Goal: Transaction & Acquisition: Book appointment/travel/reservation

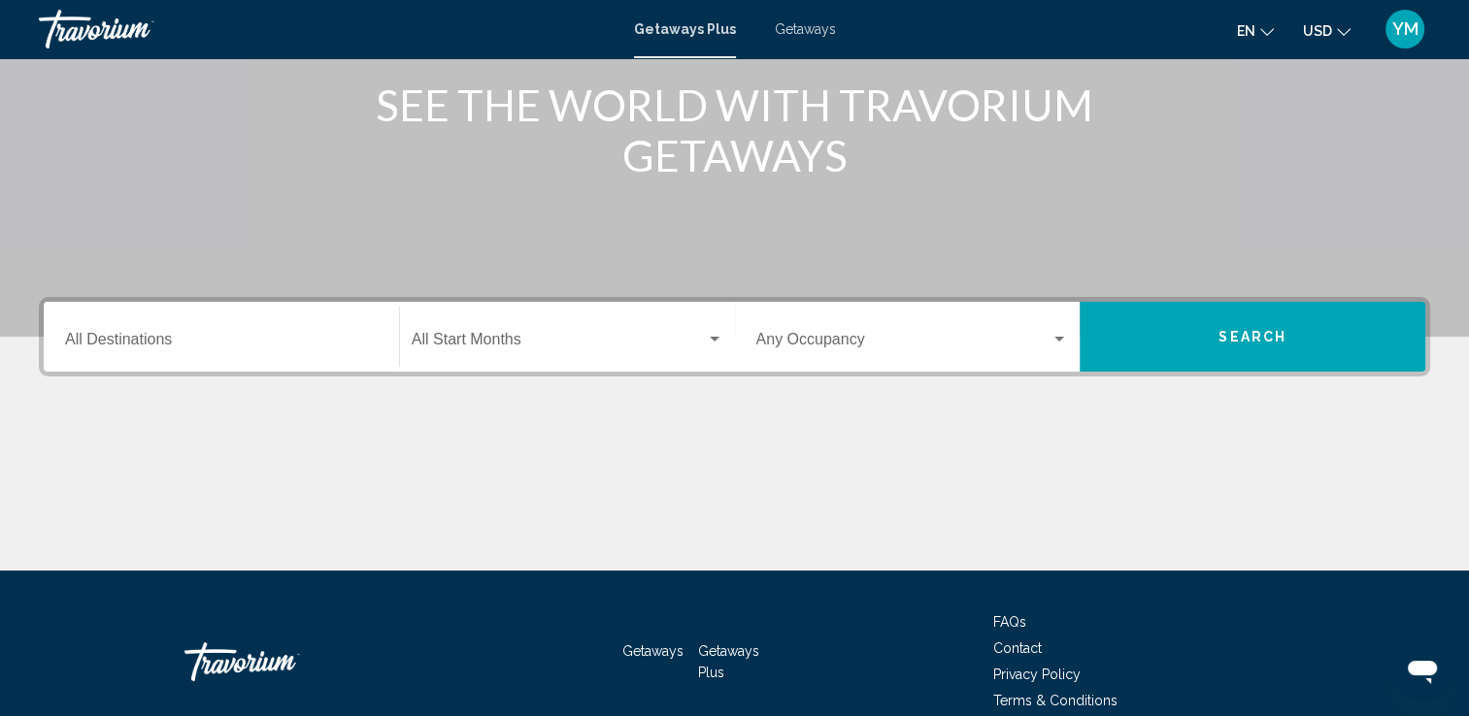
scroll to position [294, 0]
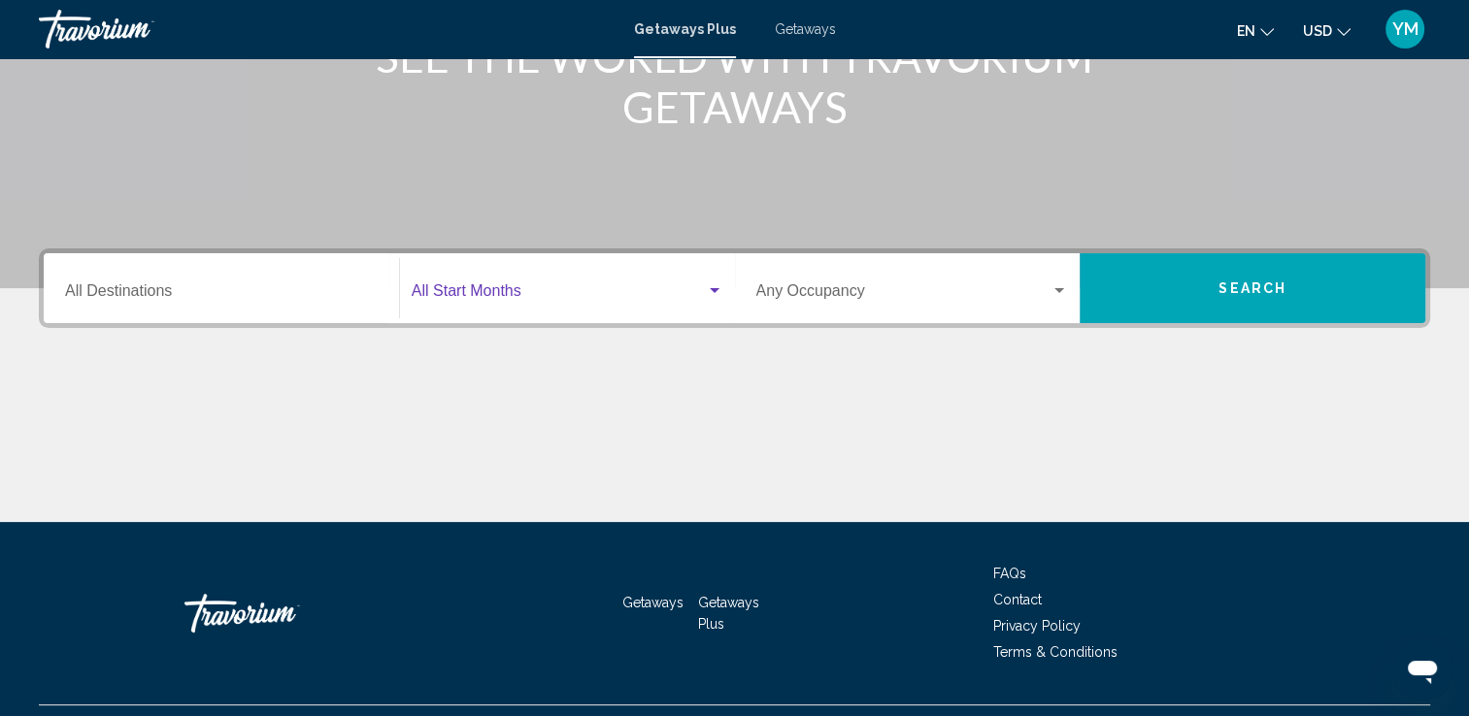
click at [719, 286] on div "Search widget" at bounding box center [714, 291] width 17 height 16
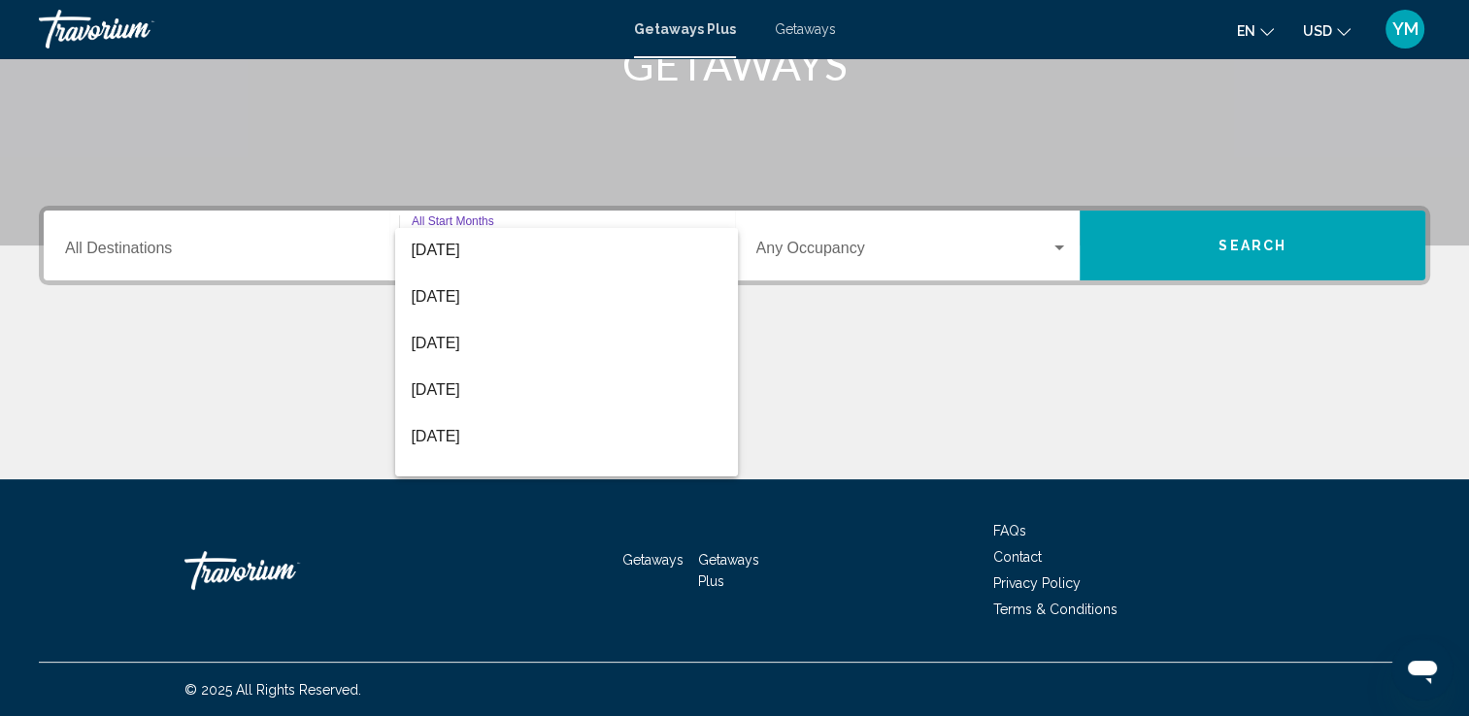
scroll to position [404, 0]
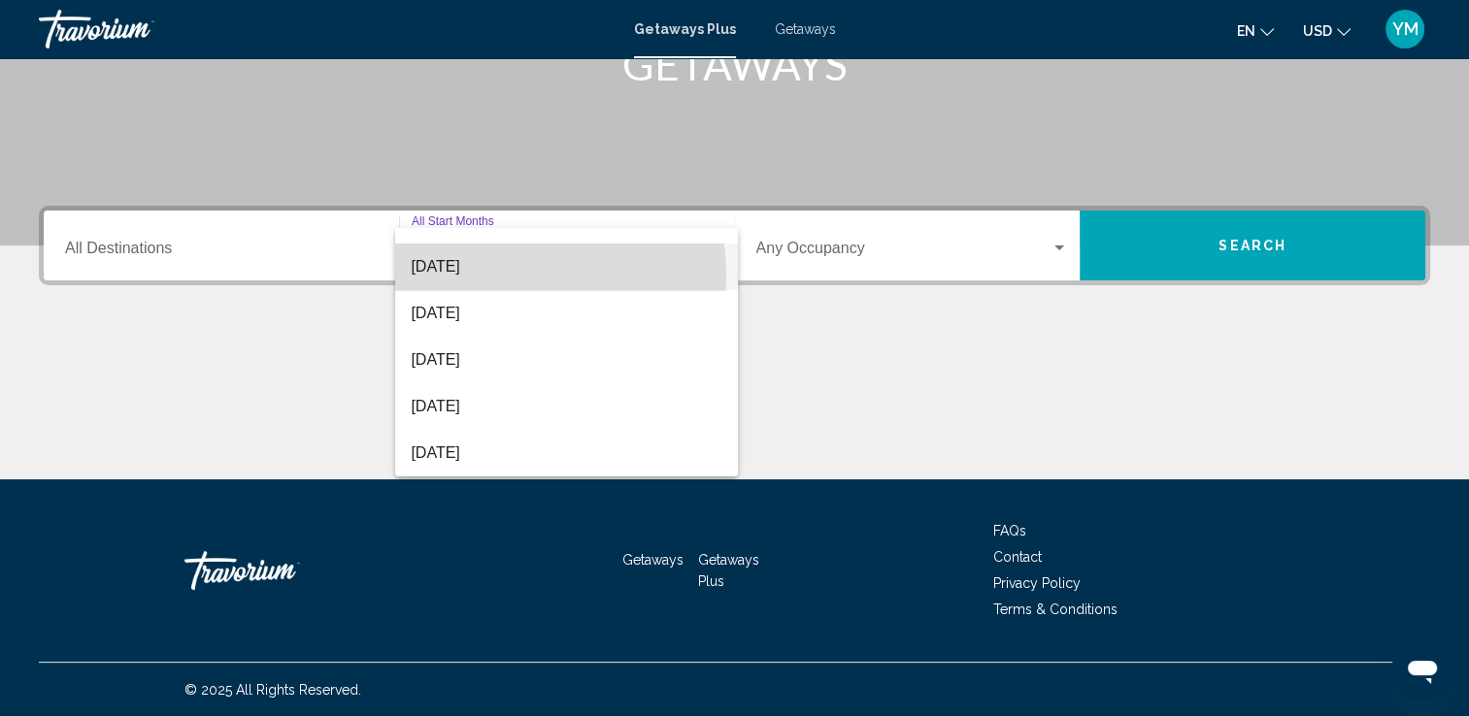
click at [528, 274] on span "[DATE]" at bounding box center [567, 267] width 312 height 47
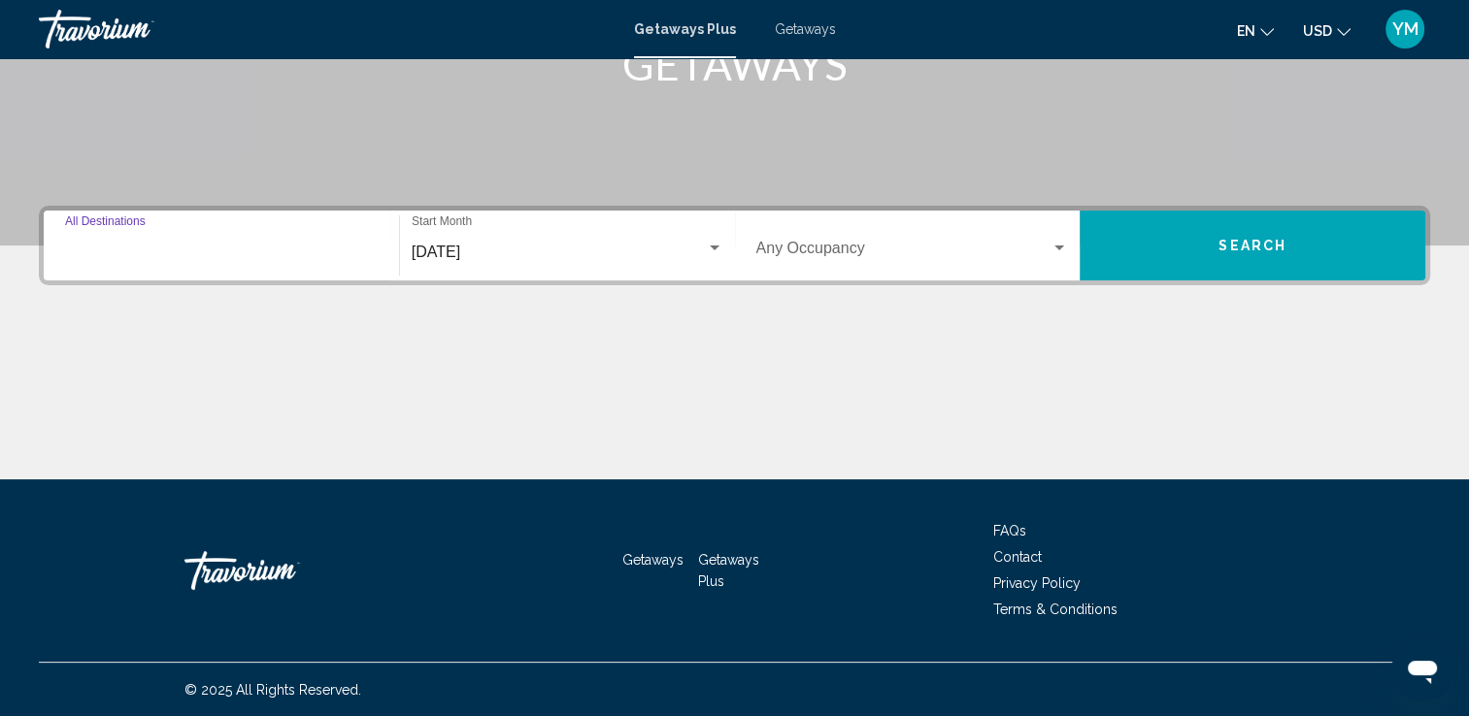
click at [297, 247] on input "Destination All Destinations" at bounding box center [221, 252] width 313 height 17
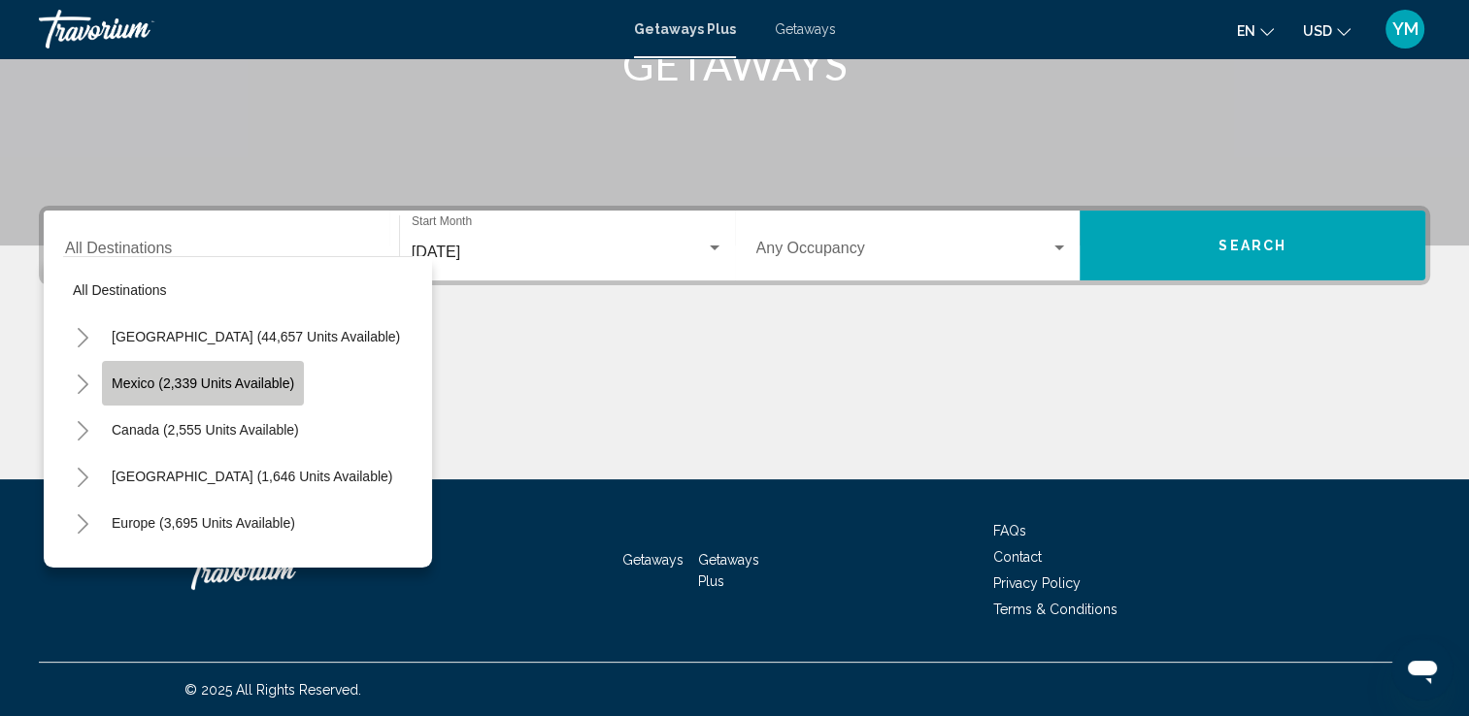
click at [214, 382] on span "Mexico (2,339 units available)" at bounding box center [203, 384] width 183 height 16
type input "**********"
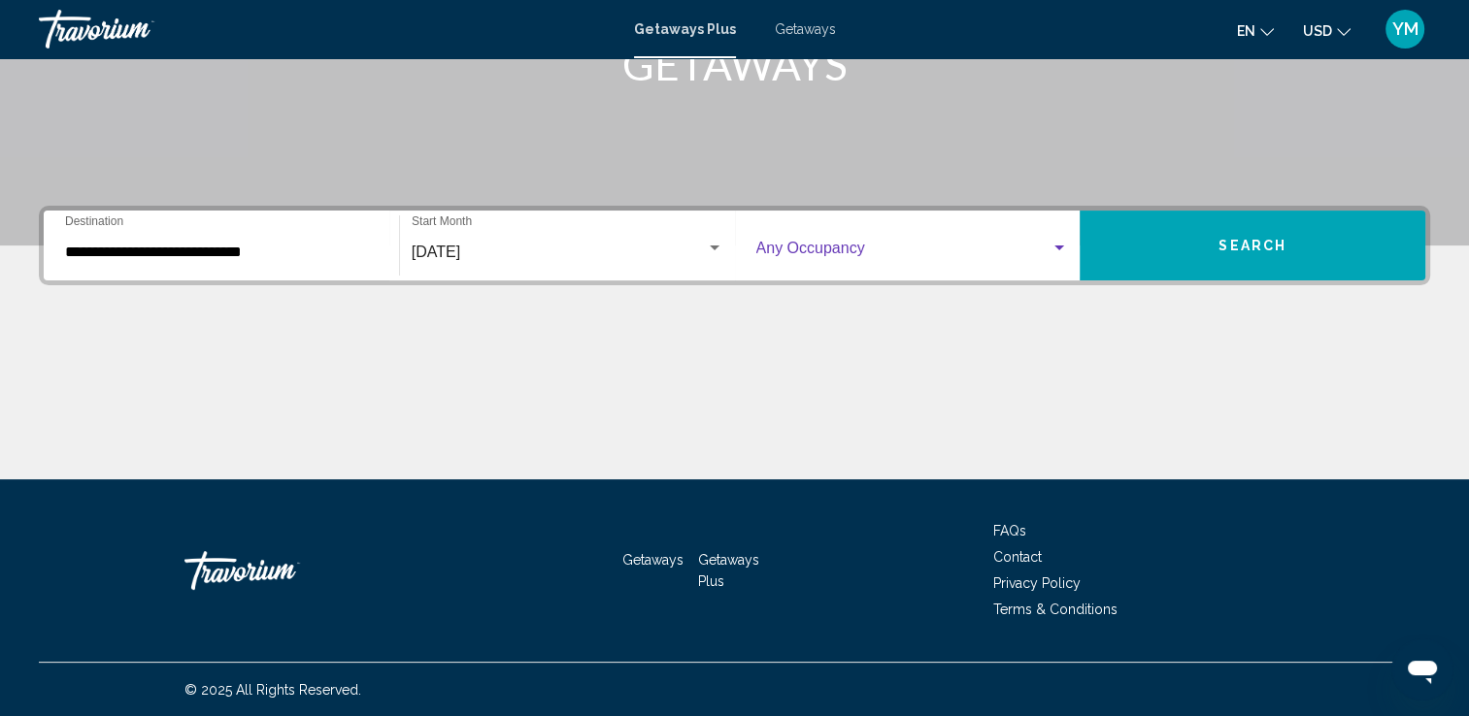
click at [1062, 246] on div "Search widget" at bounding box center [1059, 248] width 10 height 5
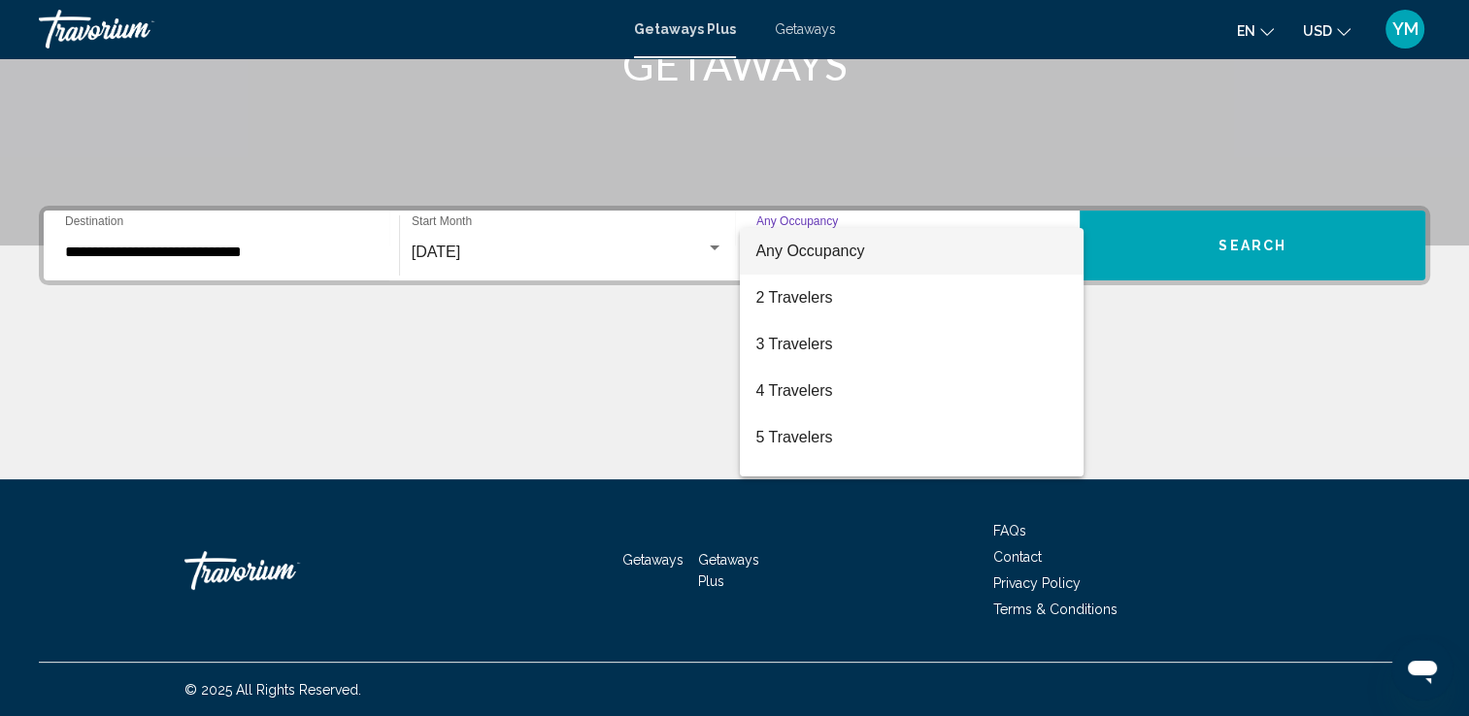
click at [1112, 323] on div at bounding box center [734, 358] width 1469 height 716
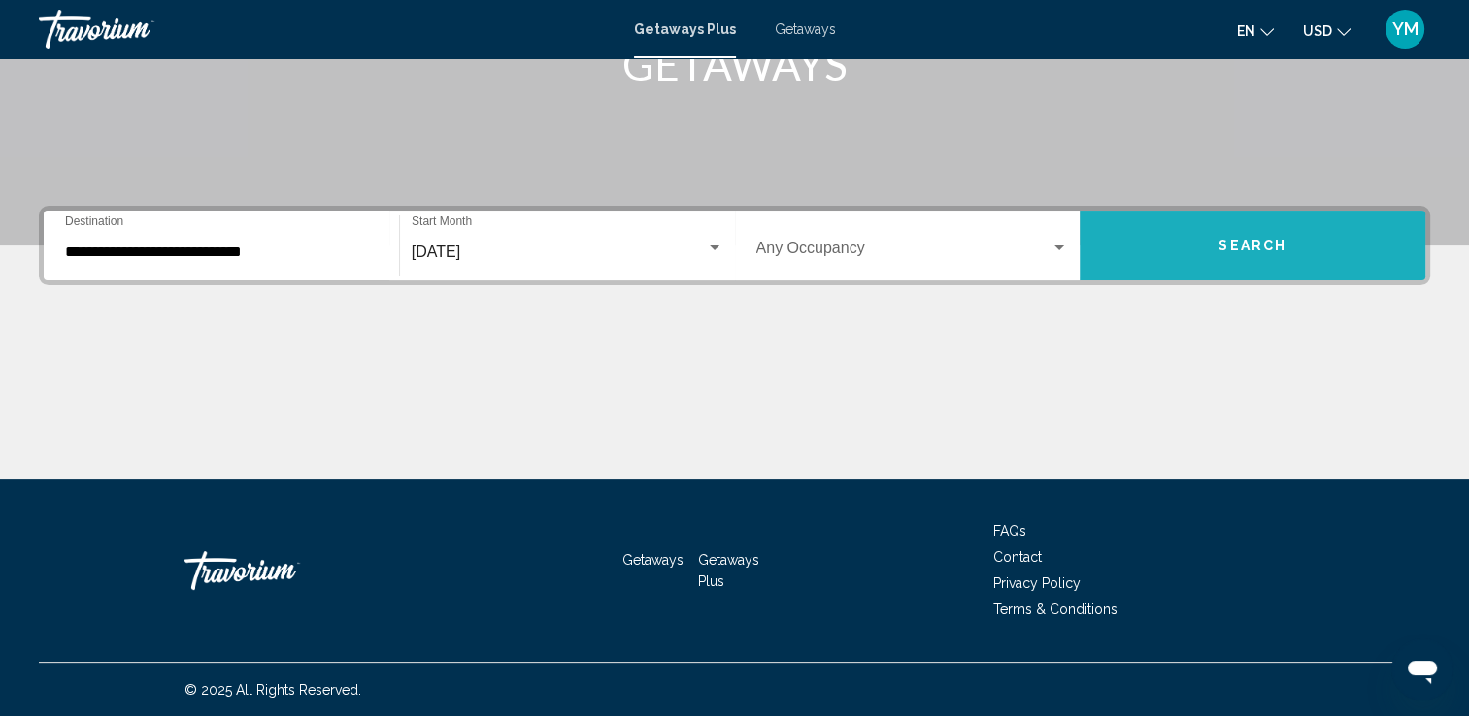
click at [1217, 240] on button "Search" at bounding box center [1252, 246] width 346 height 70
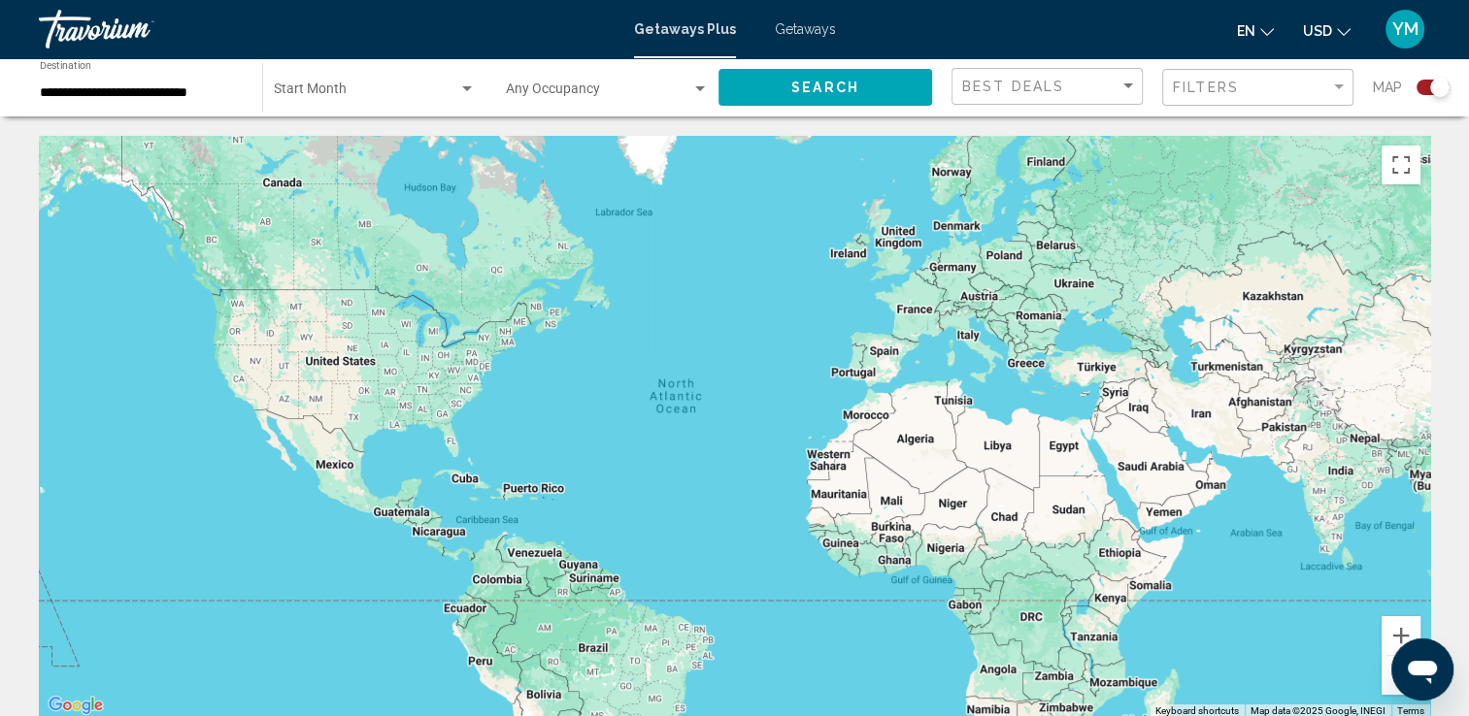
click at [334, 467] on div "Main content" at bounding box center [734, 427] width 1391 height 582
click at [1398, 631] on button "Zoom in" at bounding box center [1400, 635] width 39 height 39
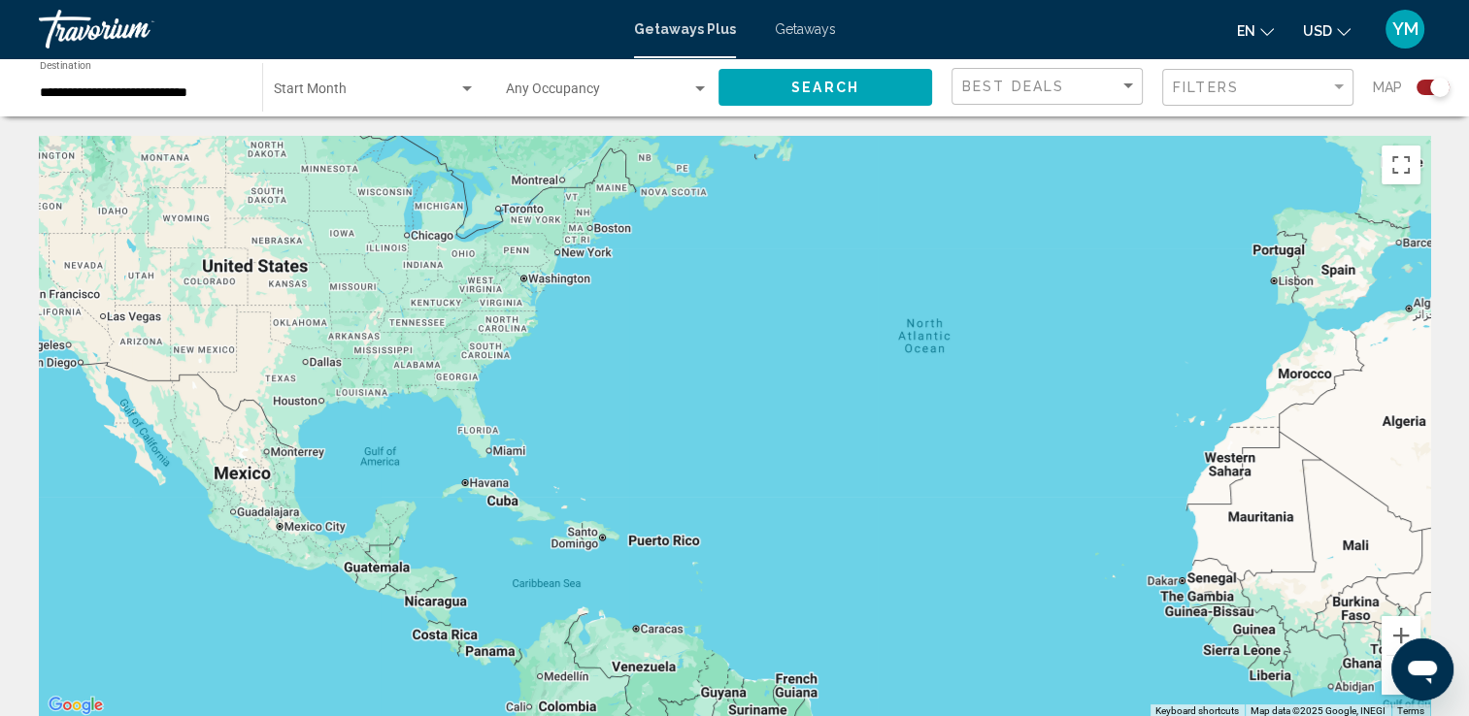
drag, startPoint x: 75, startPoint y: 557, endPoint x: 390, endPoint y: 527, distance: 316.9
click at [390, 527] on div "Main content" at bounding box center [734, 427] width 1391 height 582
click at [297, 490] on div "Main content" at bounding box center [734, 427] width 1391 height 582
click at [1404, 627] on button "Zoom in" at bounding box center [1400, 635] width 39 height 39
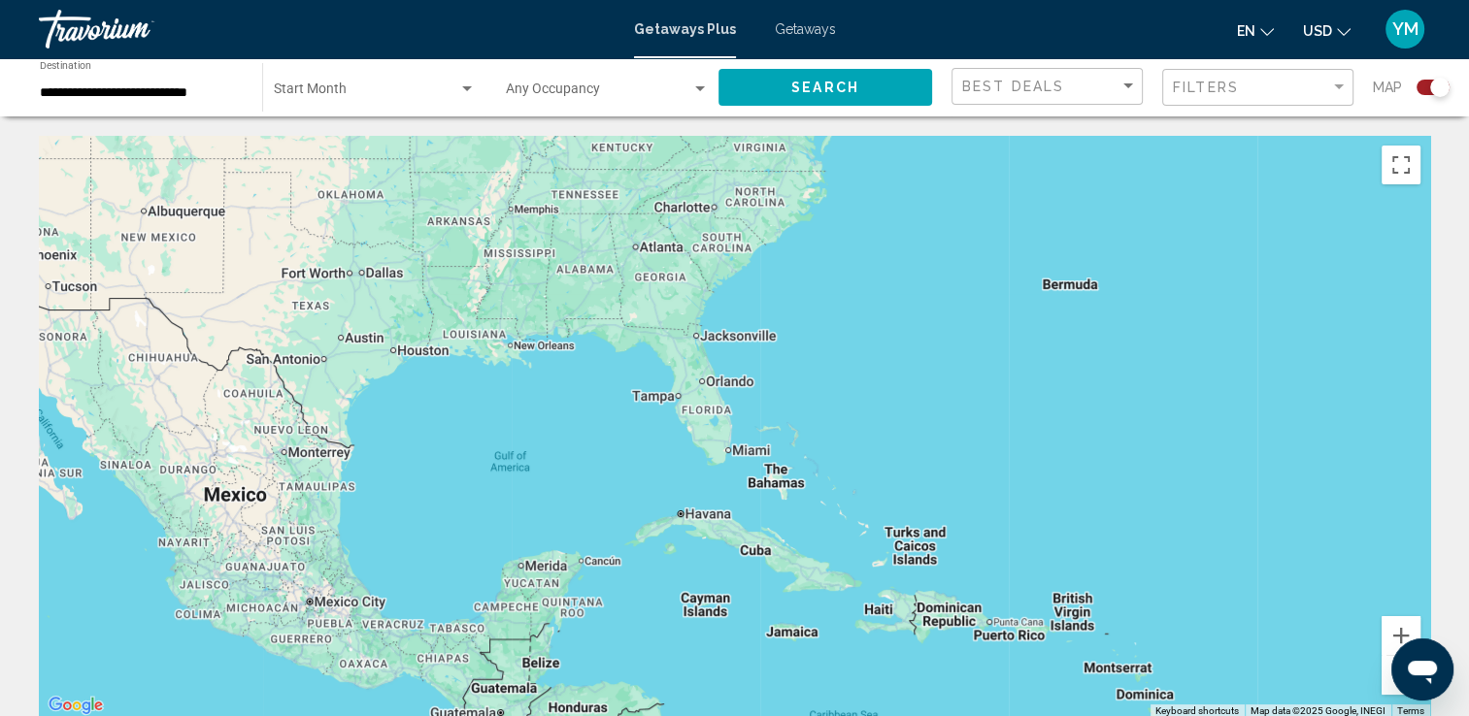
drag, startPoint x: 137, startPoint y: 476, endPoint x: 626, endPoint y: 449, distance: 490.0
click at [626, 449] on div "Main content" at bounding box center [734, 427] width 1391 height 582
click at [589, 565] on div "Main content" at bounding box center [734, 427] width 1391 height 582
click at [1401, 634] on button "Zoom in" at bounding box center [1400, 635] width 39 height 39
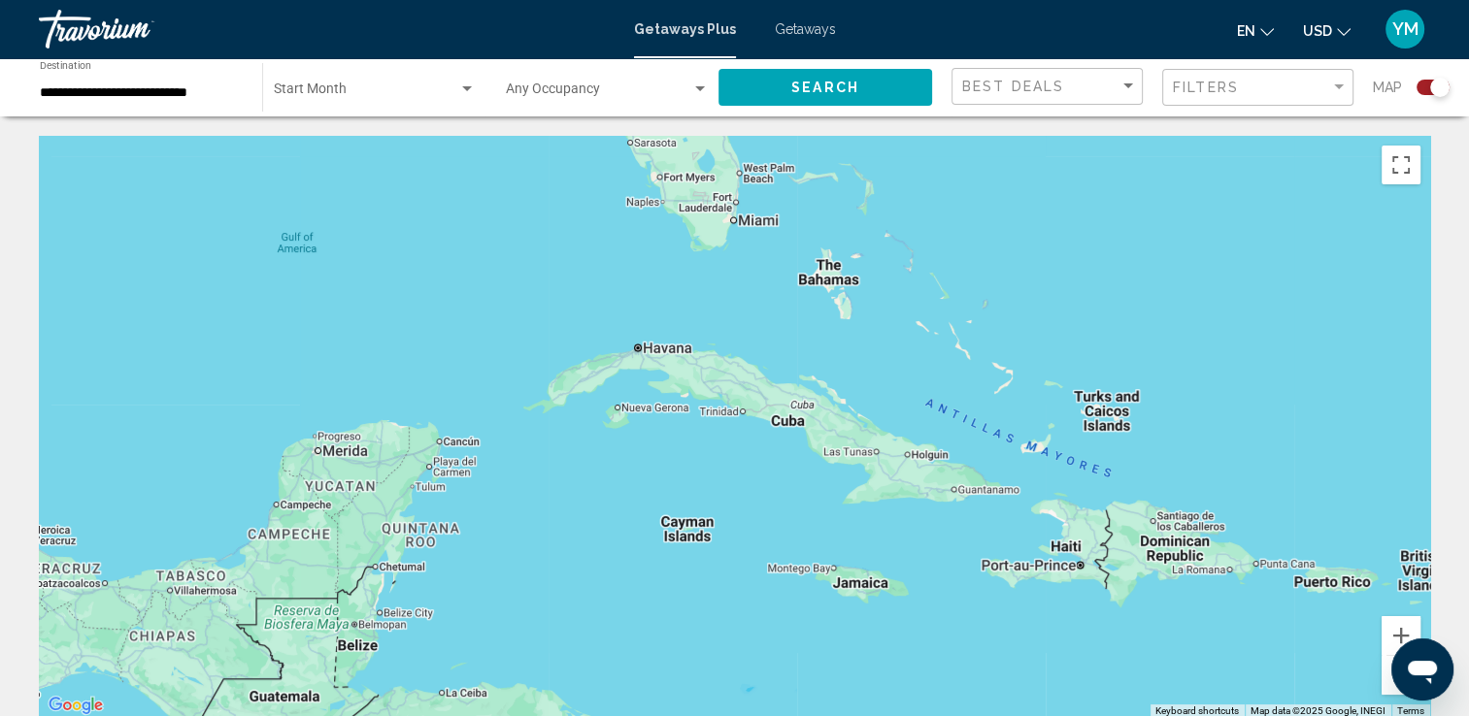
drag, startPoint x: 449, startPoint y: 691, endPoint x: 462, endPoint y: 430, distance: 261.4
click at [462, 430] on div "Main content" at bounding box center [734, 427] width 1391 height 582
click at [1396, 635] on button "Zoom in" at bounding box center [1400, 635] width 39 height 39
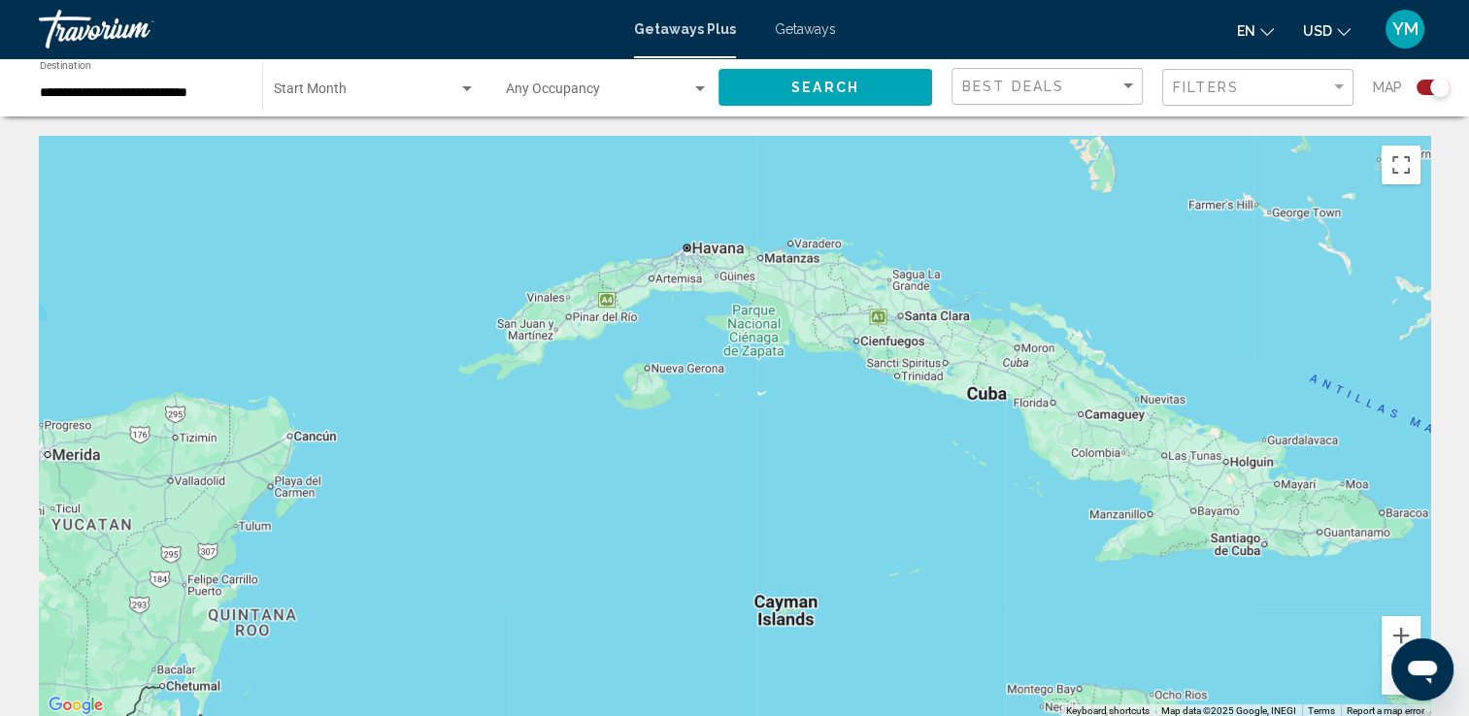
drag, startPoint x: 135, startPoint y: 460, endPoint x: 289, endPoint y: 437, distance: 156.1
click at [289, 437] on div "Main content" at bounding box center [734, 427] width 1391 height 582
click at [290, 441] on div "Main content" at bounding box center [734, 427] width 1391 height 582
click at [1126, 83] on div "Sort by" at bounding box center [1128, 85] width 10 height 5
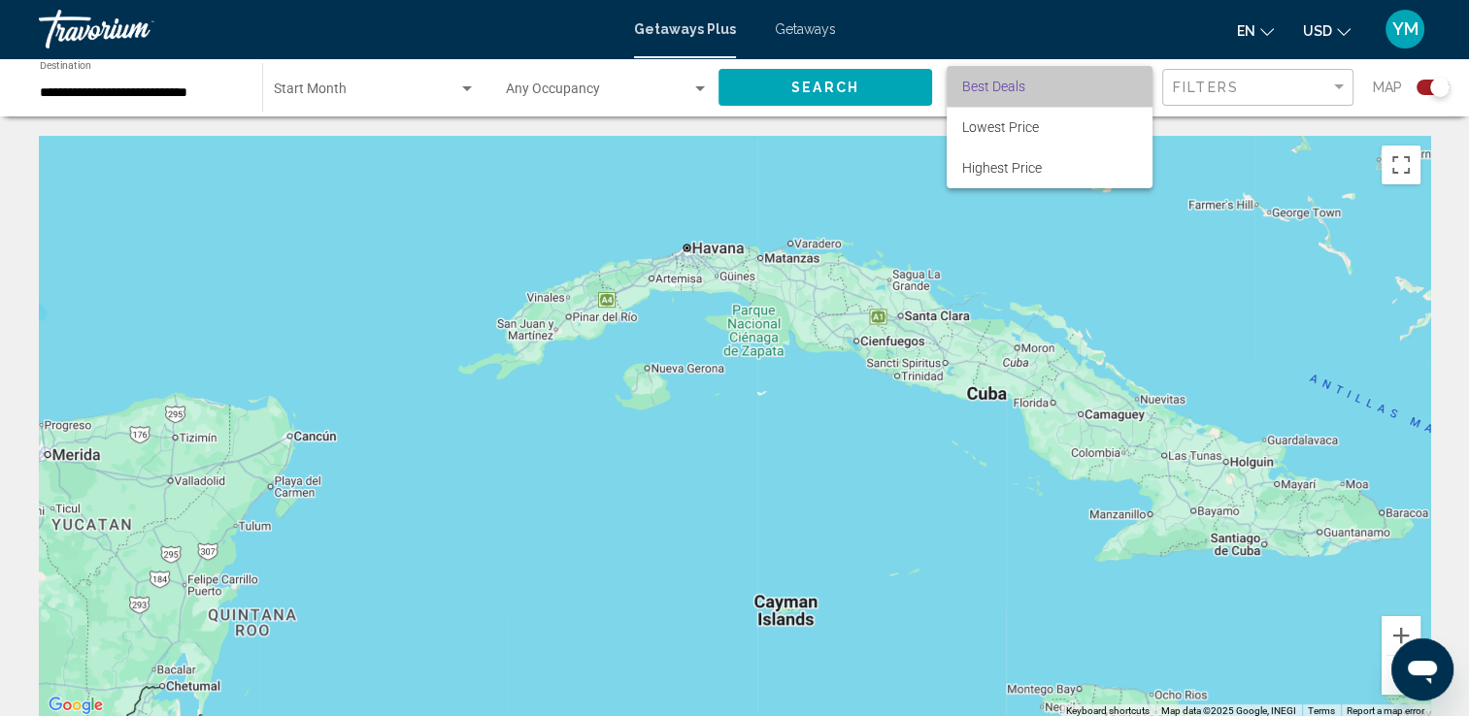
click at [1128, 87] on span "Best Deals" at bounding box center [1049, 86] width 175 height 41
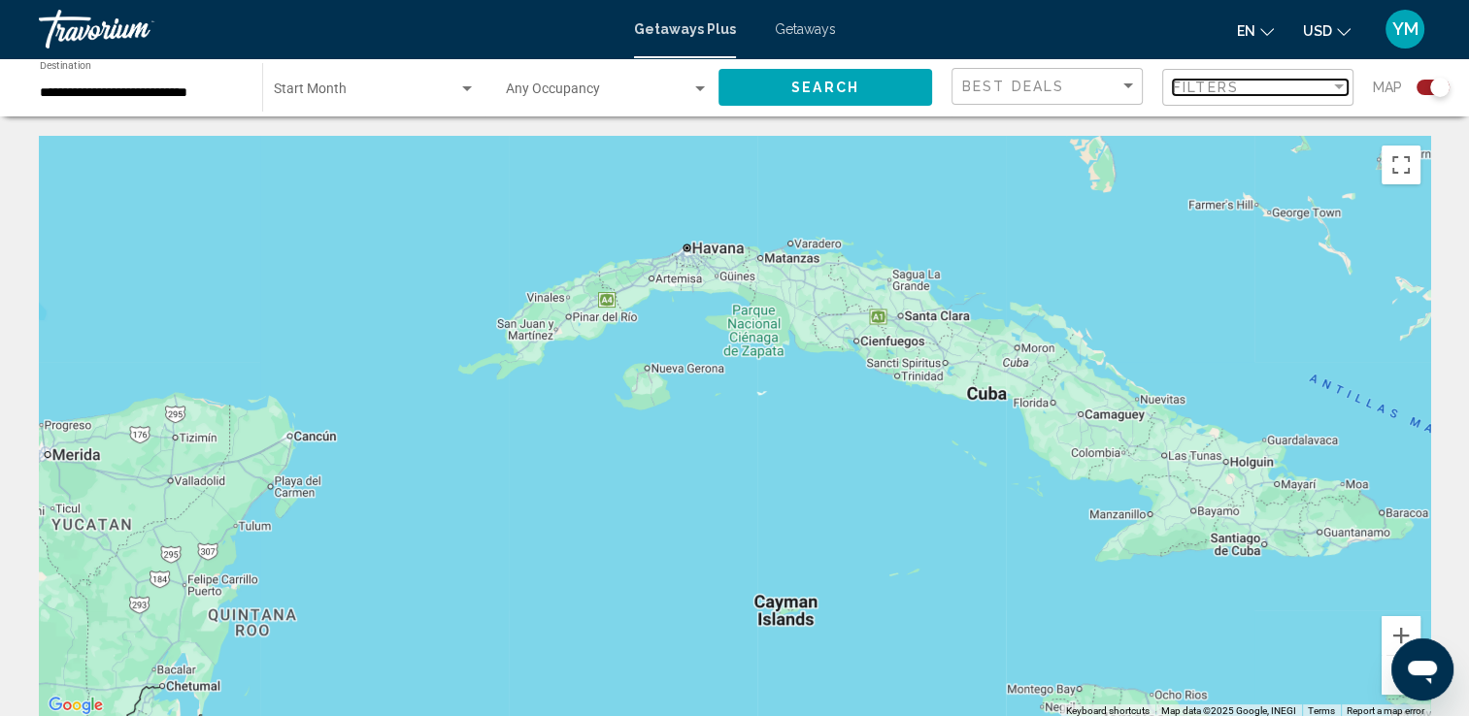
click at [1338, 86] on div "Filter" at bounding box center [1339, 86] width 10 height 5
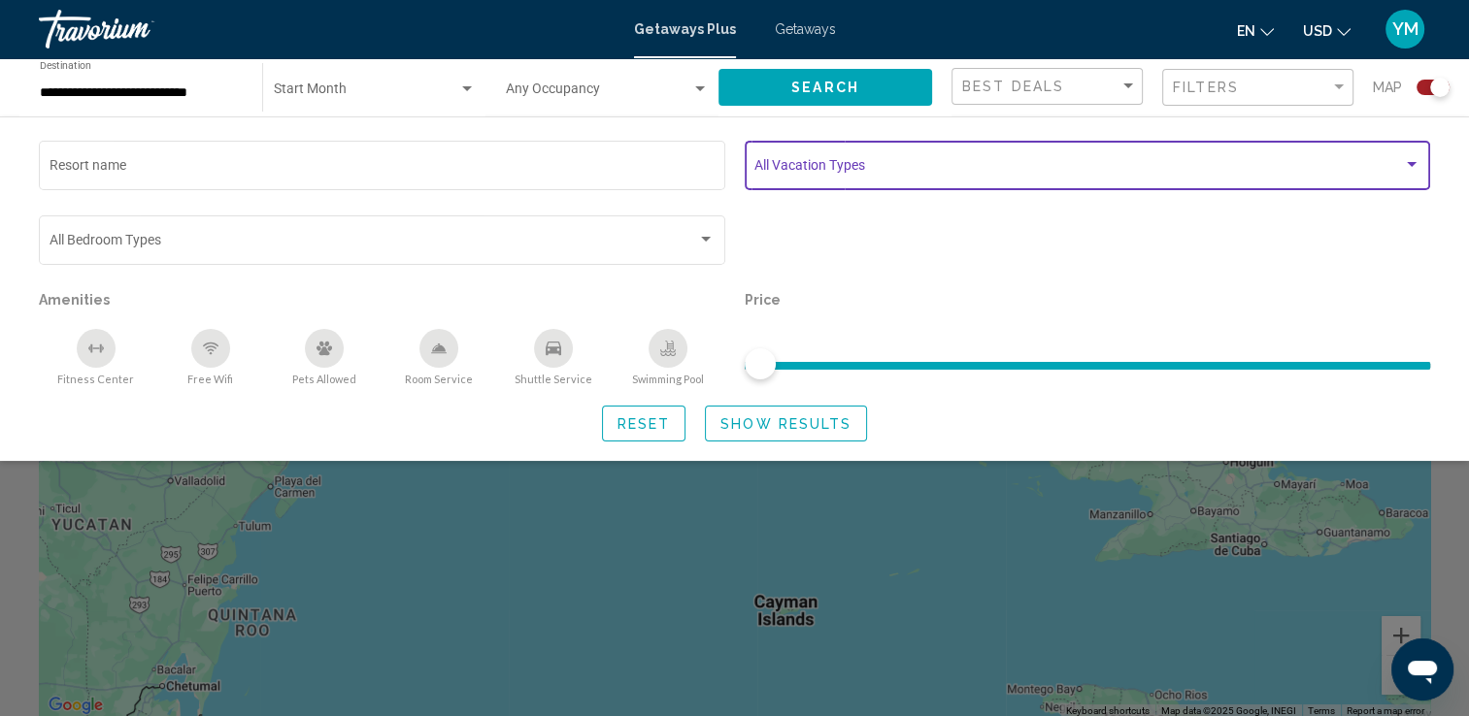
click at [1408, 164] on div "Search widget" at bounding box center [1412, 164] width 10 height 5
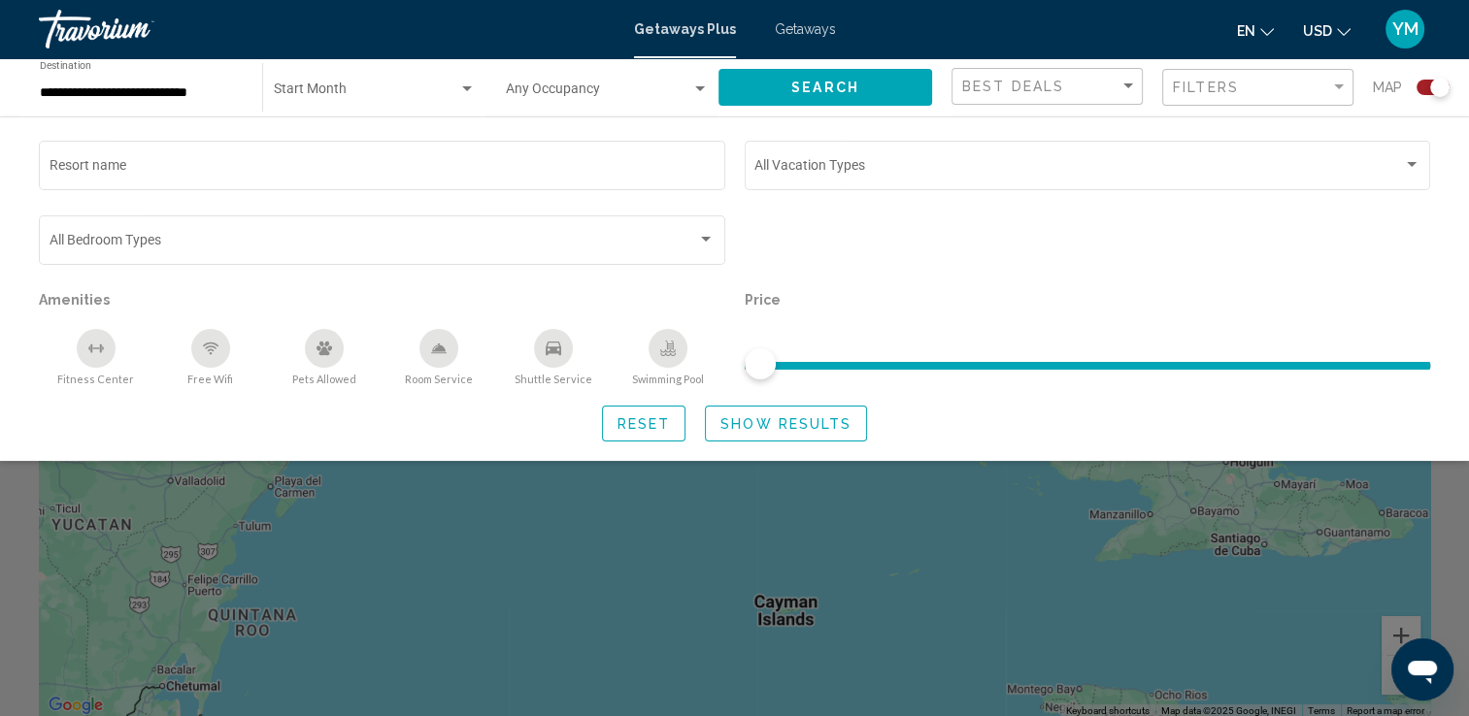
click at [666, 351] on icon "Swimming Pool" at bounding box center [668, 349] width 16 height 16
click at [546, 347] on icon "Shuttle Service" at bounding box center [554, 349] width 16 height 14
click at [199, 349] on div "Free Wifi" at bounding box center [210, 348] width 39 height 39
click at [93, 356] on div "Fitness Center" at bounding box center [96, 348] width 39 height 39
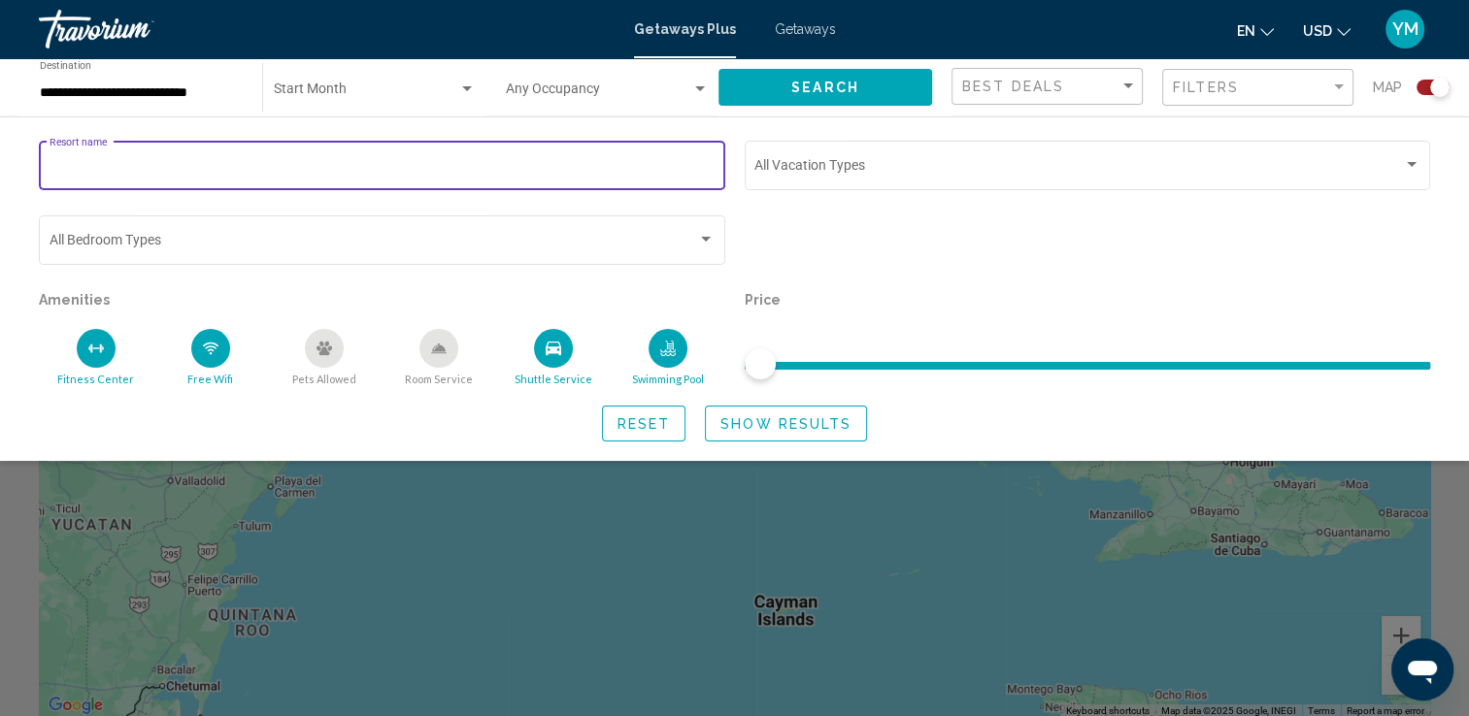
click at [557, 172] on input "Resort name" at bounding box center [383, 169] width 666 height 16
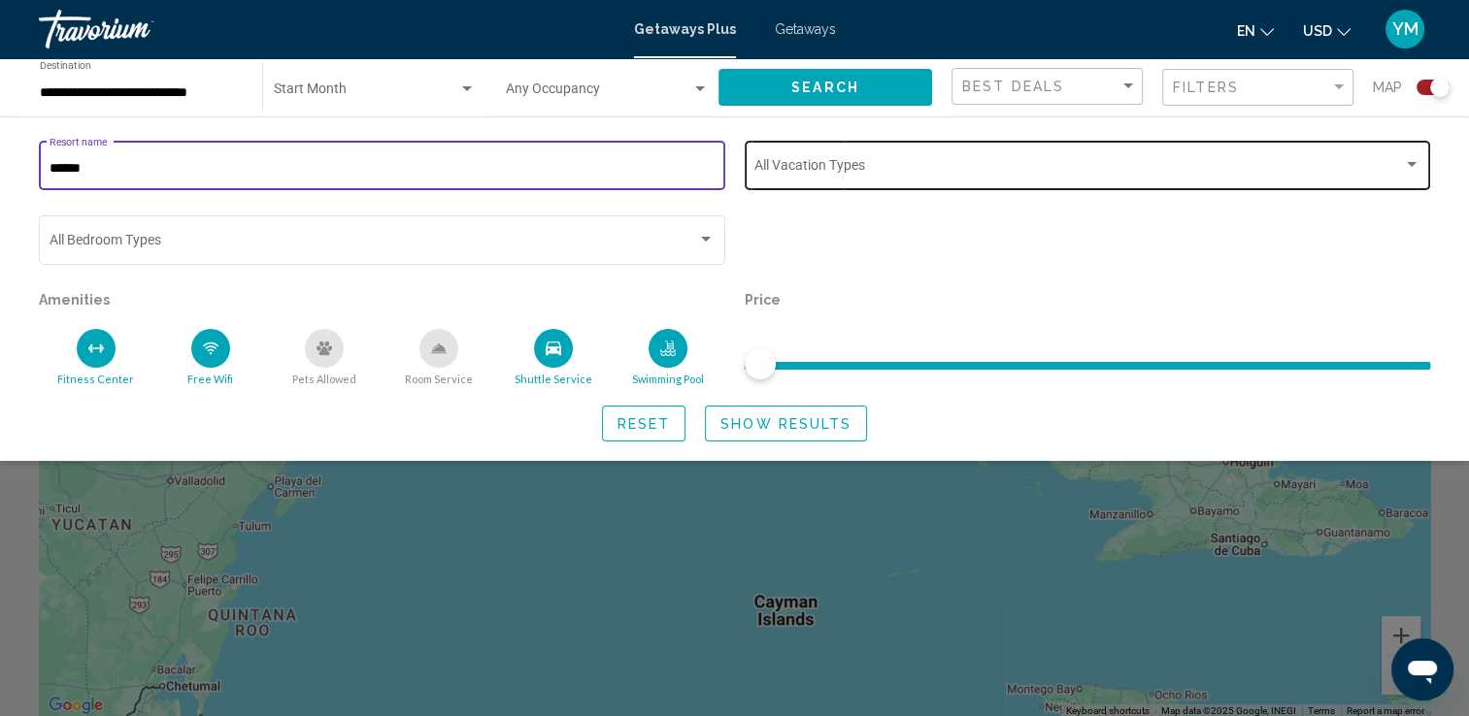
type input "******"
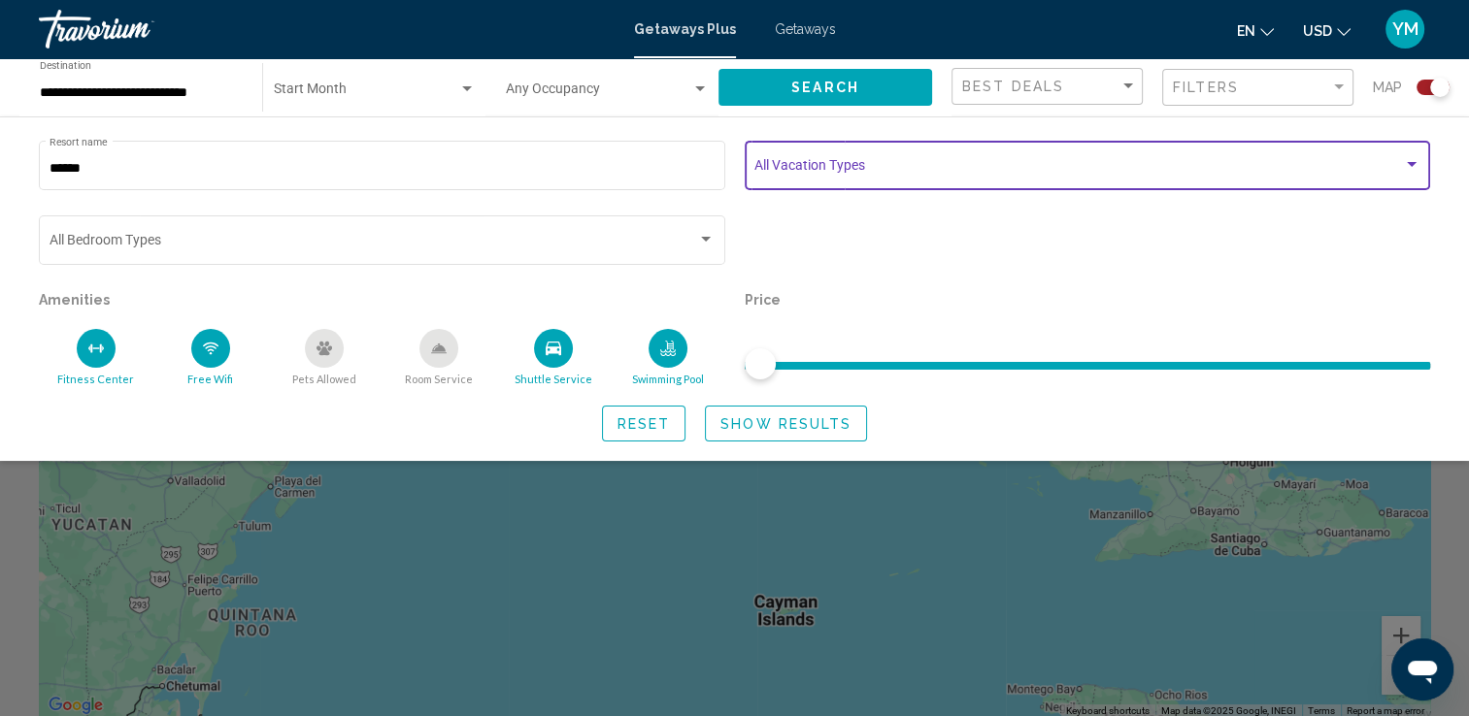
click at [1407, 165] on div "Search widget" at bounding box center [1412, 164] width 10 height 5
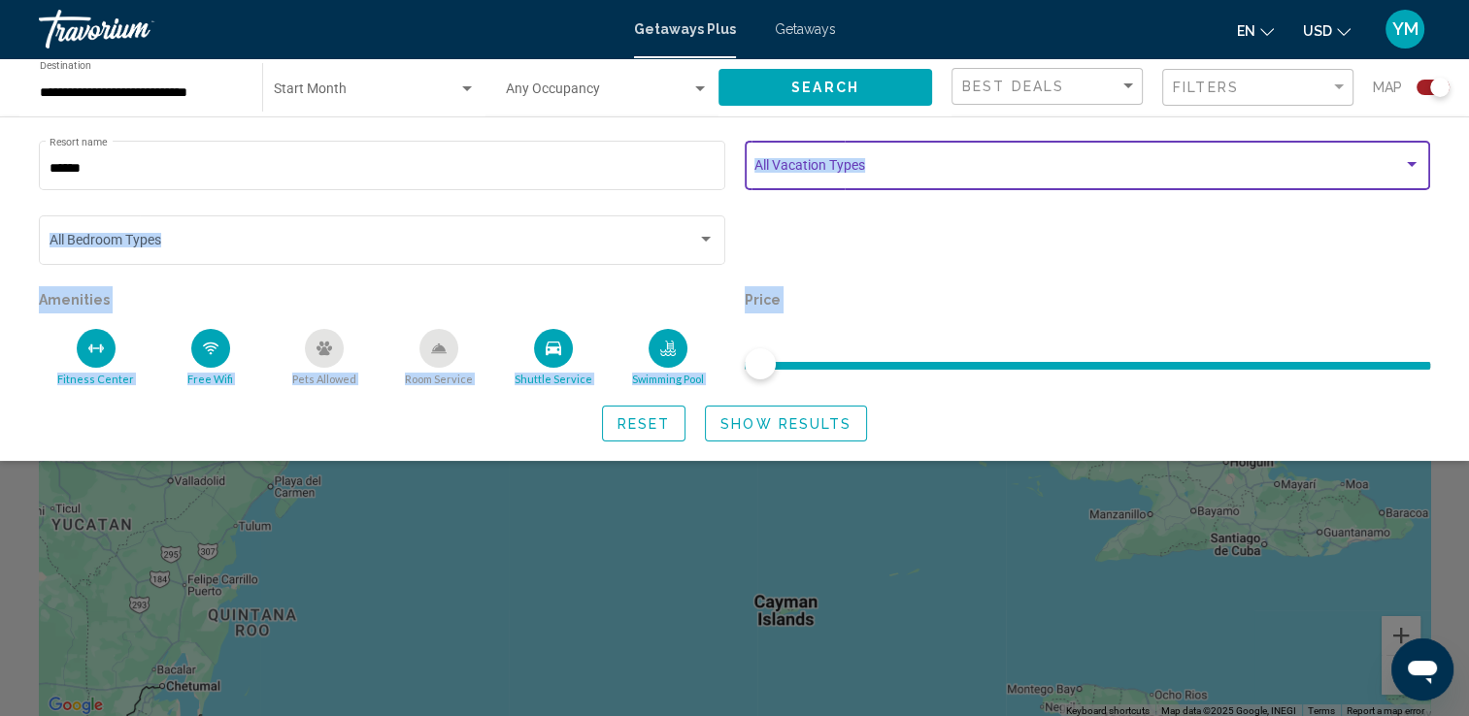
drag, startPoint x: 1406, startPoint y: 165, endPoint x: 804, endPoint y: 424, distance: 655.3
click at [804, 424] on div "****** Resort name Vacation Types All Vacation Types Bedroom Types All Bedroom …" at bounding box center [734, 289] width 1469 height 305
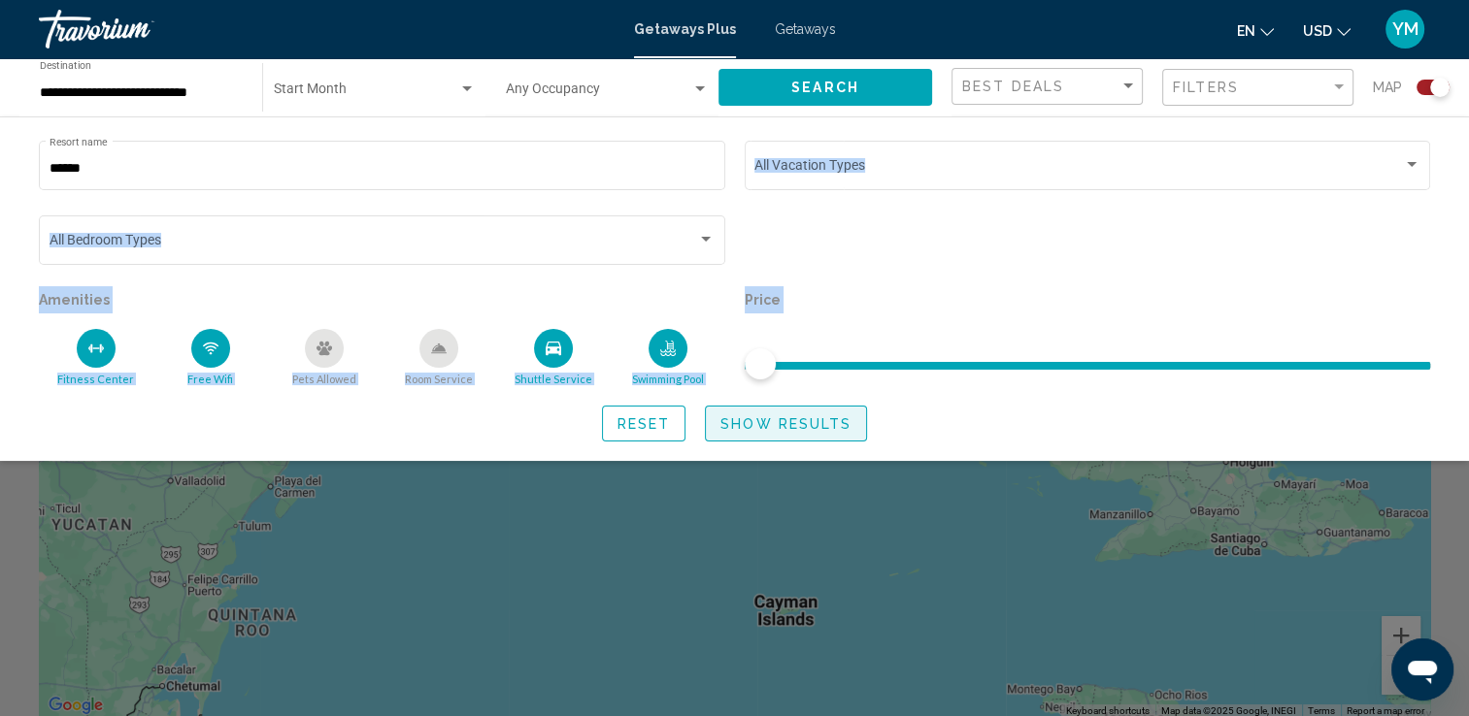
click at [804, 424] on span "Show Results" at bounding box center [785, 424] width 131 height 16
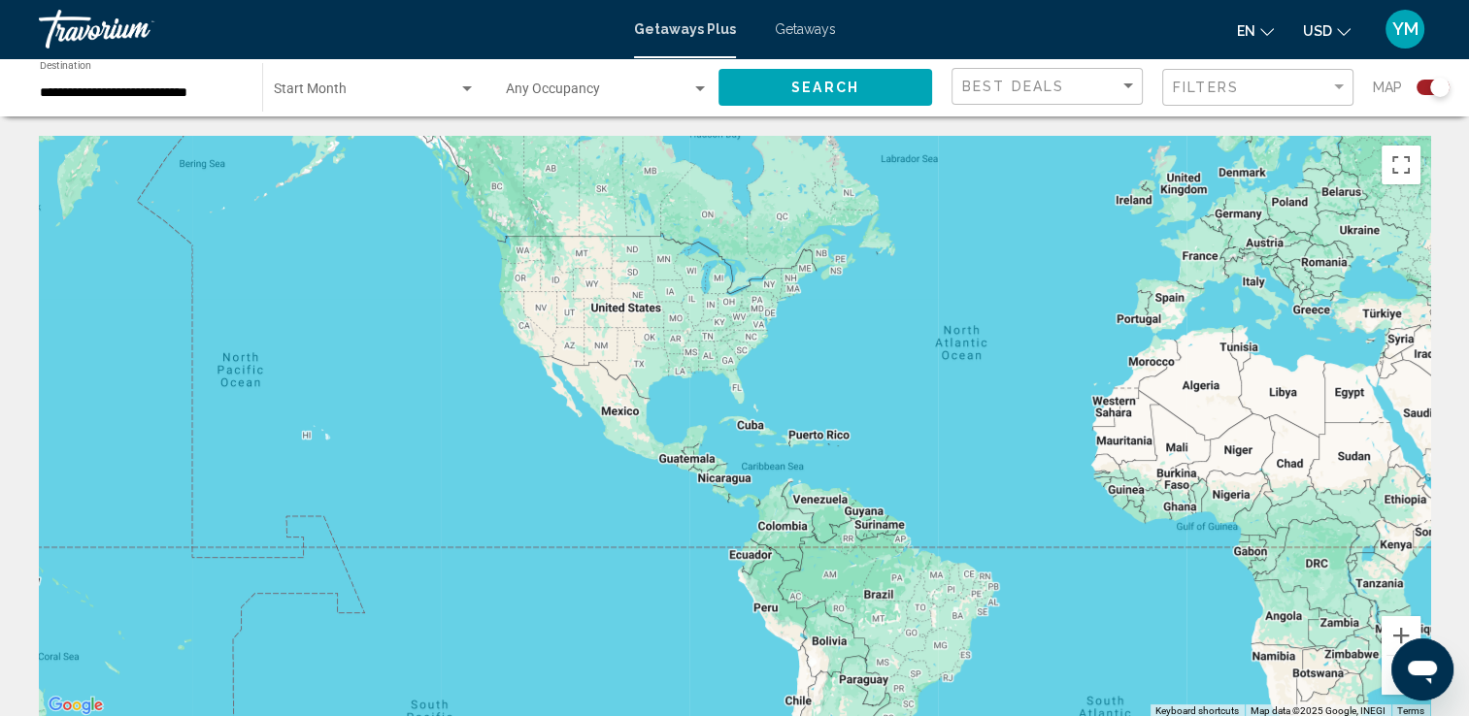
drag, startPoint x: 799, startPoint y: 30, endPoint x: 711, endPoint y: 149, distance: 147.8
click at [711, 149] on div "Main content" at bounding box center [734, 427] width 1391 height 582
click at [467, 83] on div "Search widget" at bounding box center [466, 90] width 17 height 16
click at [470, 95] on span "All Start Months" at bounding box center [374, 93] width 202 height 41
click at [466, 87] on div "Search widget" at bounding box center [467, 88] width 10 height 5
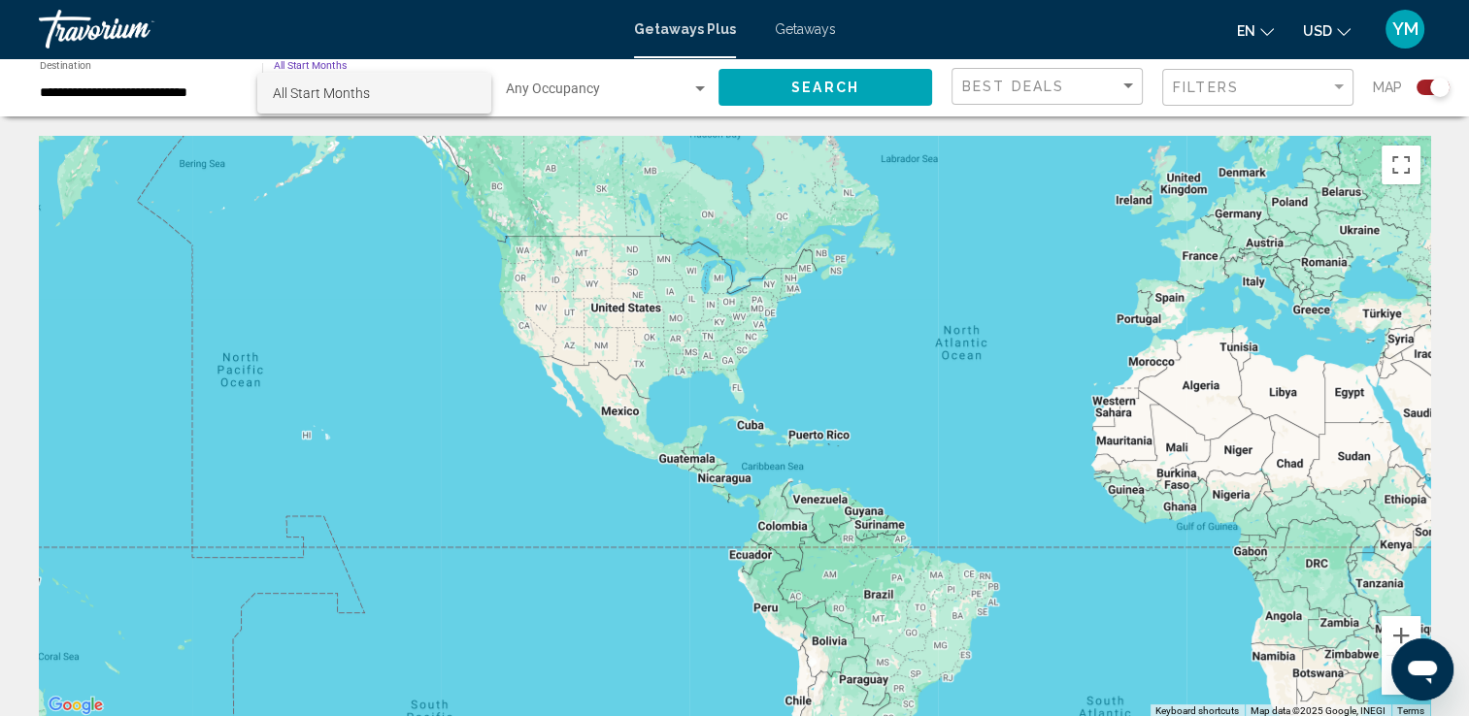
click at [331, 64] on div at bounding box center [734, 358] width 1469 height 716
click at [338, 86] on span "Search widget" at bounding box center [366, 93] width 184 height 16
click at [441, 168] on div at bounding box center [734, 358] width 1469 height 716
click at [1343, 27] on icon "Change currency" at bounding box center [1344, 32] width 14 height 14
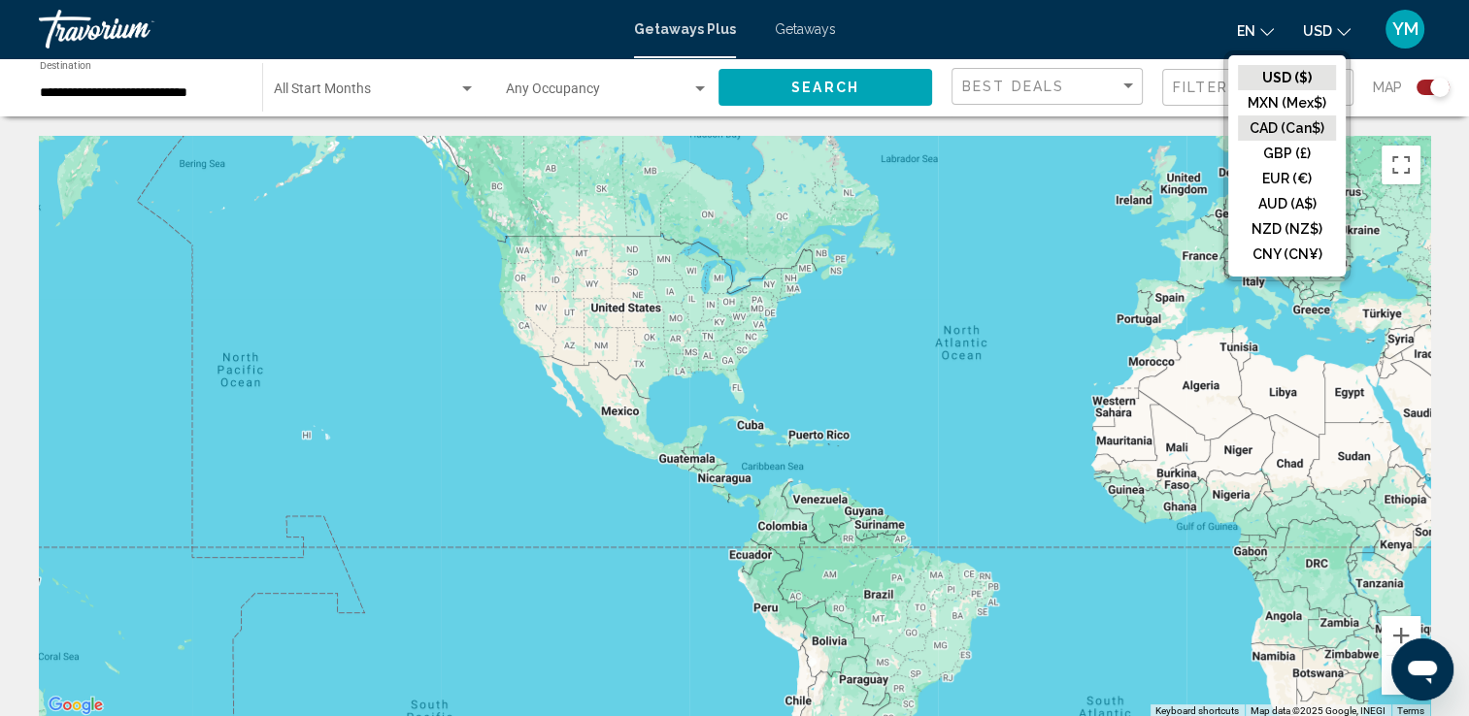
click at [1274, 131] on button "CAD (Can$)" at bounding box center [1287, 128] width 98 height 25
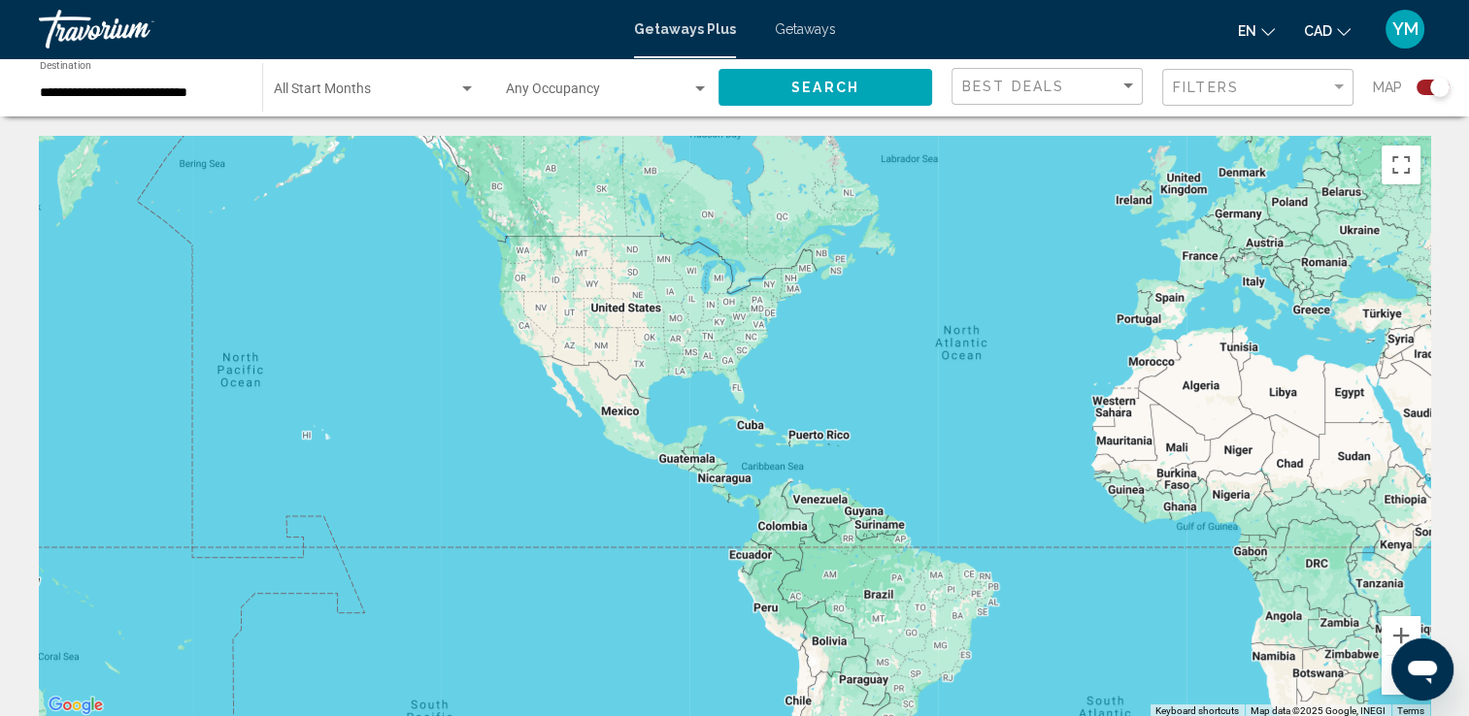
click at [1437, 88] on div "Search widget" at bounding box center [1439, 87] width 19 height 19
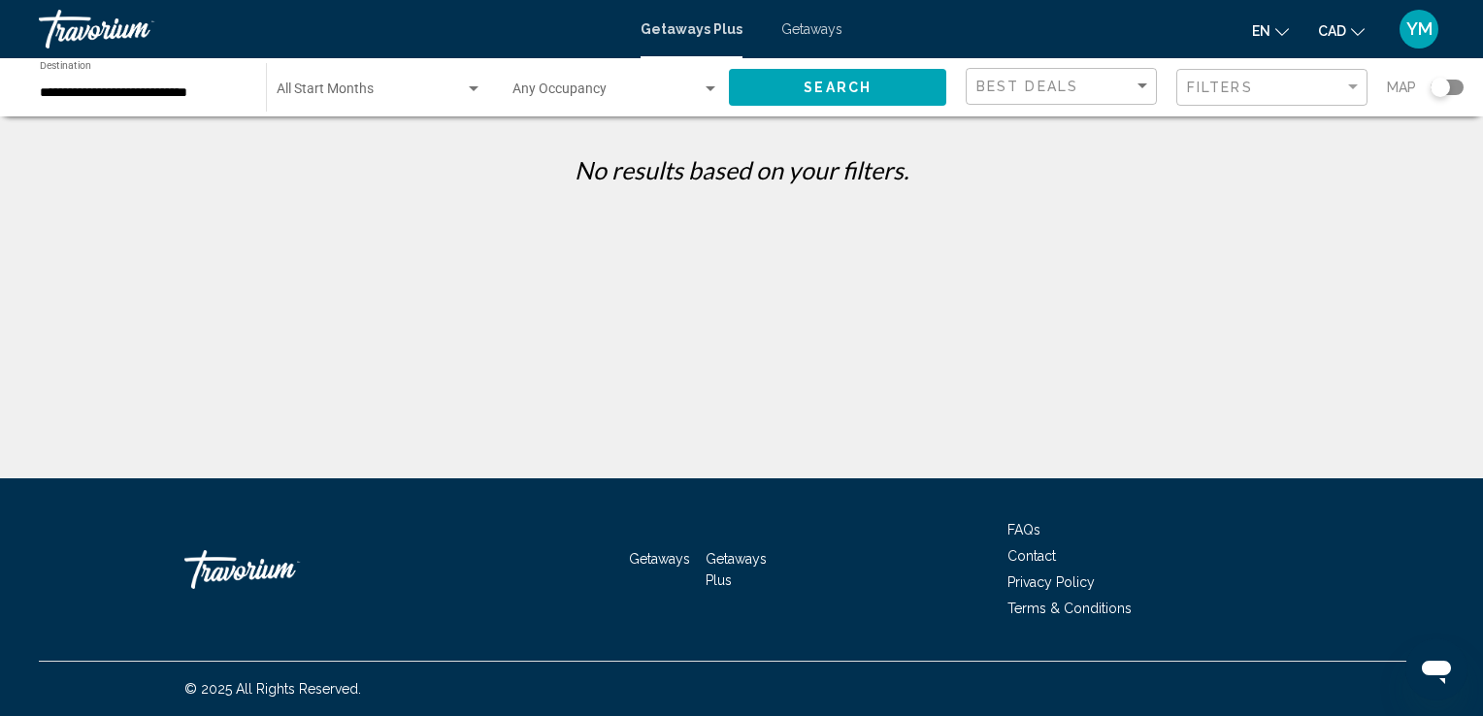
click at [1444, 87] on div "Search widget" at bounding box center [1440, 87] width 19 height 19
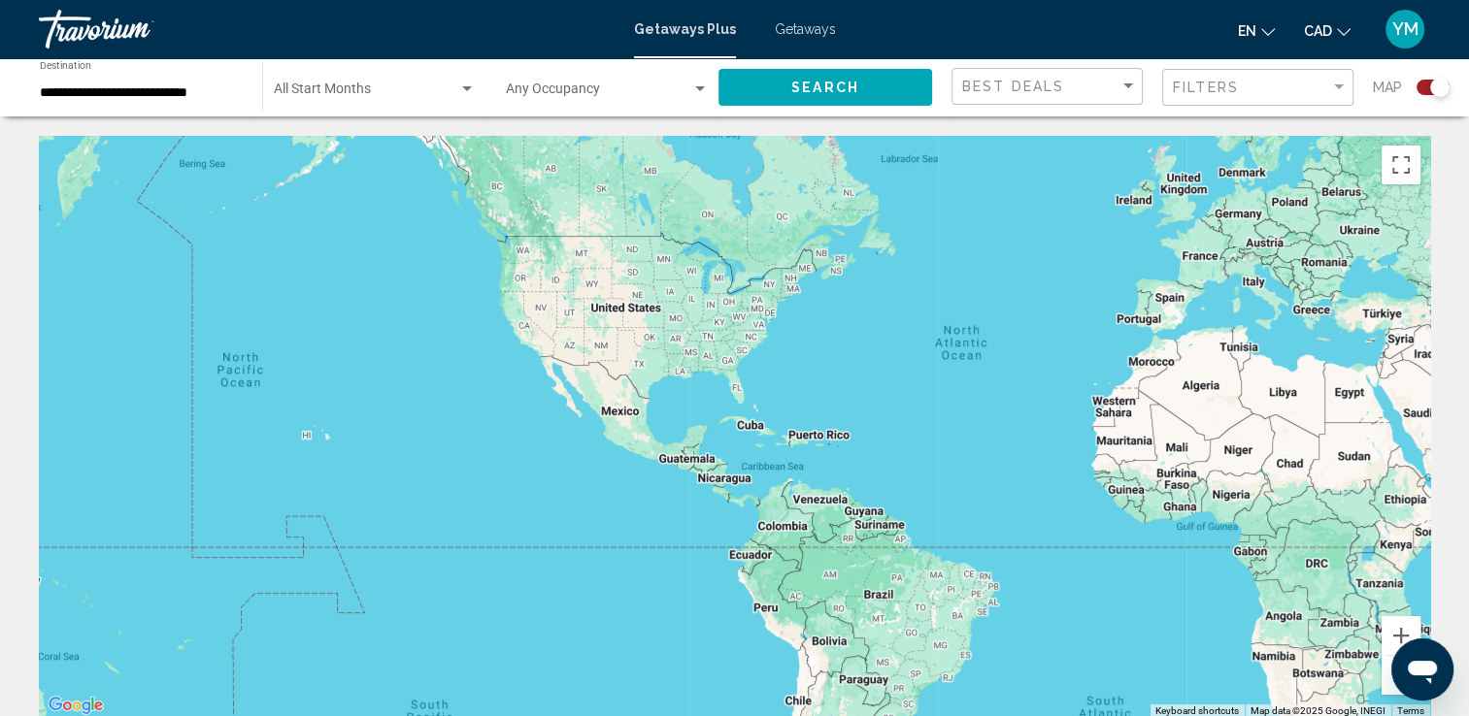
click at [814, 23] on span "Getaways" at bounding box center [805, 29] width 61 height 16
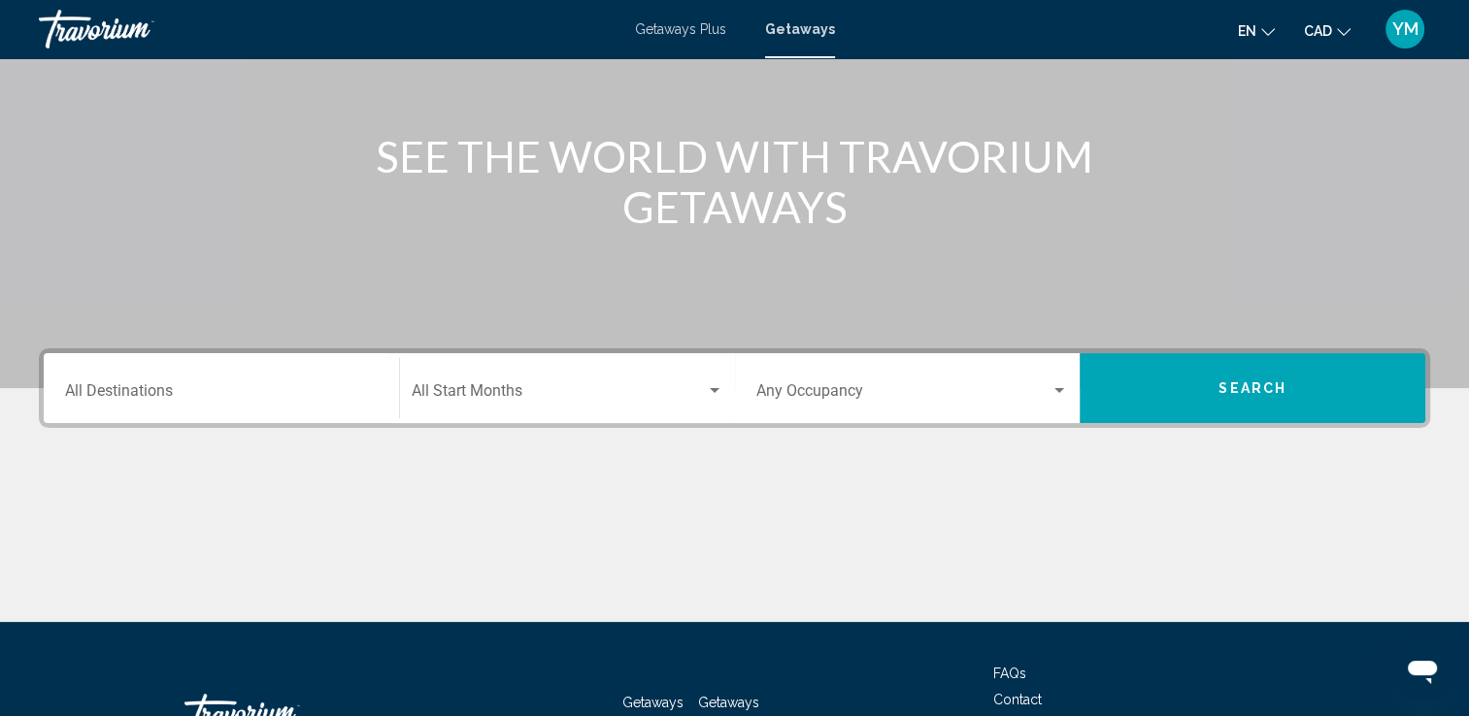
scroll to position [238, 0]
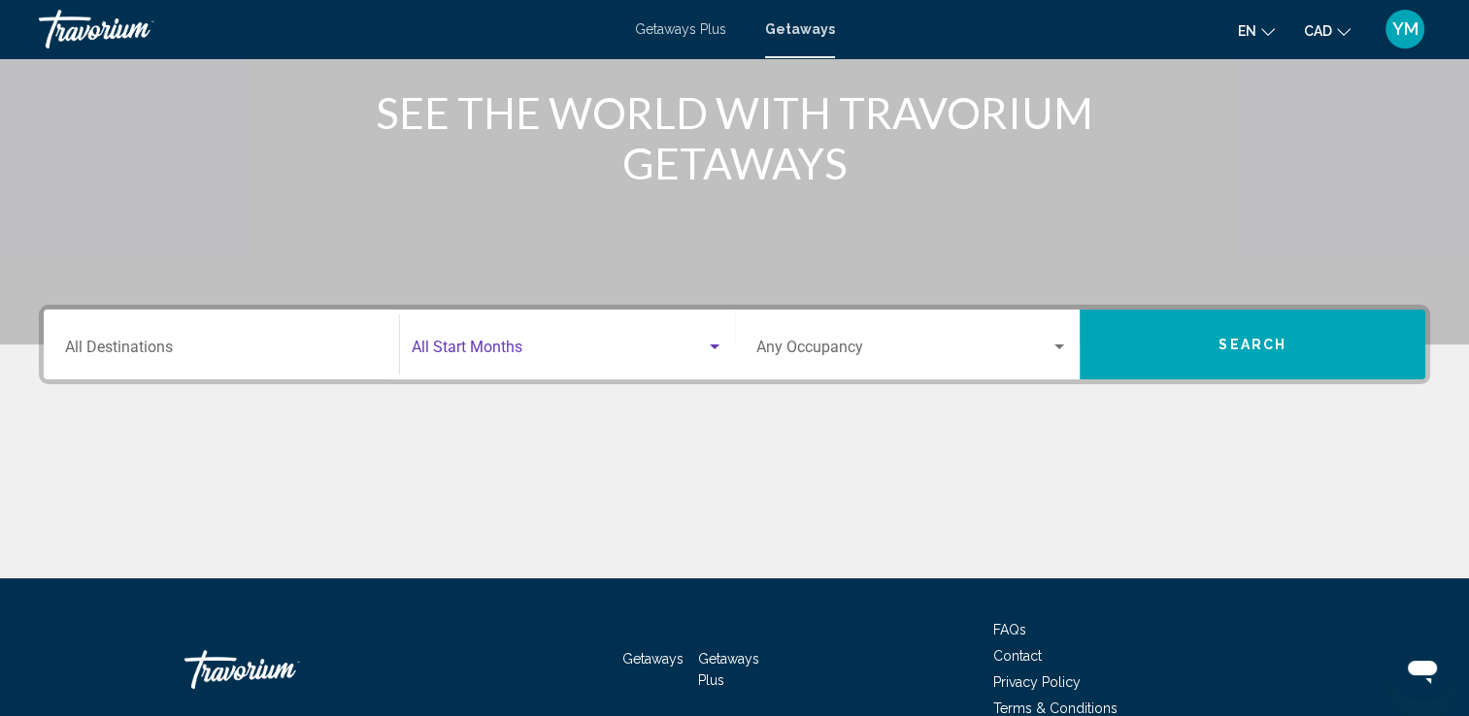
click at [714, 340] on div "Search widget" at bounding box center [714, 348] width 17 height 16
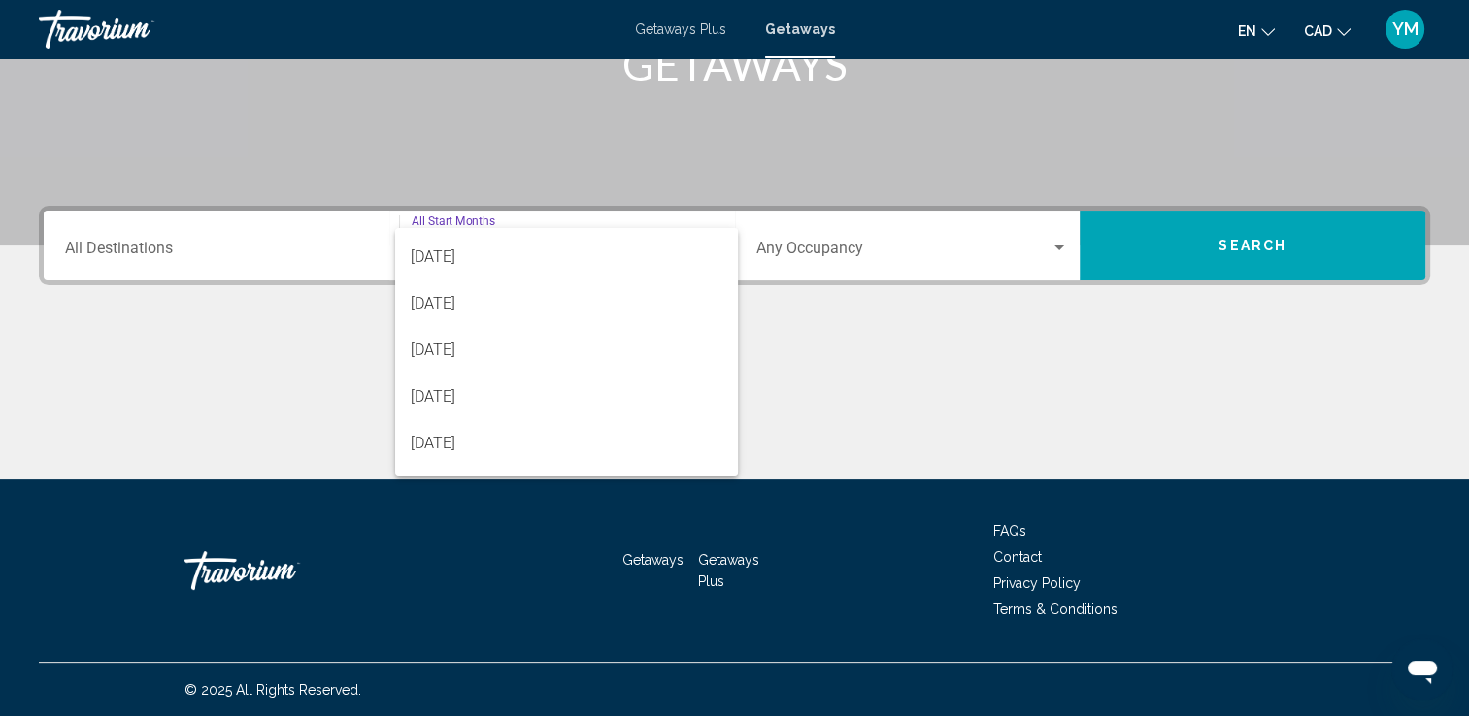
scroll to position [371, 0]
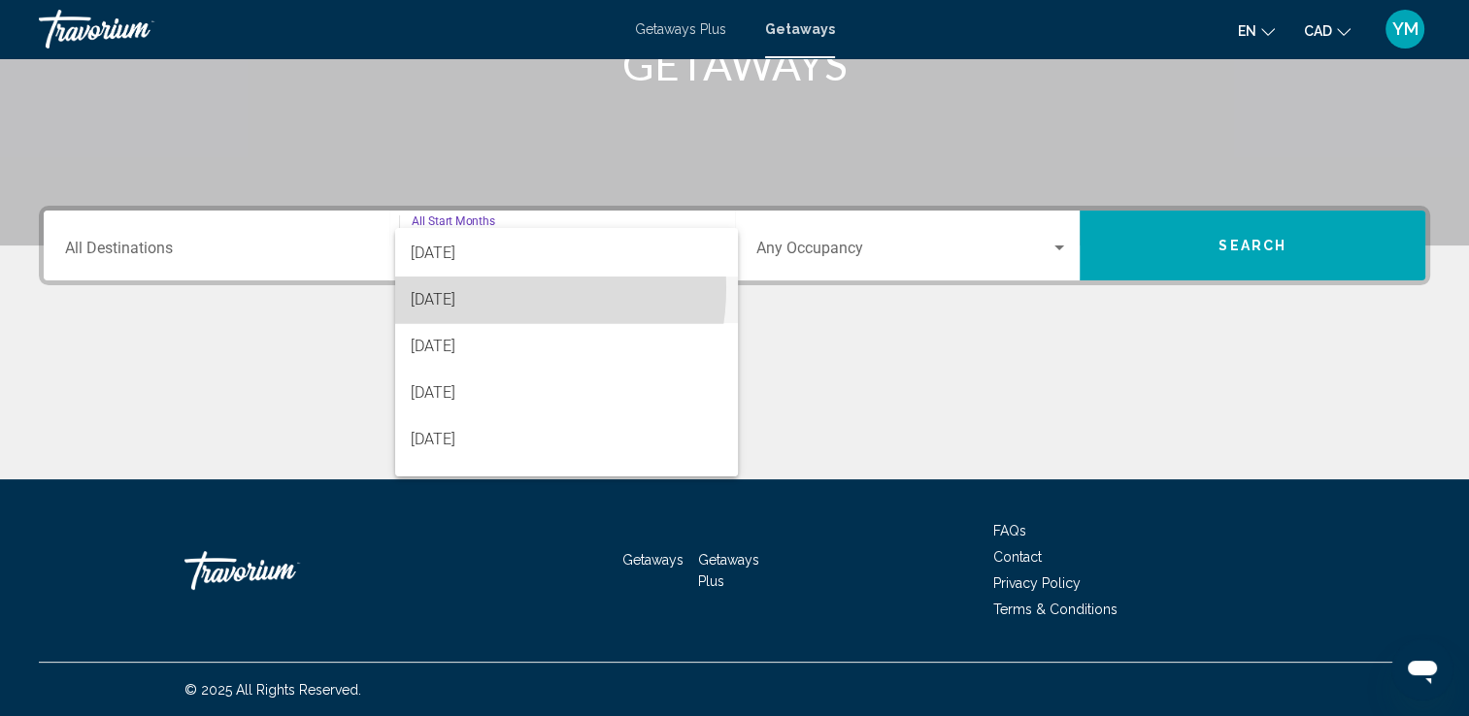
click at [477, 287] on span "[DATE]" at bounding box center [567, 300] width 312 height 47
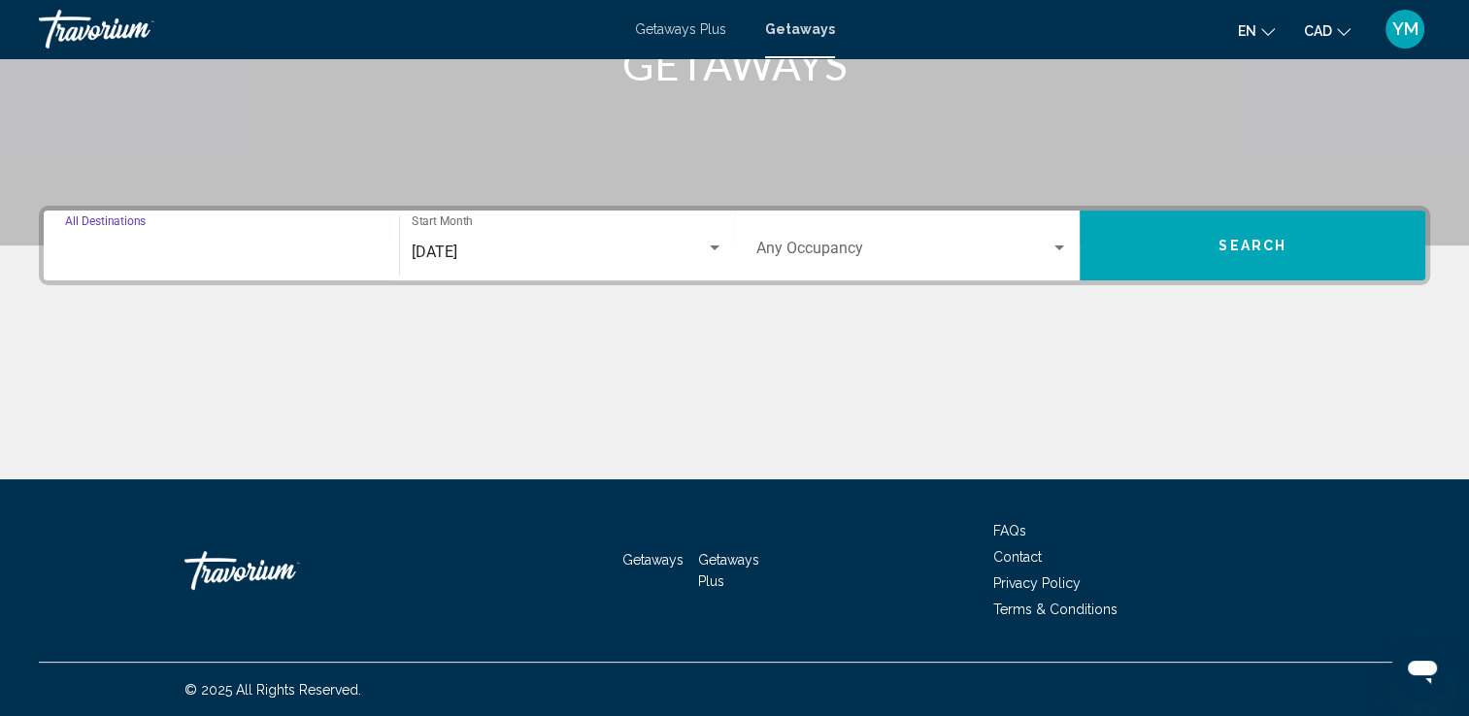
click at [211, 255] on input "Destination All Destinations" at bounding box center [221, 252] width 313 height 17
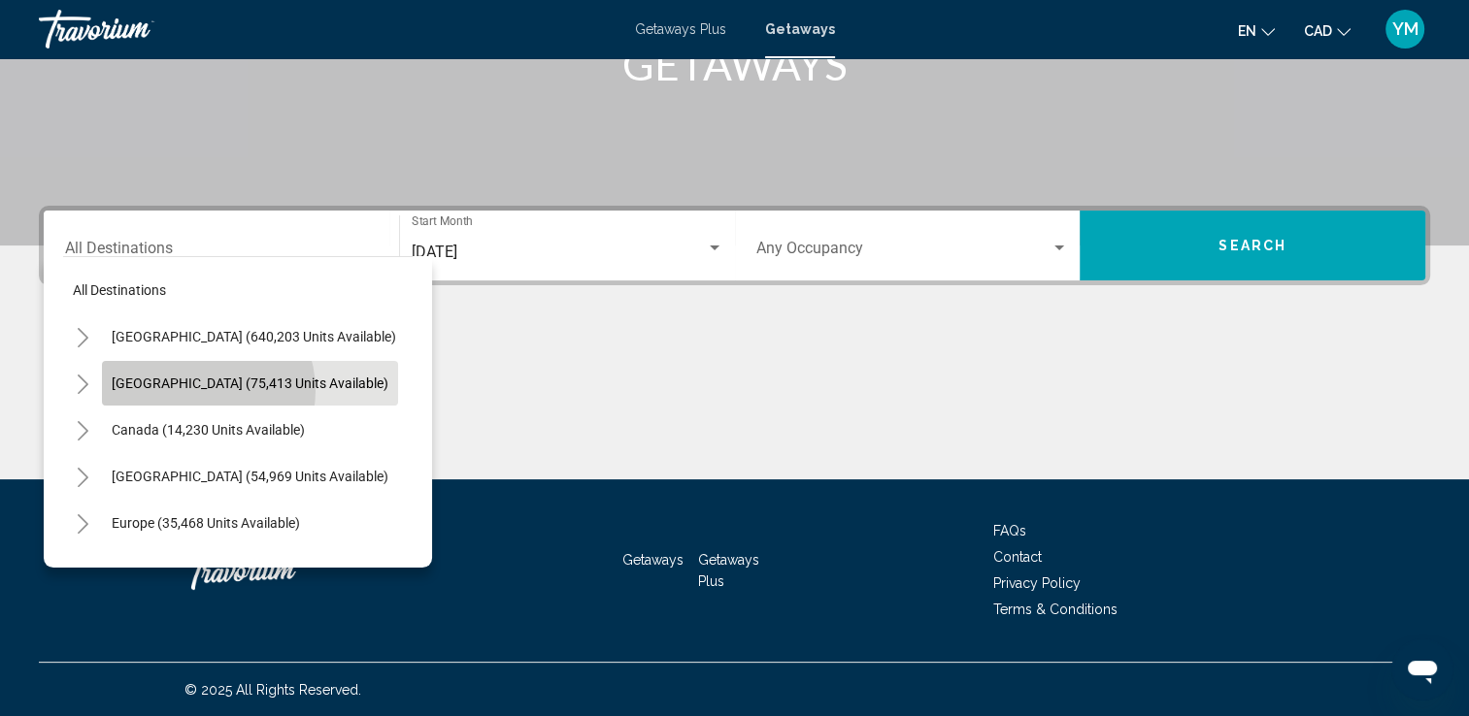
click at [196, 390] on span "[GEOGRAPHIC_DATA] (75,413 units available)" at bounding box center [250, 384] width 277 height 16
type input "**********"
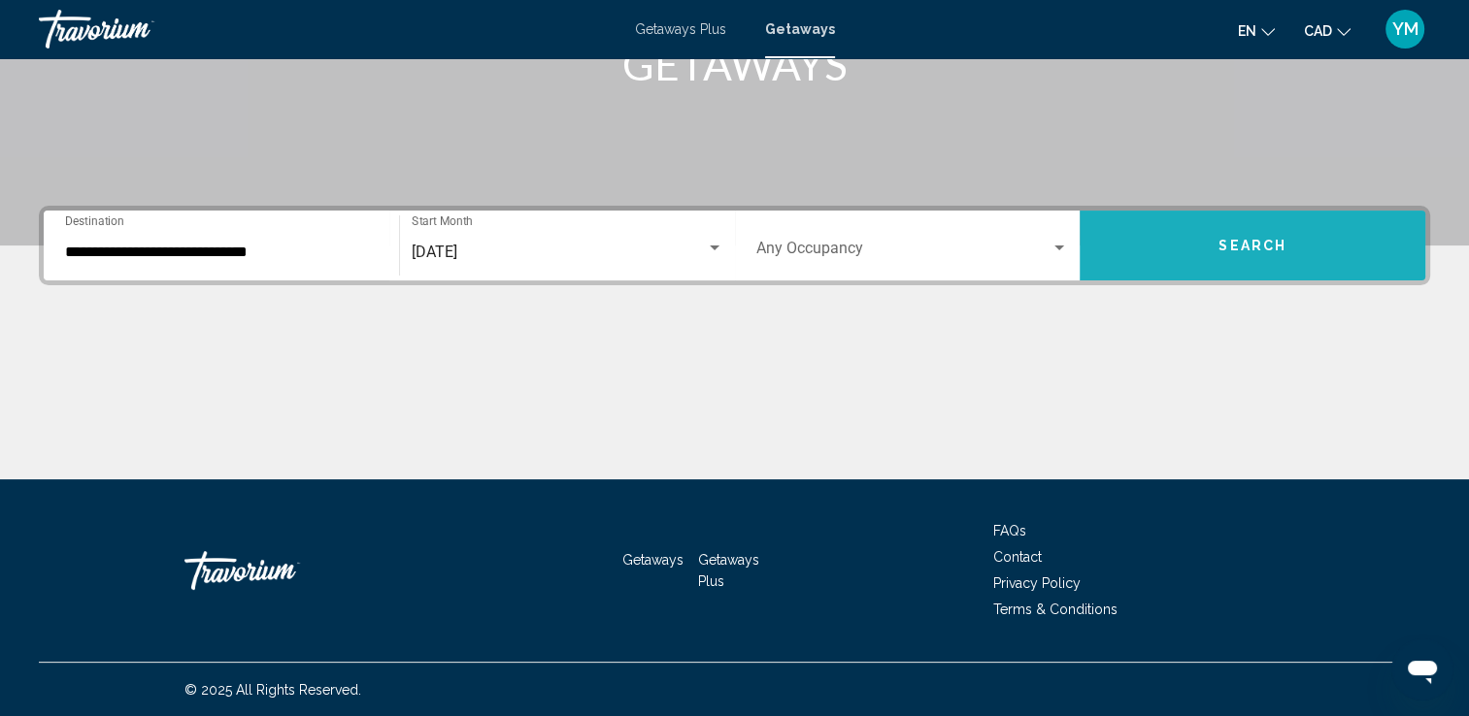
click at [1248, 254] on button "Search" at bounding box center [1252, 246] width 346 height 70
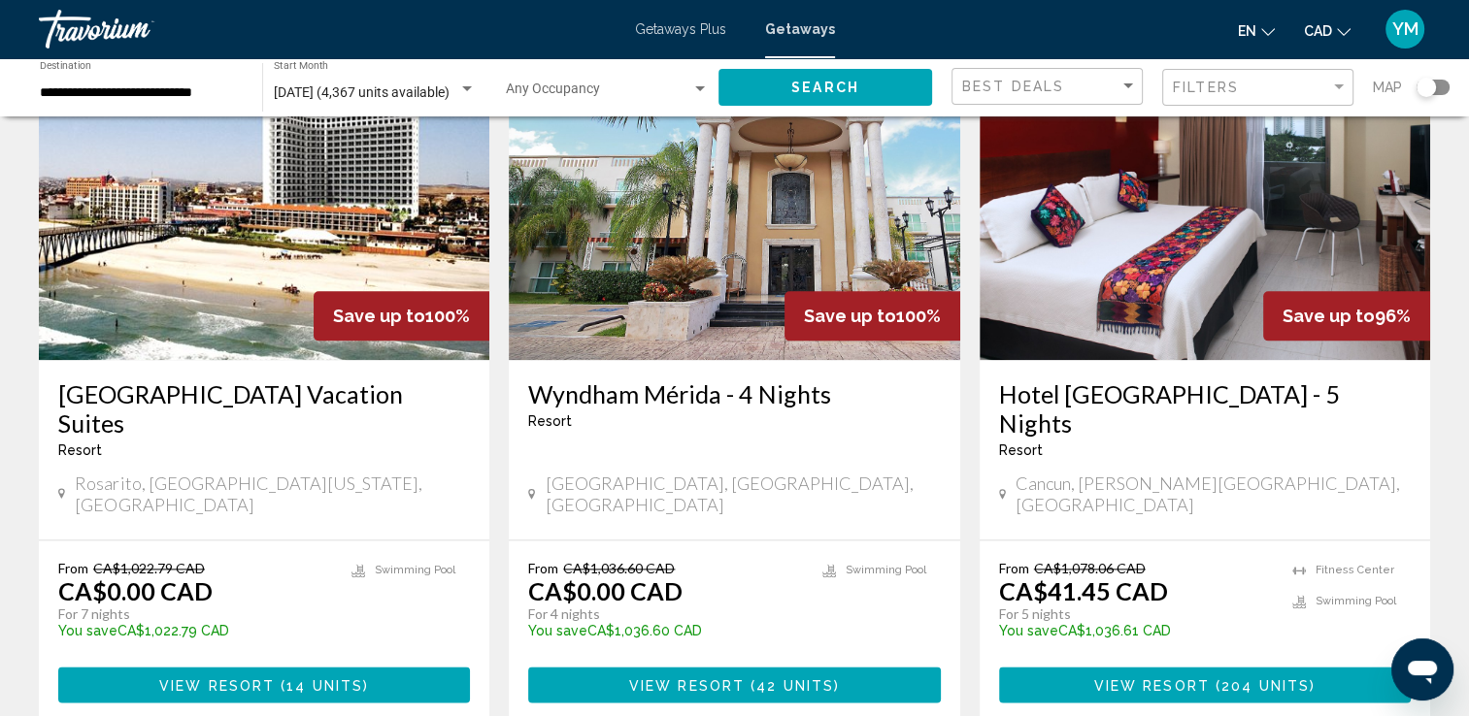
scroll to position [2199, 0]
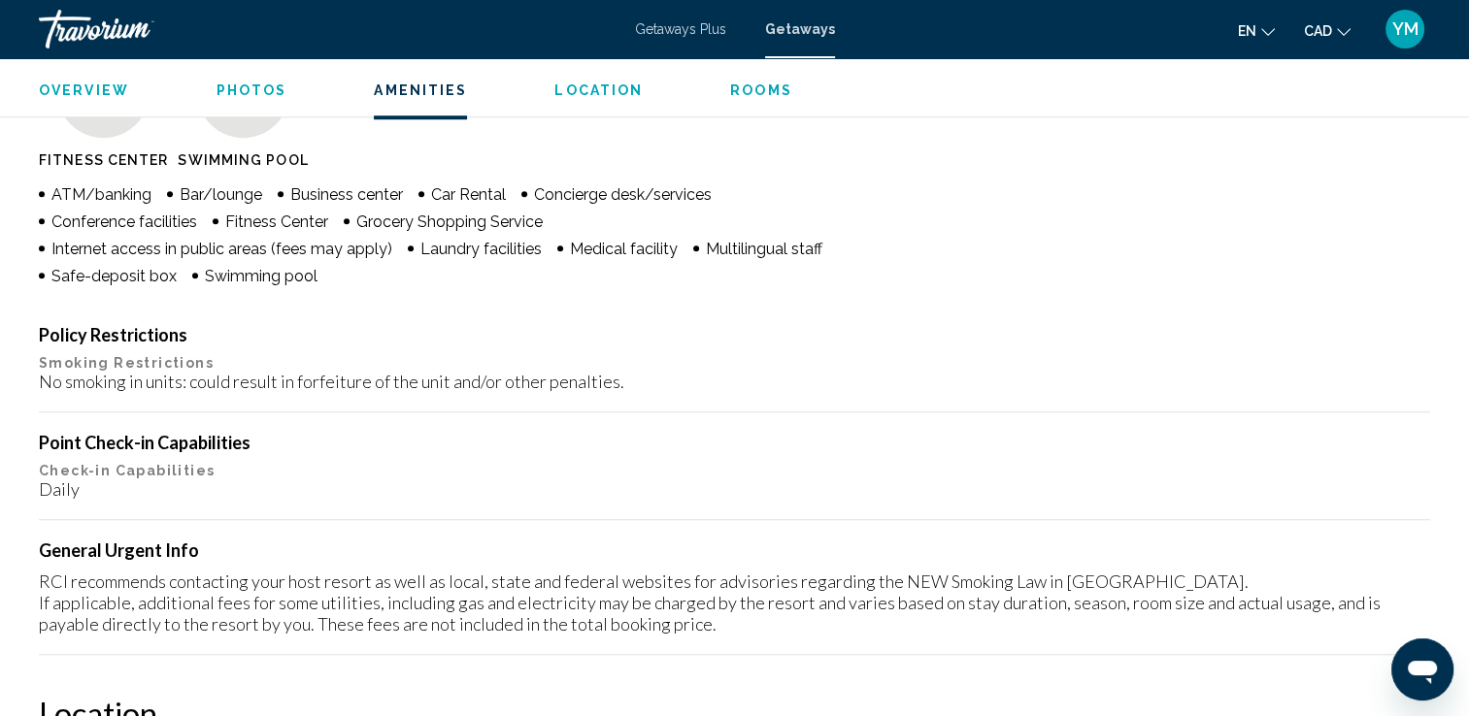
scroll to position [1651, 0]
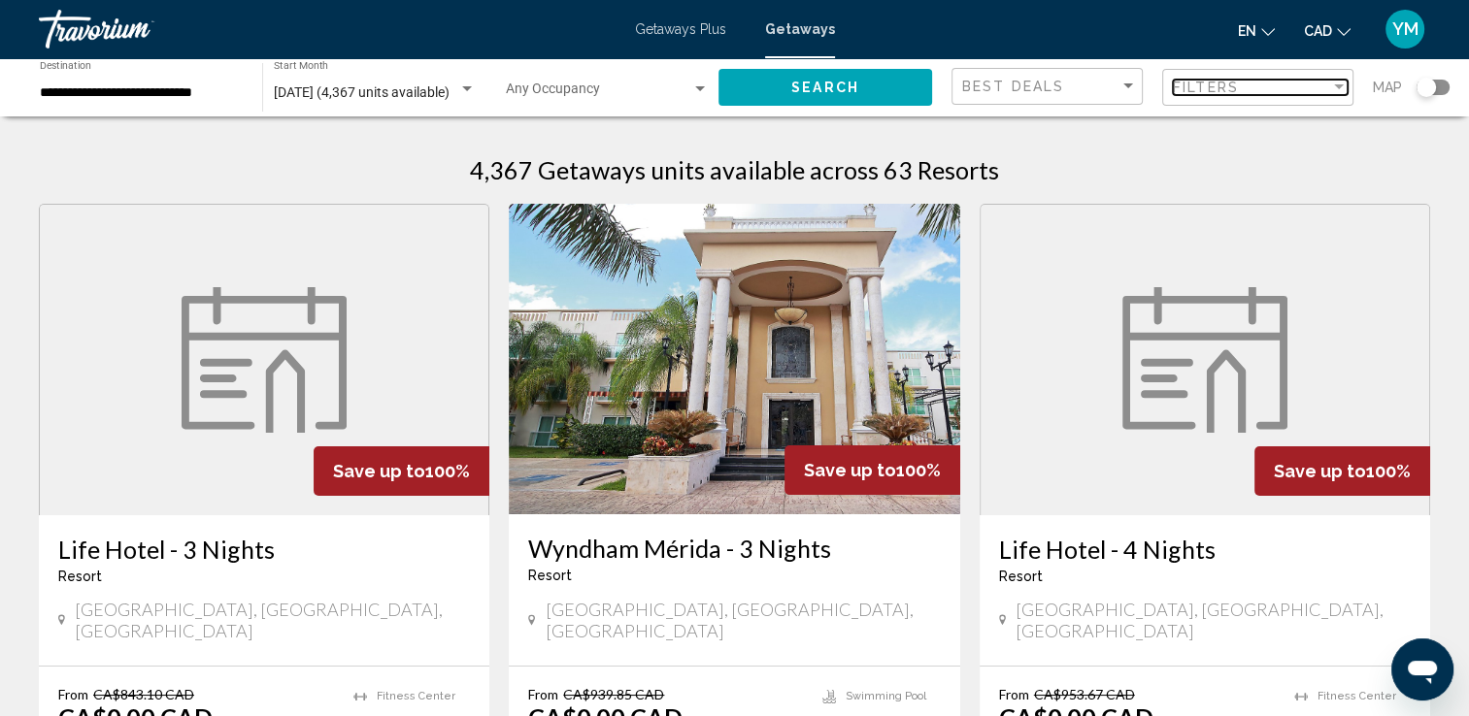
click at [1337, 84] on div "Filter" at bounding box center [1339, 86] width 10 height 5
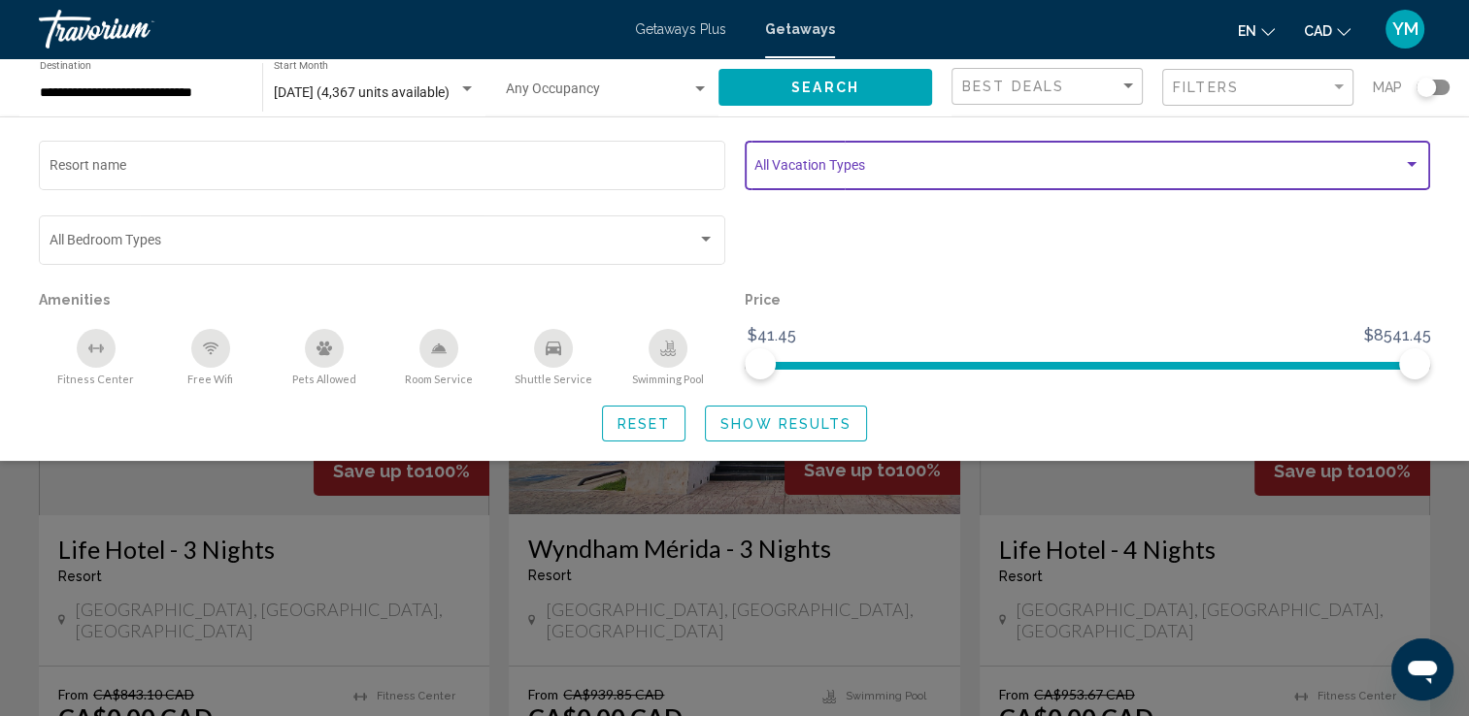
click at [1408, 163] on div "Search widget" at bounding box center [1412, 164] width 10 height 5
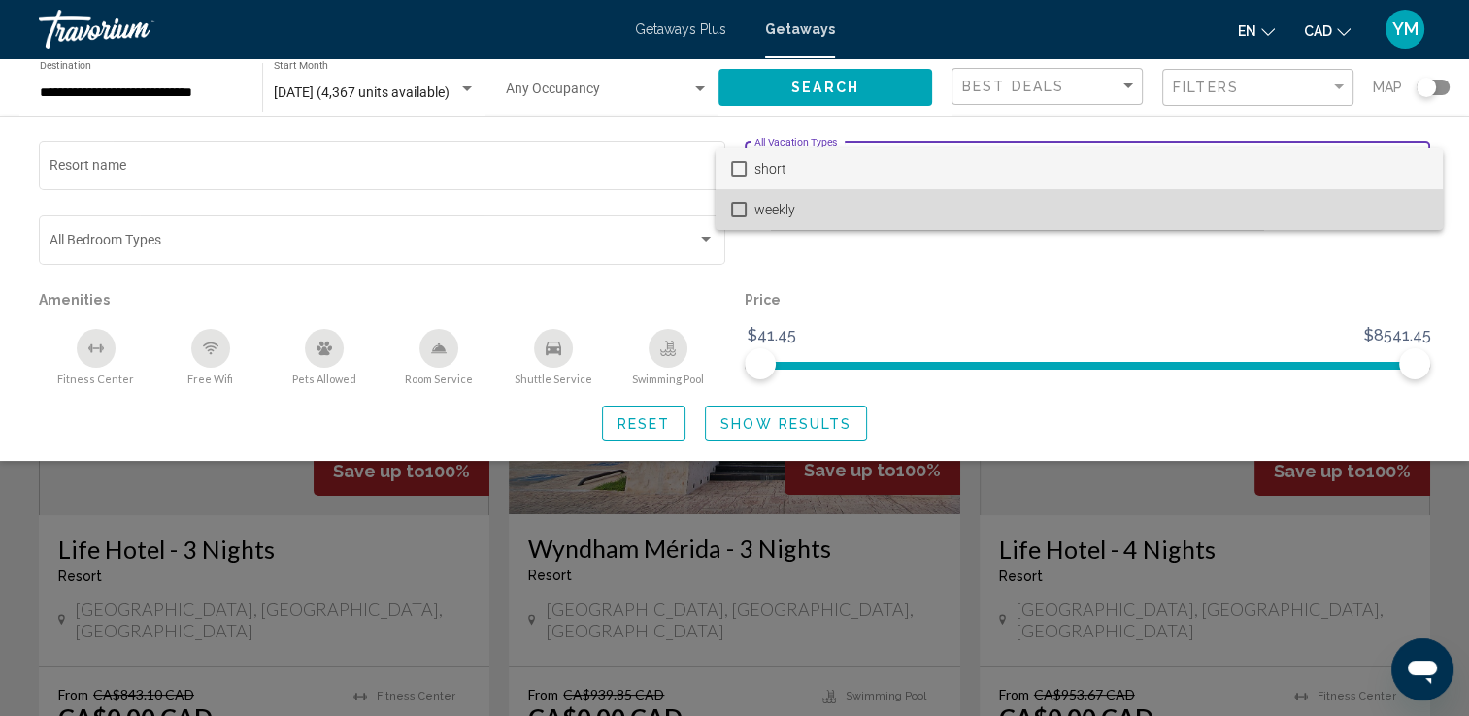
click at [737, 208] on mat-pseudo-checkbox at bounding box center [739, 210] width 16 height 16
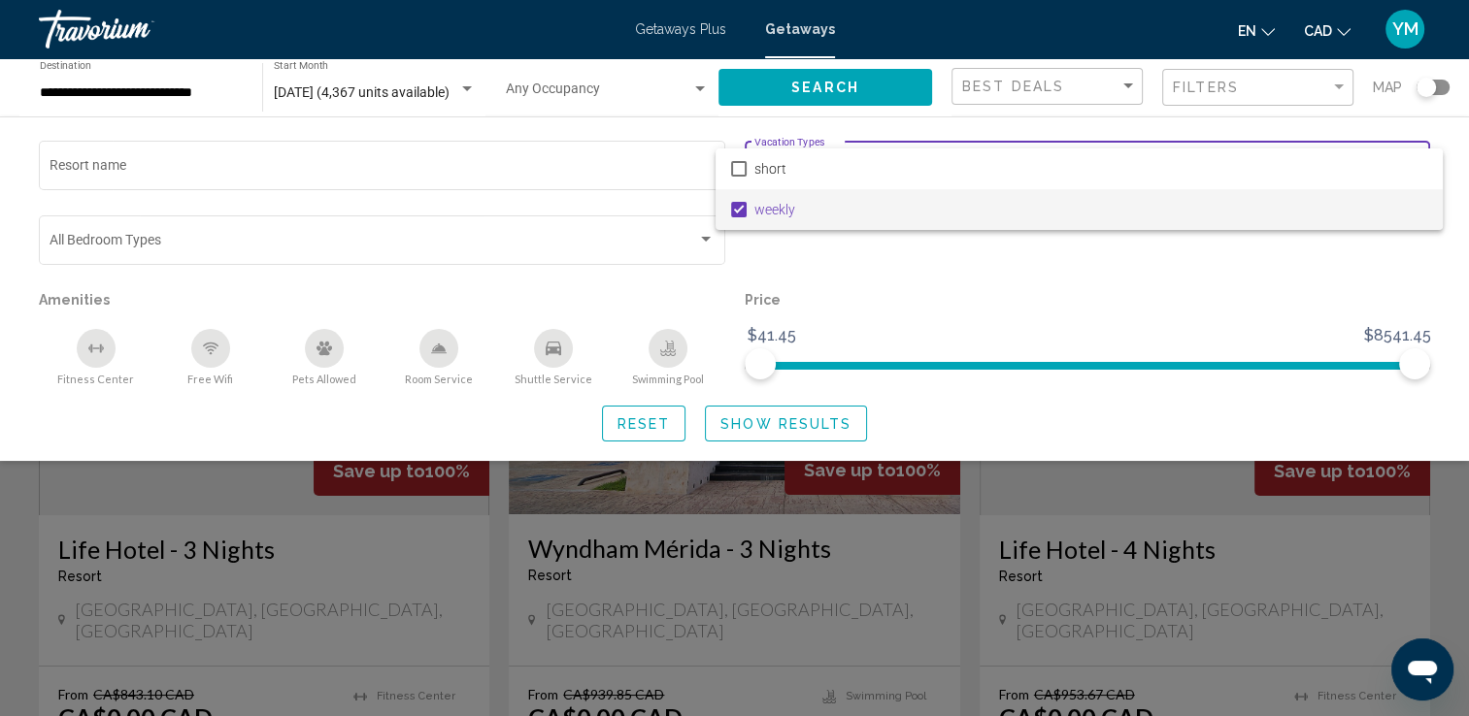
click at [868, 269] on div at bounding box center [734, 358] width 1469 height 716
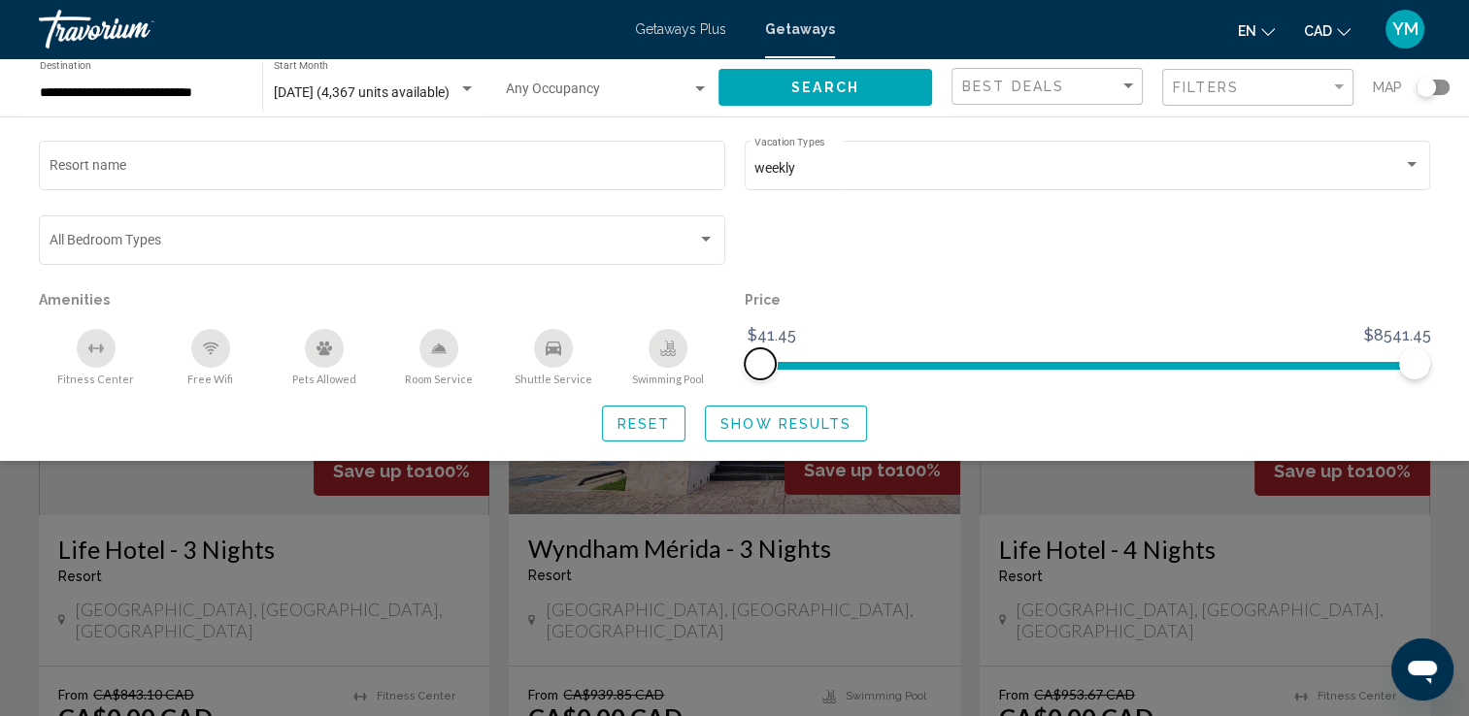
click at [746, 368] on span "Search widget" at bounding box center [760, 364] width 31 height 31
drag, startPoint x: 761, startPoint y: 358, endPoint x: 711, endPoint y: 374, distance: 52.8
click at [711, 374] on div "Resort name weekly Vacation Types All Vacation Types Bedroom Types All Bedroom …" at bounding box center [734, 261] width 1411 height 249
click at [777, 422] on span "Show Results" at bounding box center [785, 424] width 131 height 16
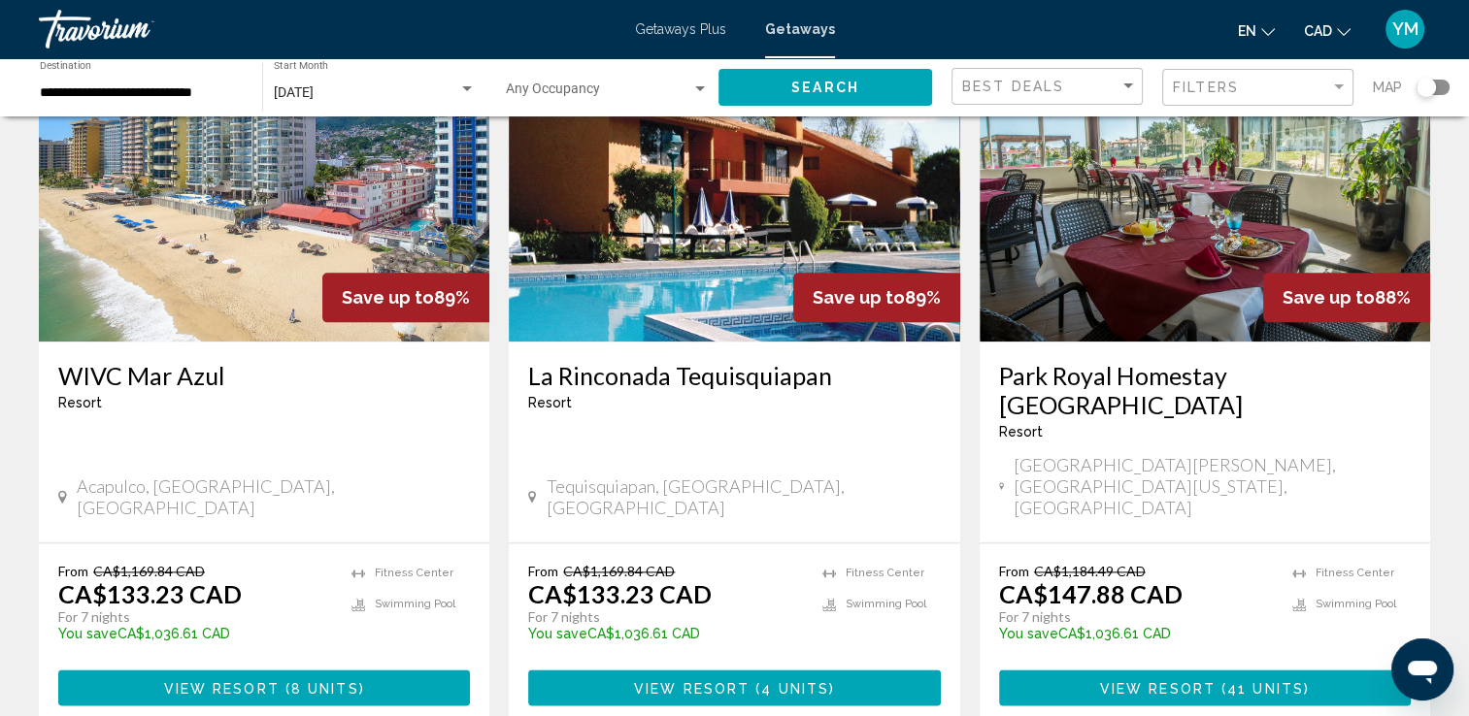
scroll to position [2404, 0]
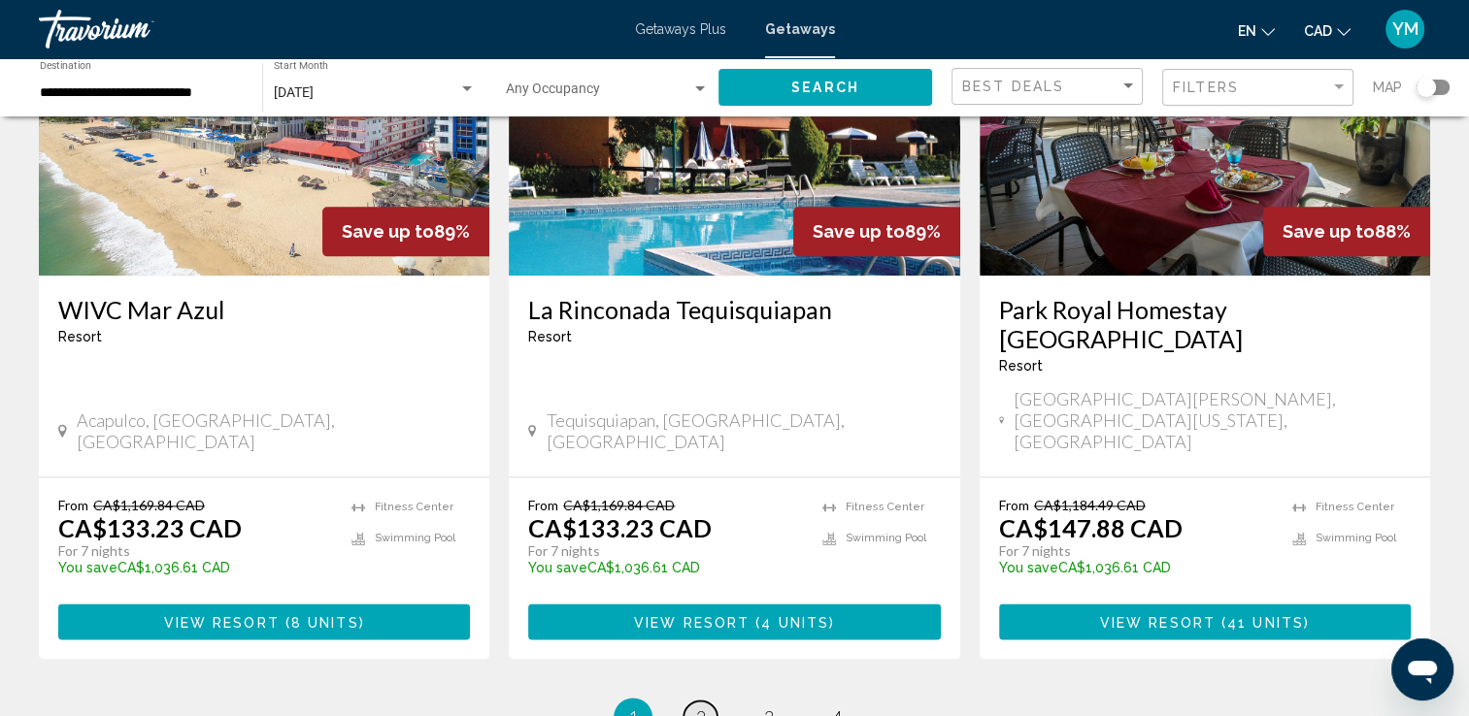
click at [702, 707] on span "2" at bounding box center [701, 717] width 10 height 21
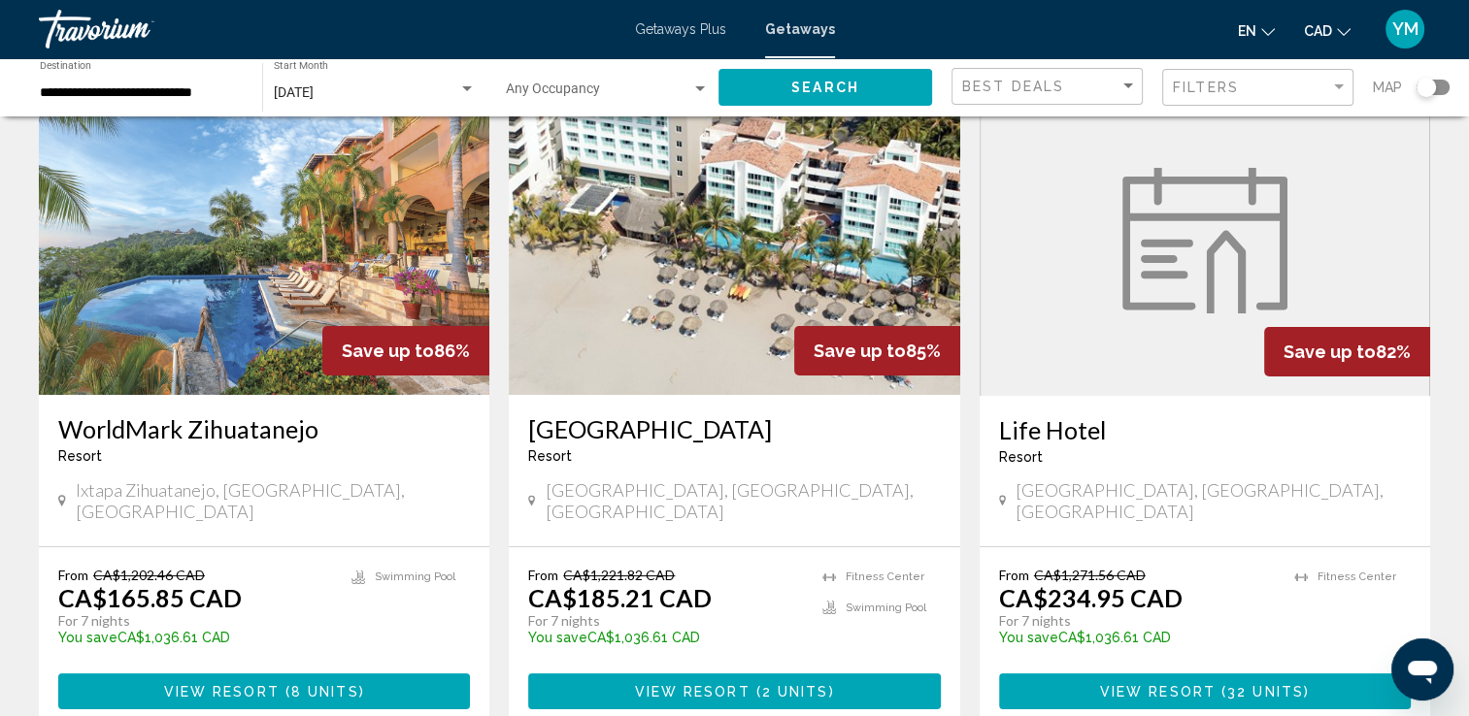
scroll to position [103, 0]
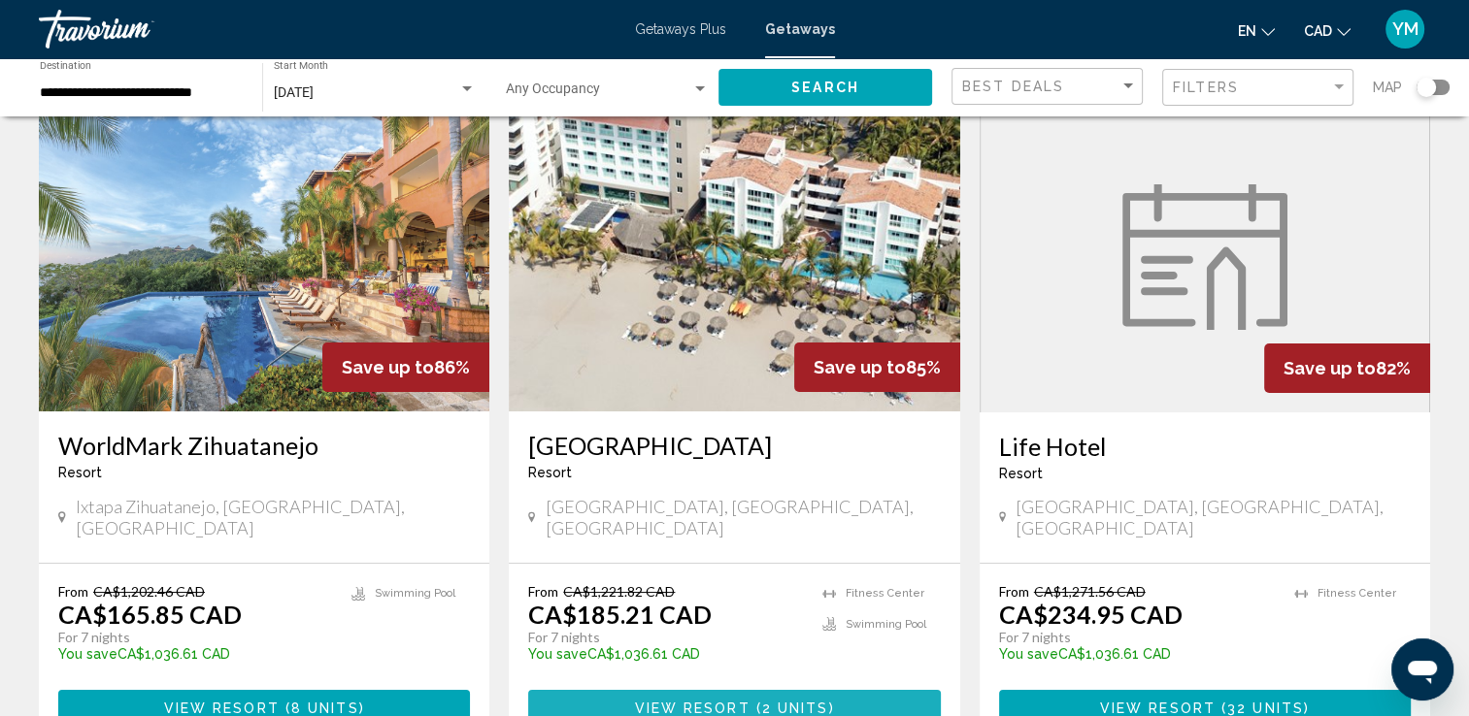
click at [750, 701] on span "Main content" at bounding box center [753, 709] width 6 height 16
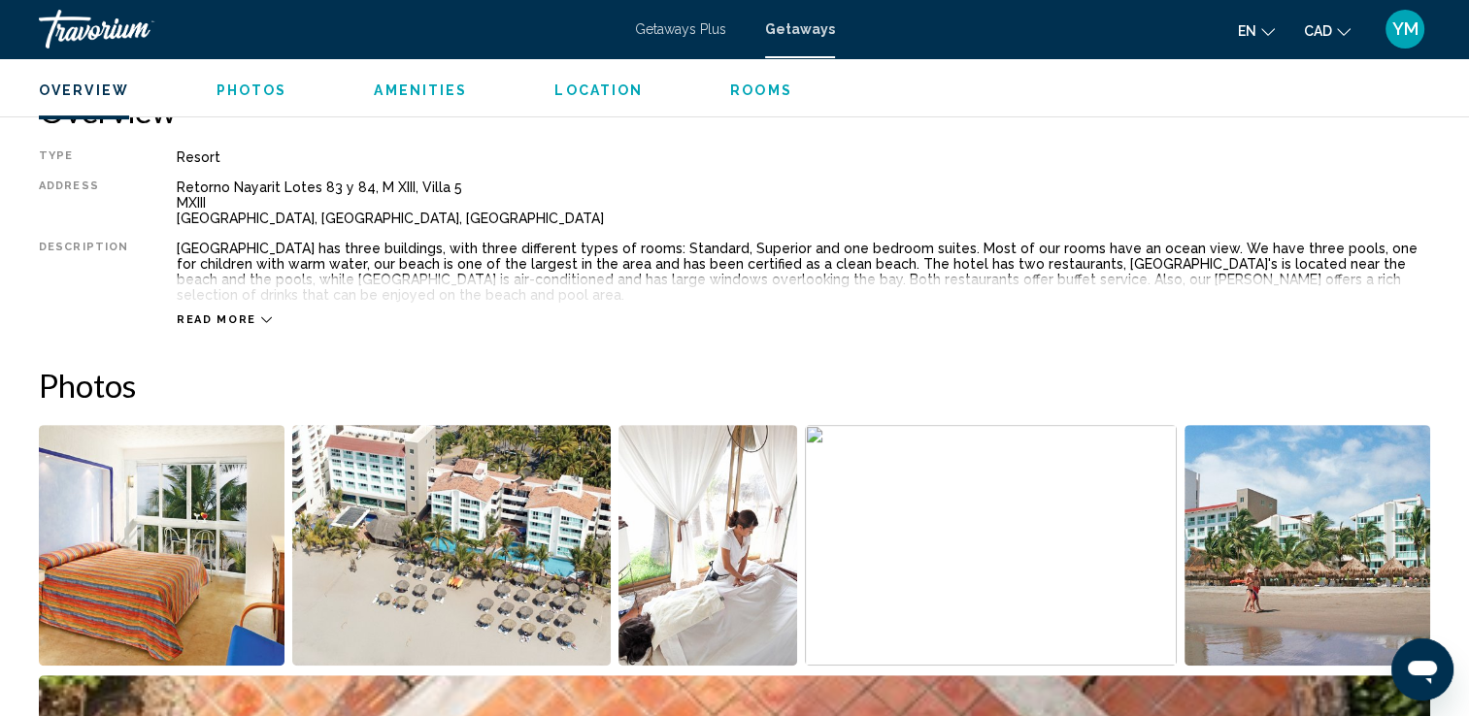
scroll to position [648, 0]
click at [404, 89] on span "Amenities" at bounding box center [420, 91] width 93 height 16
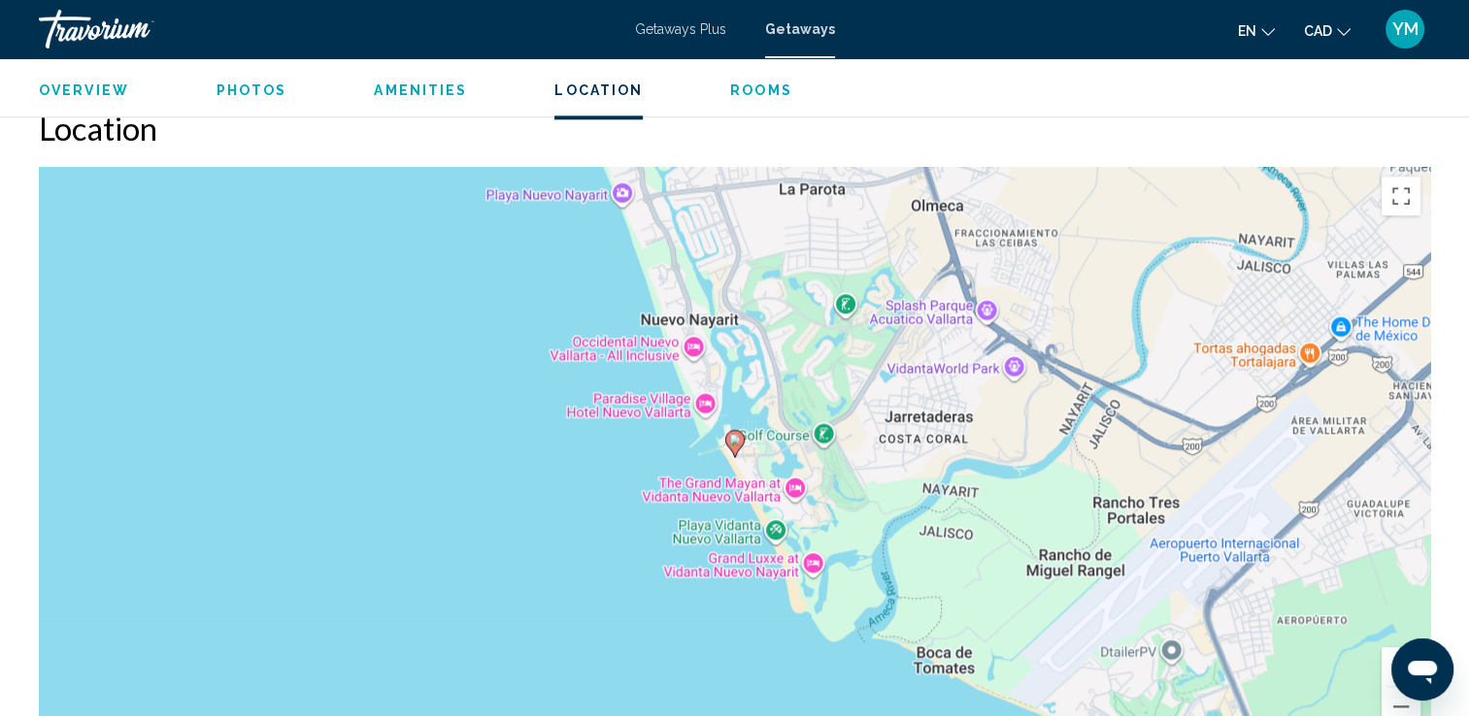
scroll to position [2452, 0]
click at [1404, 702] on button "Zoom out" at bounding box center [1400, 705] width 39 height 39
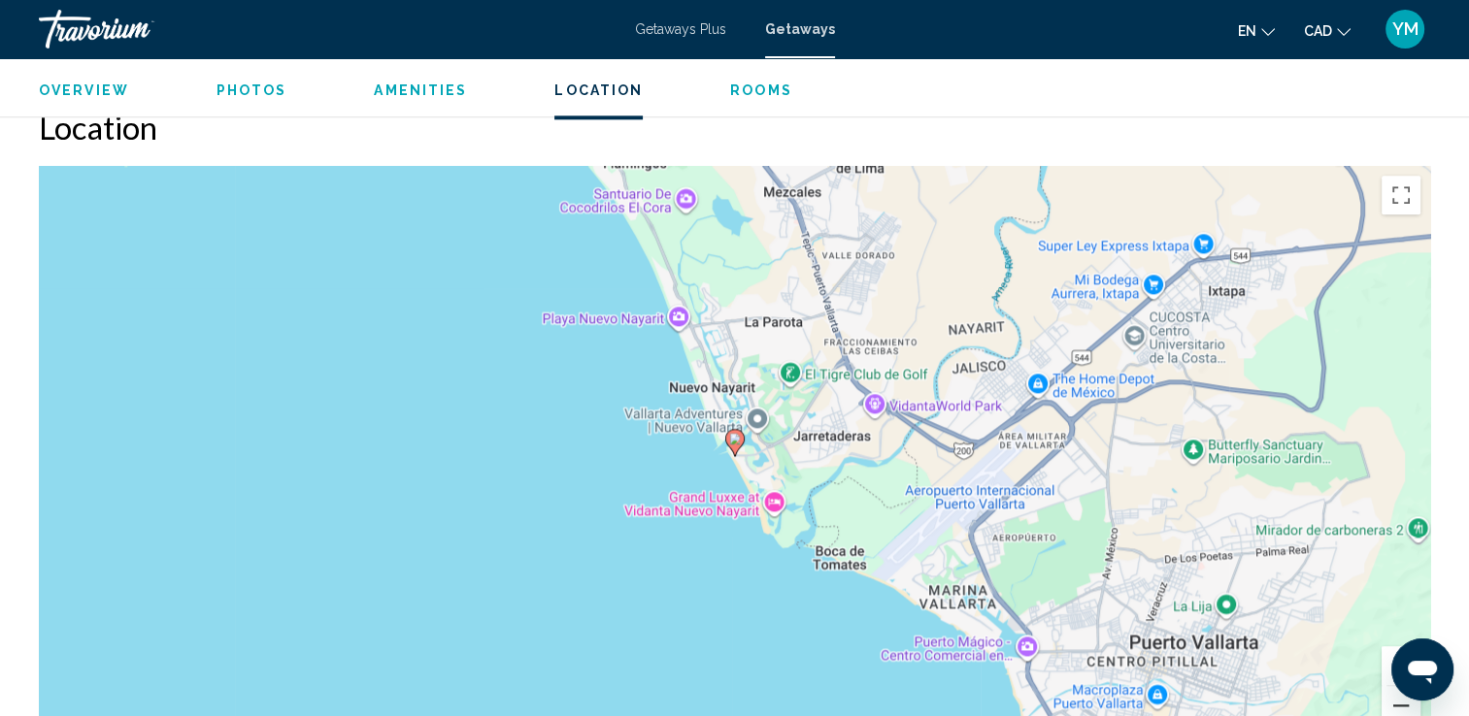
click at [1404, 702] on button "Zoom out" at bounding box center [1400, 705] width 39 height 39
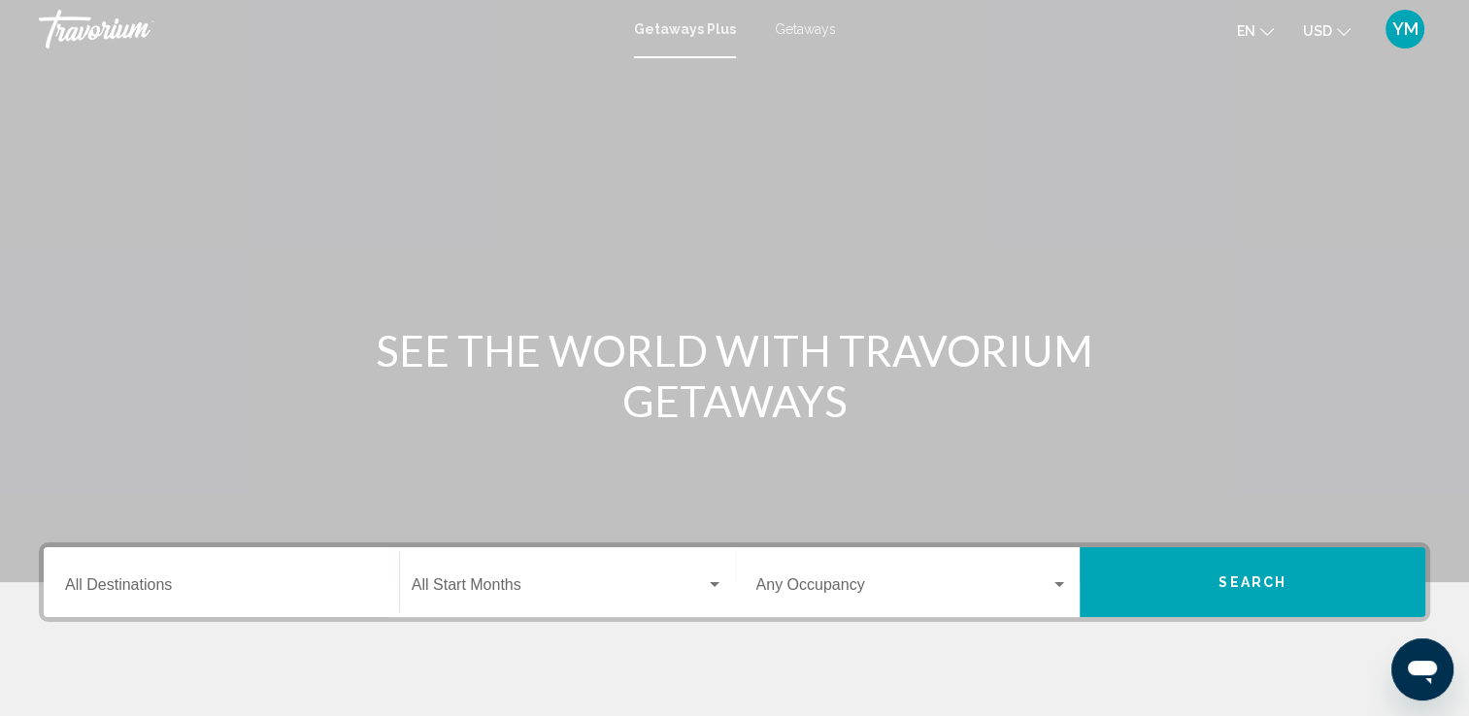
click at [1332, 25] on button "USD USD ($) MXN (Mex$) CAD (Can$) GBP (£) EUR (€) AUD (A$) NZD (NZ$) CNY (CN¥)" at bounding box center [1327, 31] width 48 height 28
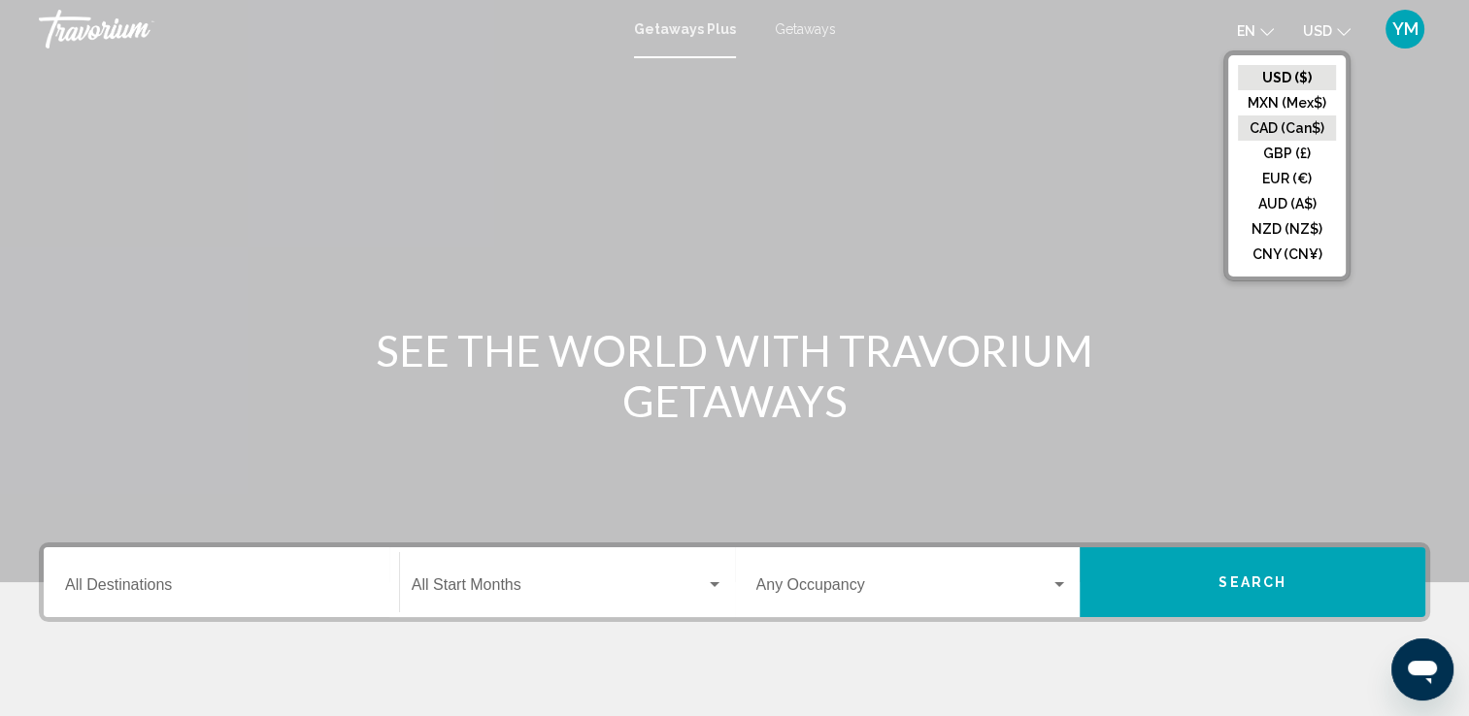
click at [1275, 124] on button "CAD (Can$)" at bounding box center [1287, 128] width 98 height 25
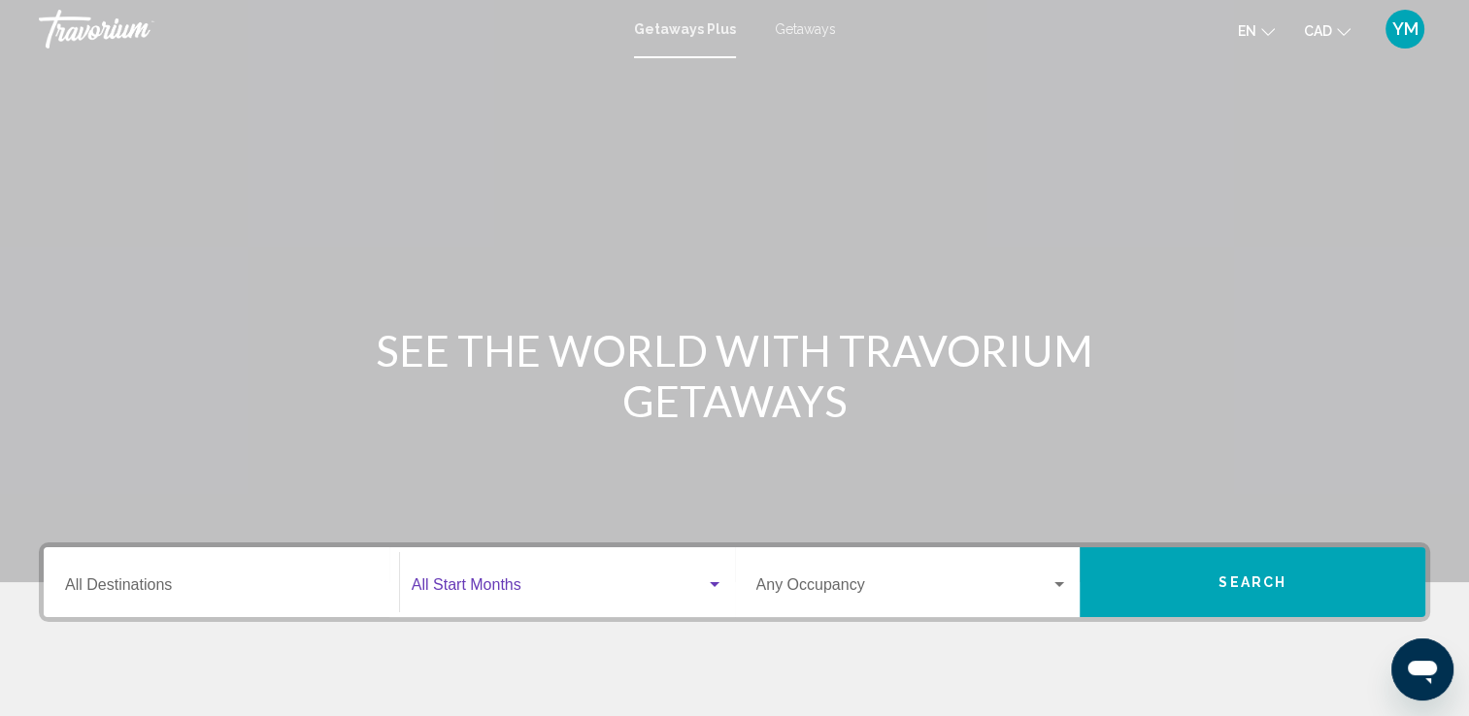
click at [715, 584] on div "Search widget" at bounding box center [715, 584] width 10 height 5
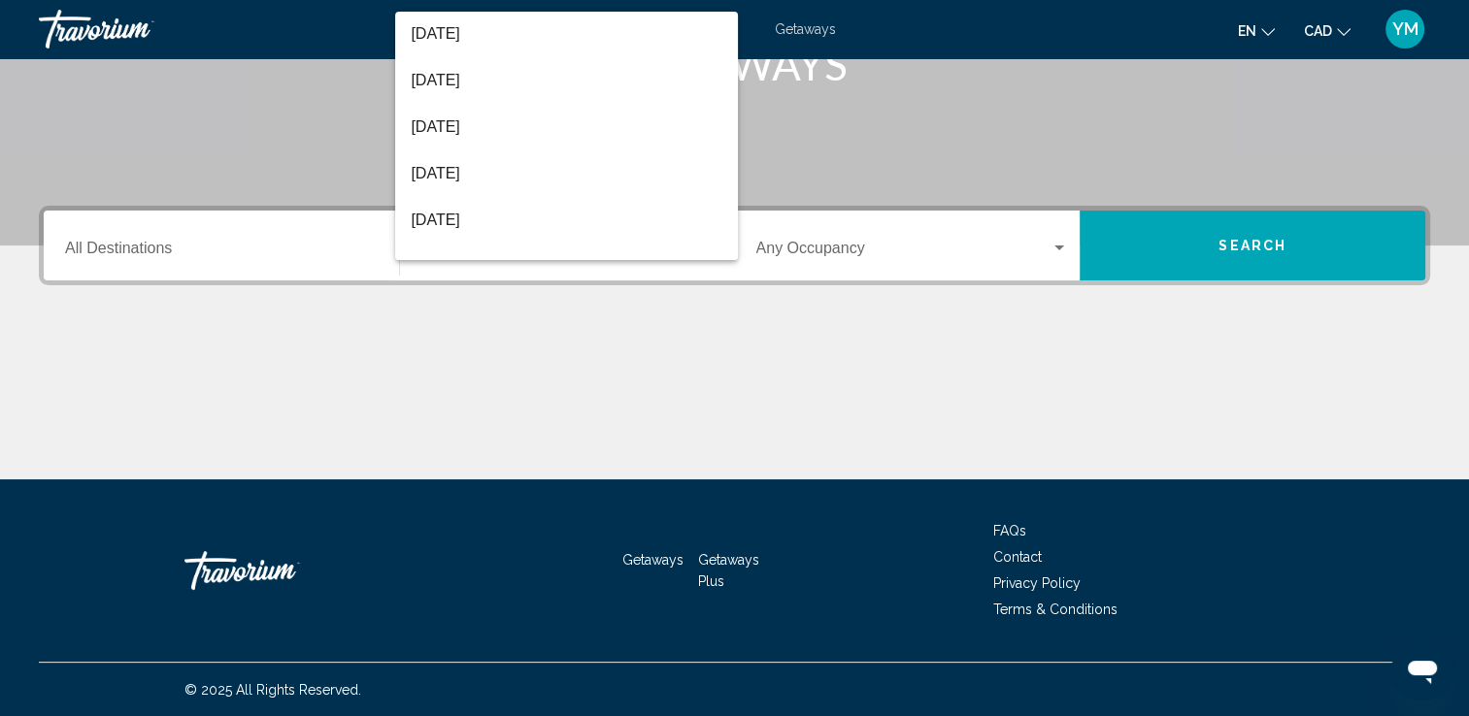
scroll to position [404, 0]
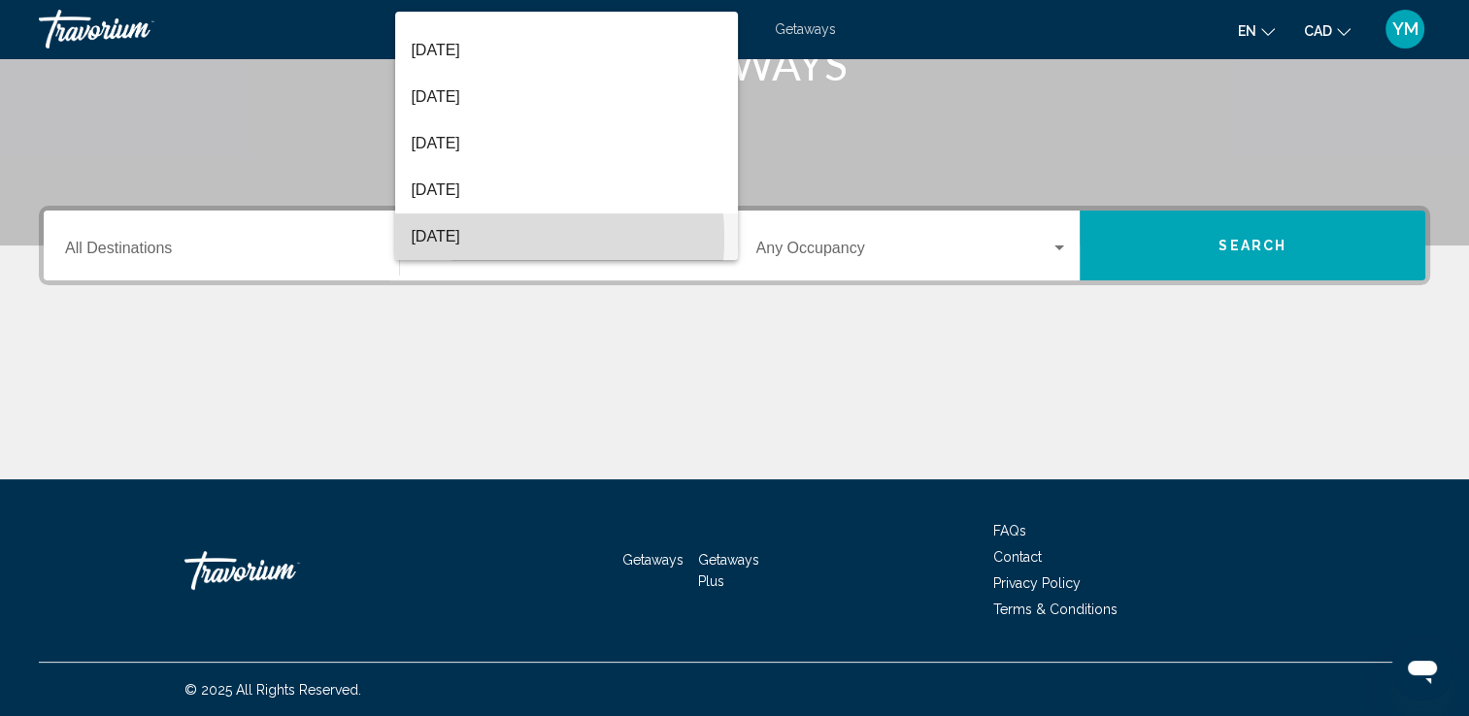
click at [464, 239] on span "[DATE]" at bounding box center [567, 237] width 312 height 47
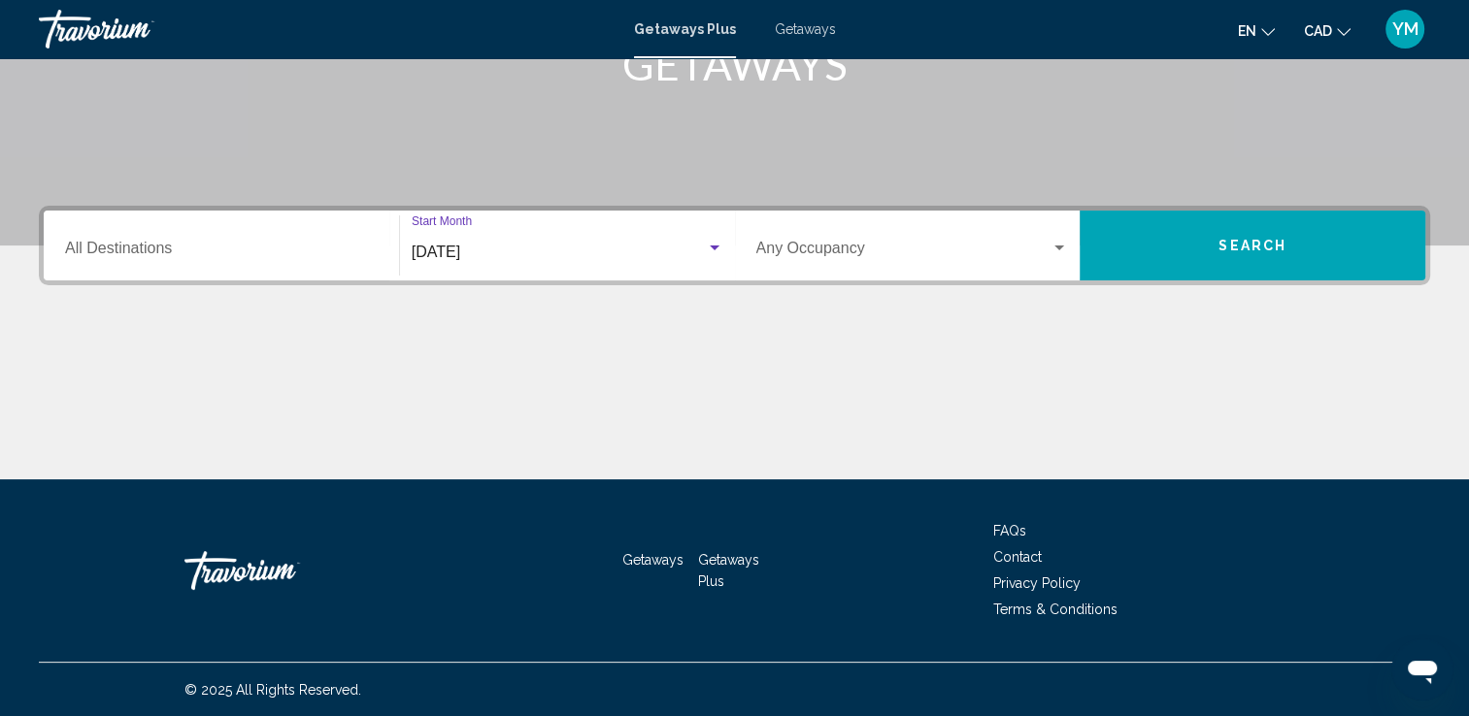
click at [712, 244] on div "Search widget" at bounding box center [714, 249] width 17 height 16
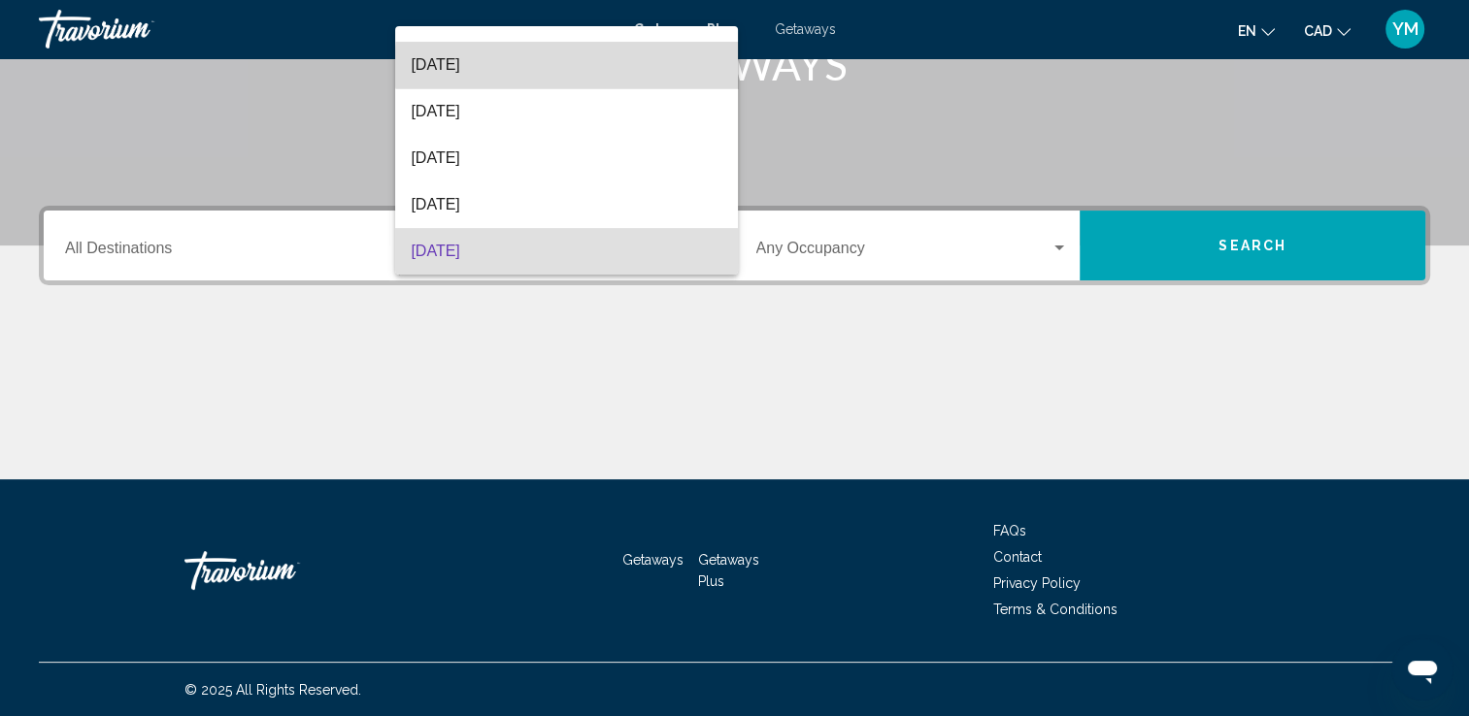
click at [590, 67] on span "[DATE]" at bounding box center [567, 65] width 312 height 47
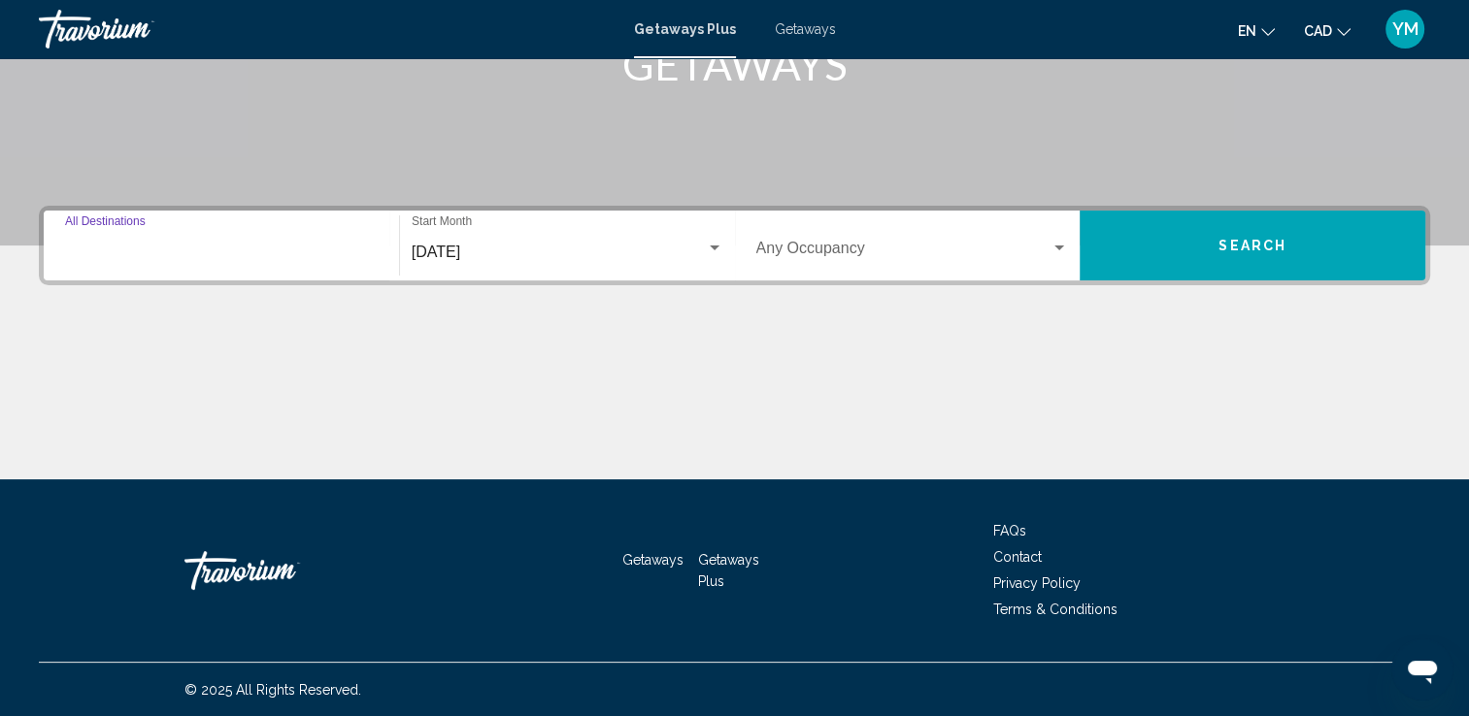
click at [237, 247] on input "Destination All Destinations" at bounding box center [221, 252] width 313 height 17
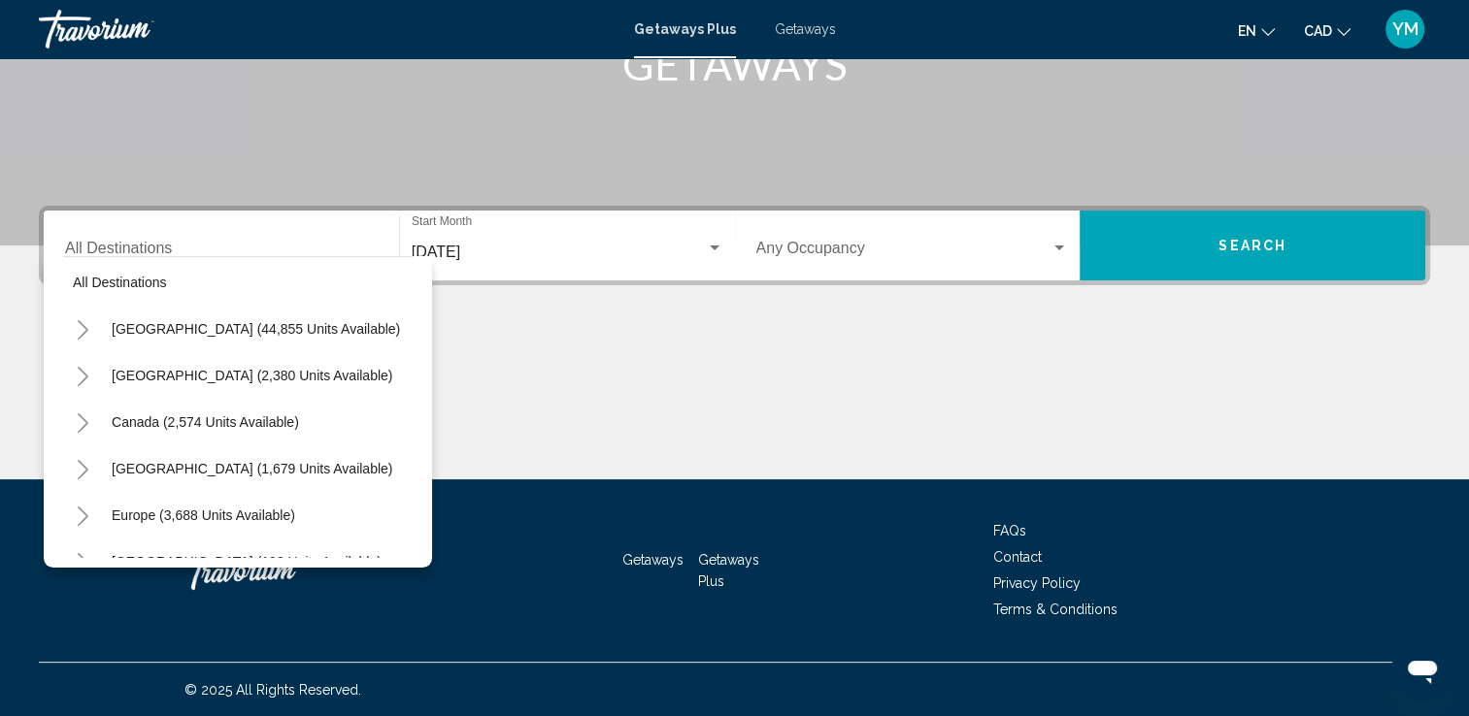
scroll to position [0, 0]
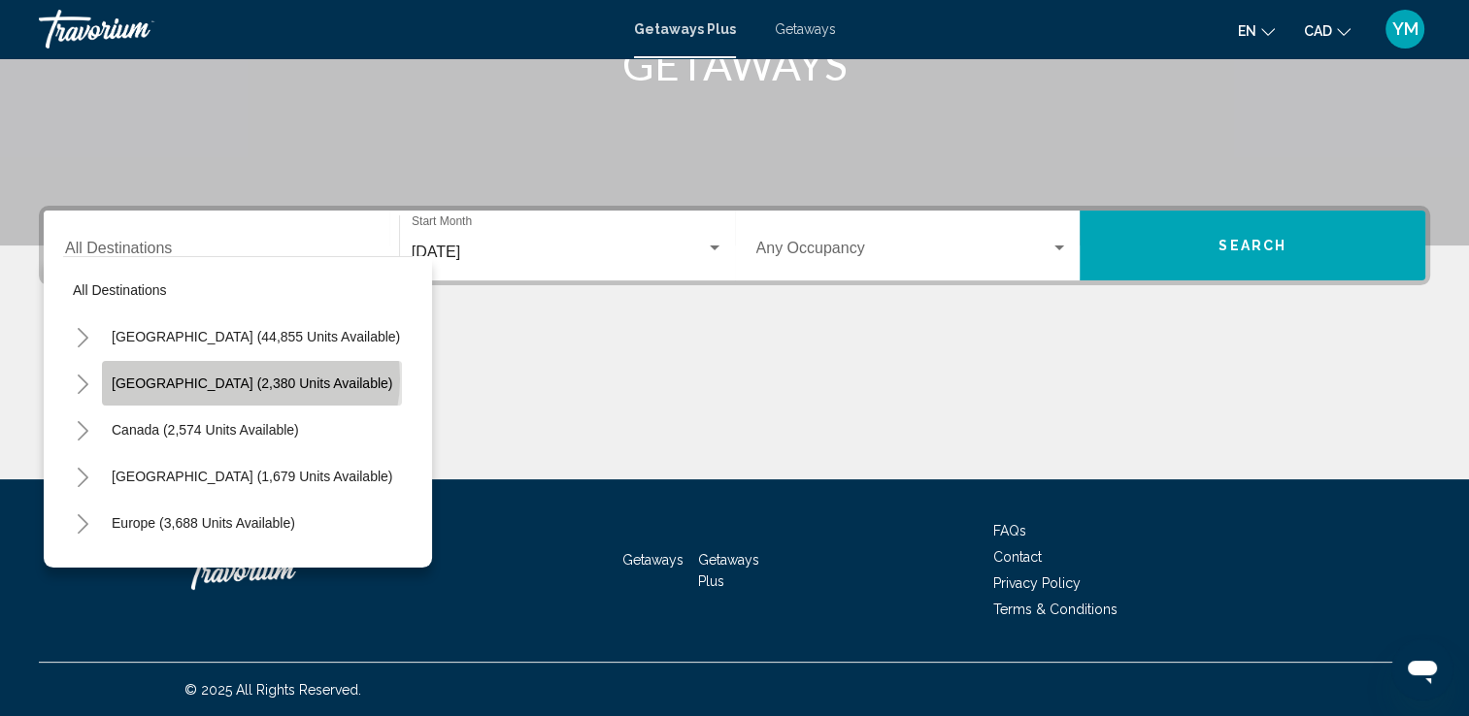
click at [249, 379] on span "Mexico (2,380 units available)" at bounding box center [252, 384] width 281 height 16
type input "**********"
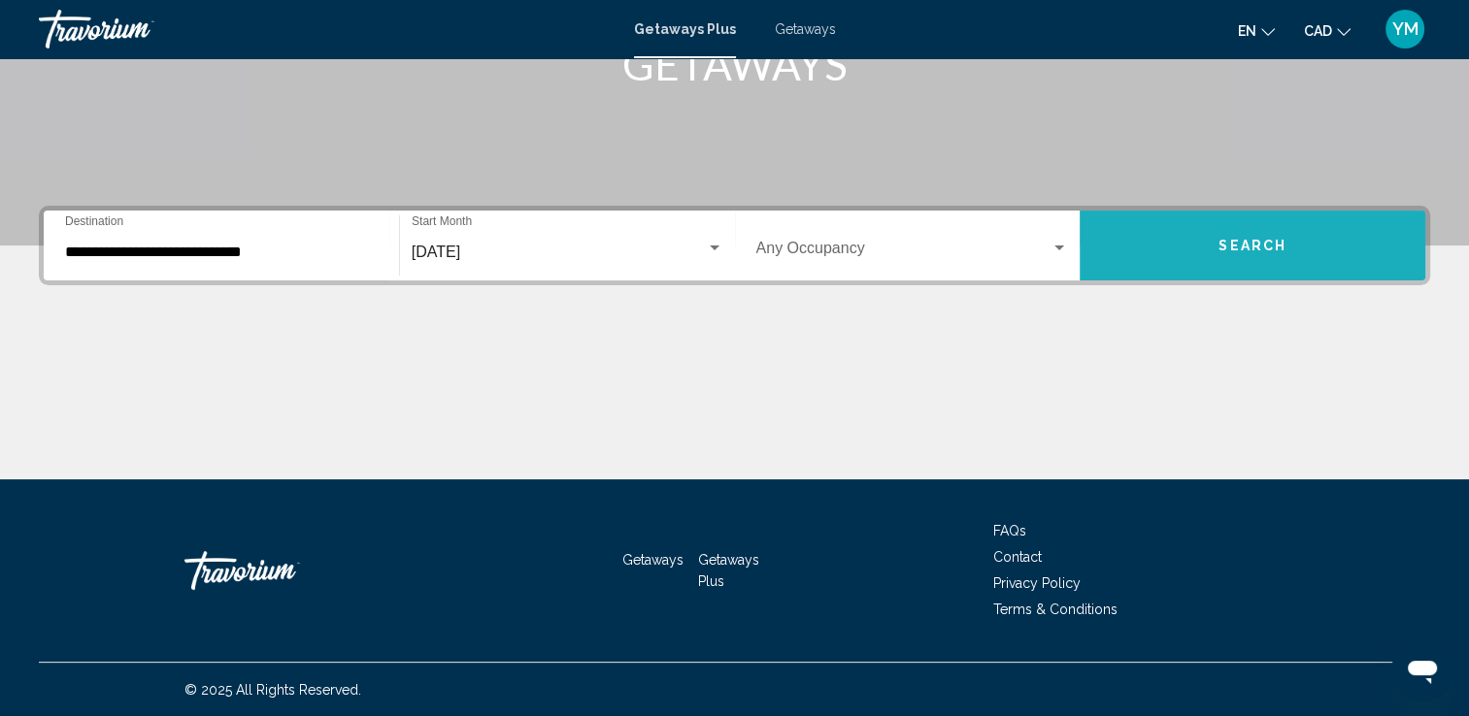
click at [1188, 250] on button "Search" at bounding box center [1252, 246] width 346 height 70
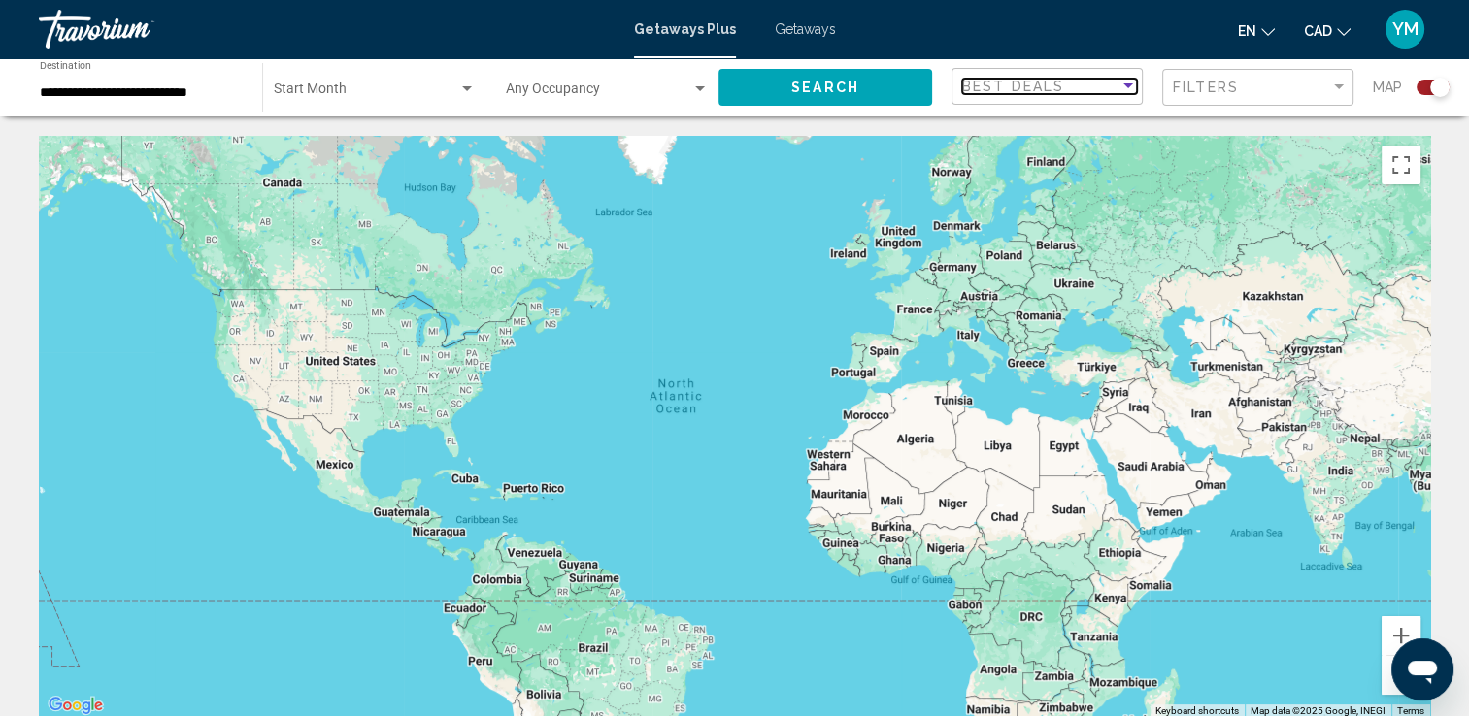
click at [1129, 83] on div "Sort by" at bounding box center [1128, 85] width 10 height 5
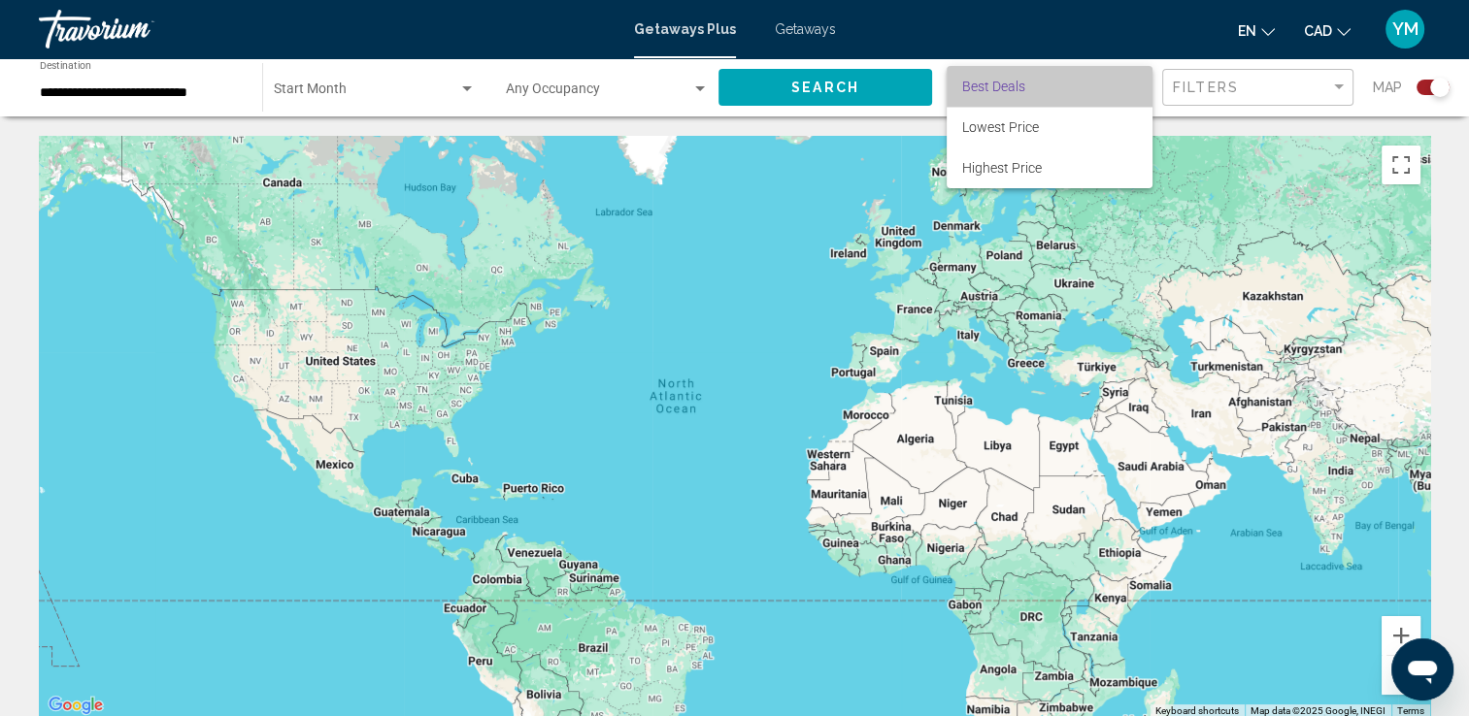
click at [1129, 83] on span "Best Deals" at bounding box center [1049, 86] width 175 height 41
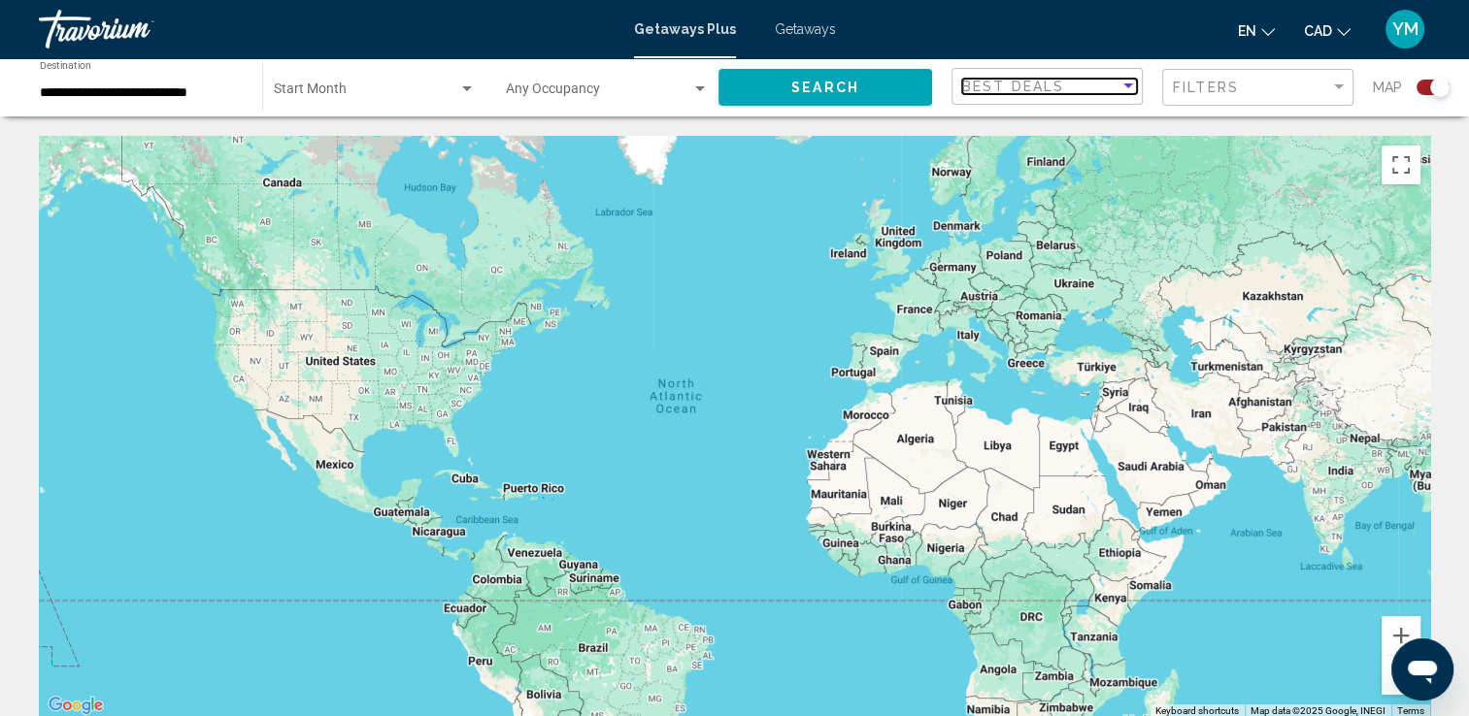
click at [1129, 83] on div "Sort by" at bounding box center [1128, 85] width 10 height 5
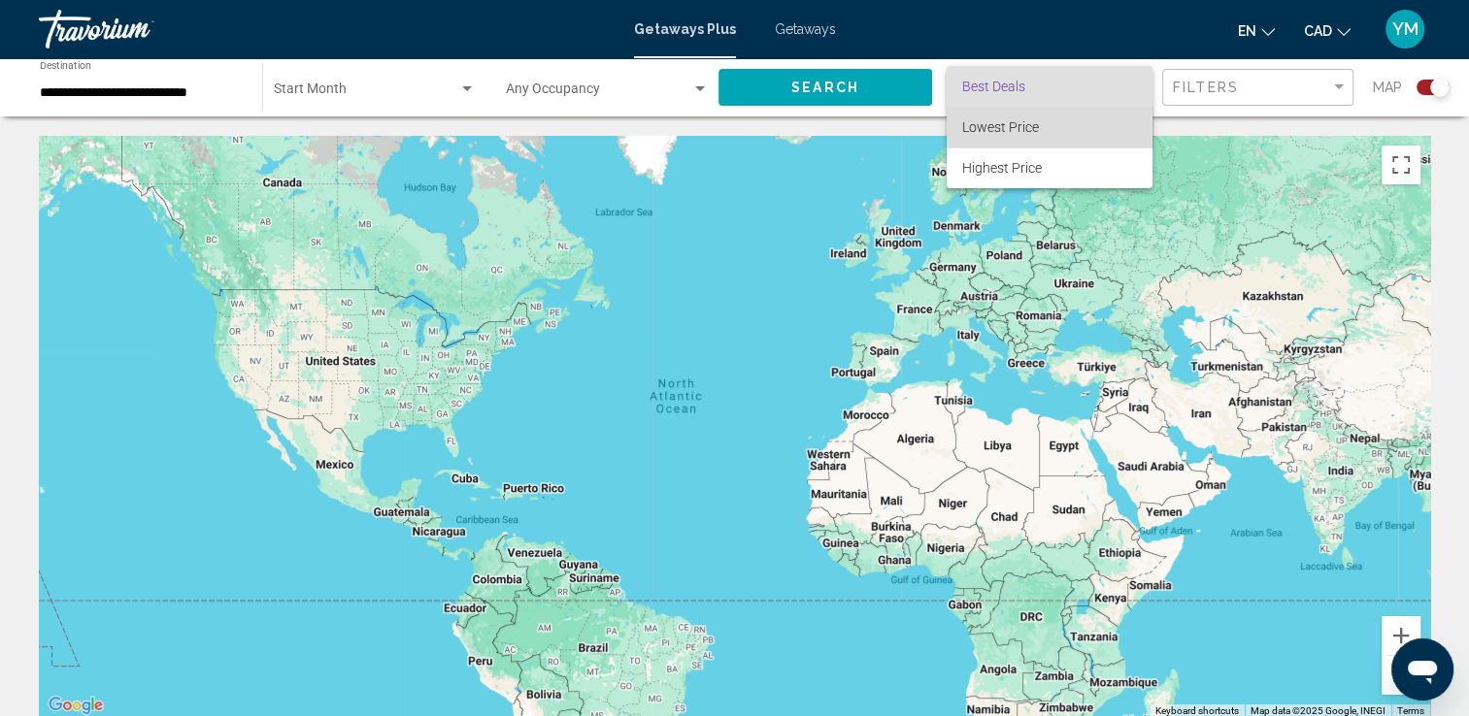
click at [1096, 123] on span "Lowest Price" at bounding box center [1049, 127] width 175 height 41
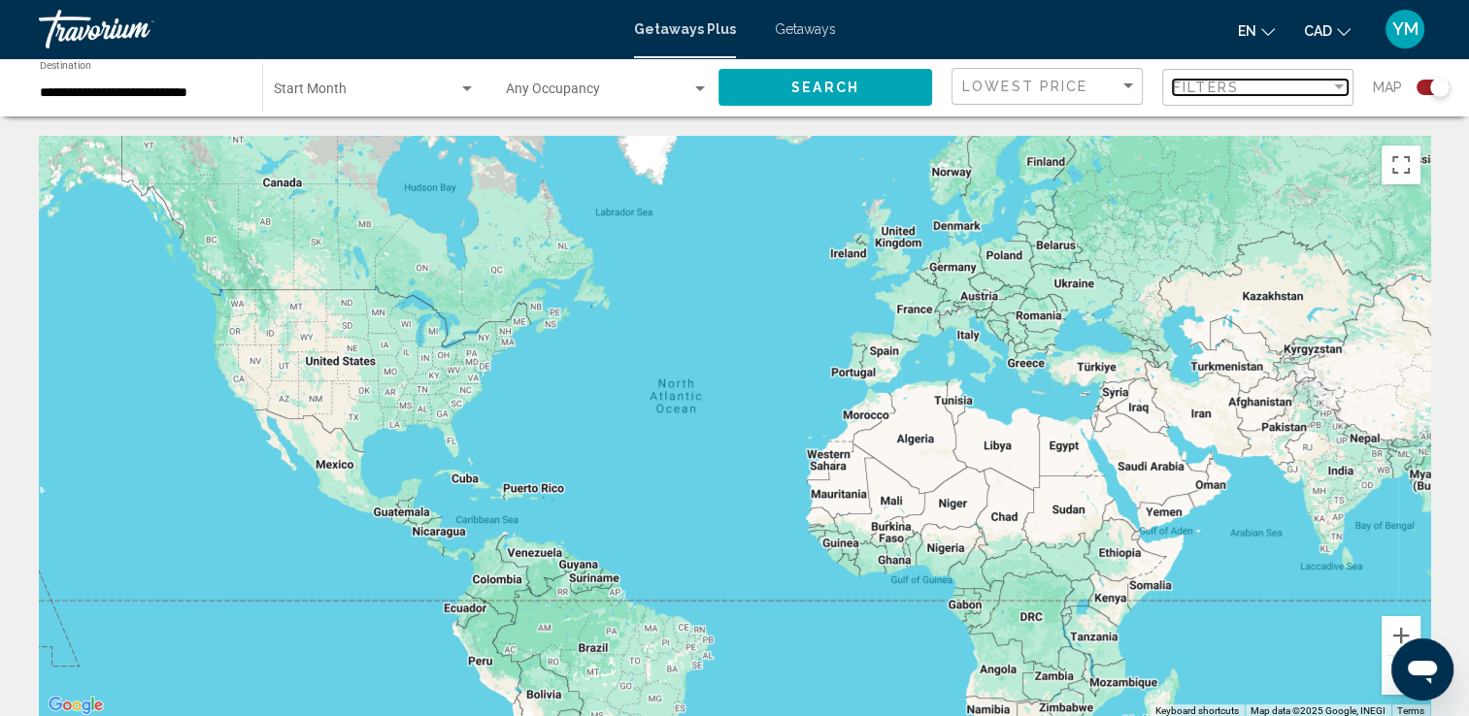
click at [1340, 85] on div "Filter" at bounding box center [1339, 86] width 10 height 5
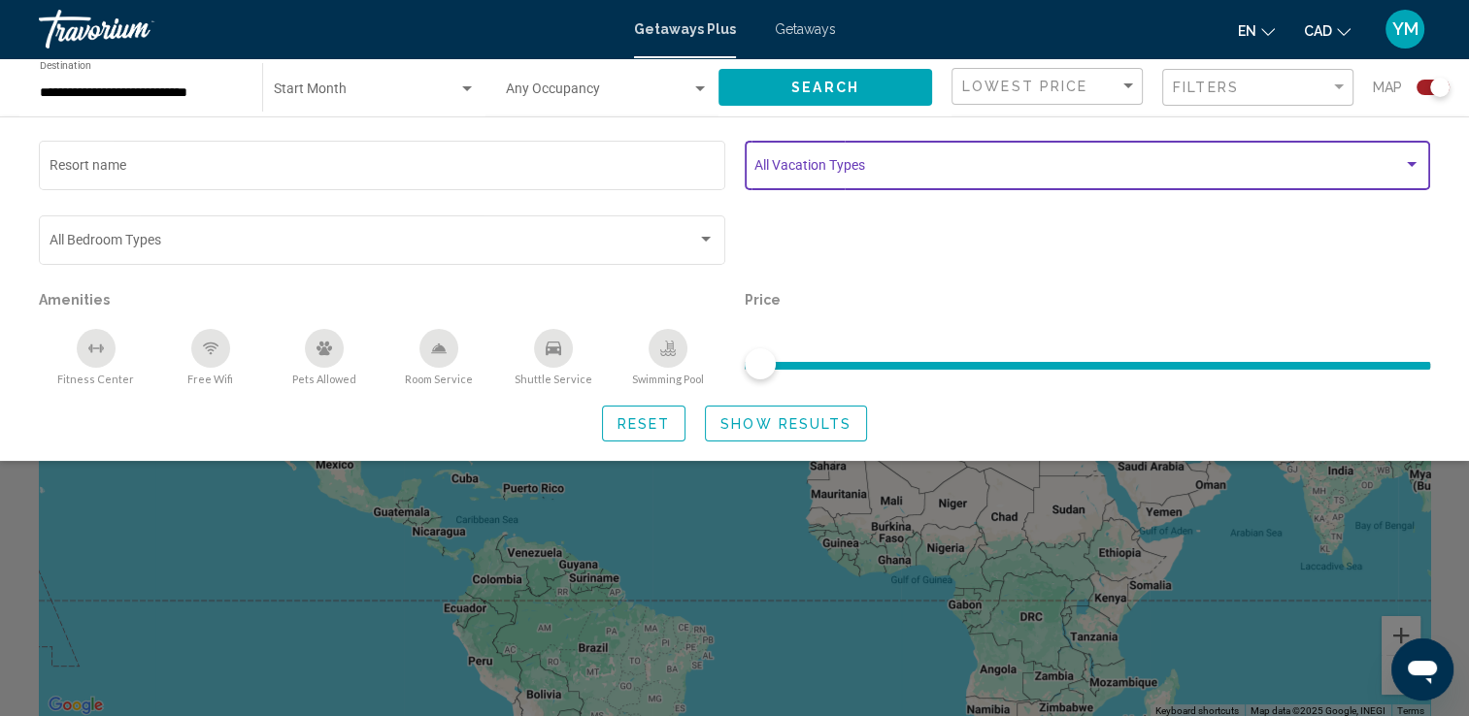
click at [1413, 161] on div "Search widget" at bounding box center [1411, 165] width 17 height 16
click at [1409, 162] on div "Search widget" at bounding box center [1412, 164] width 10 height 5
click at [909, 169] on span "Search widget" at bounding box center [1078, 169] width 648 height 16
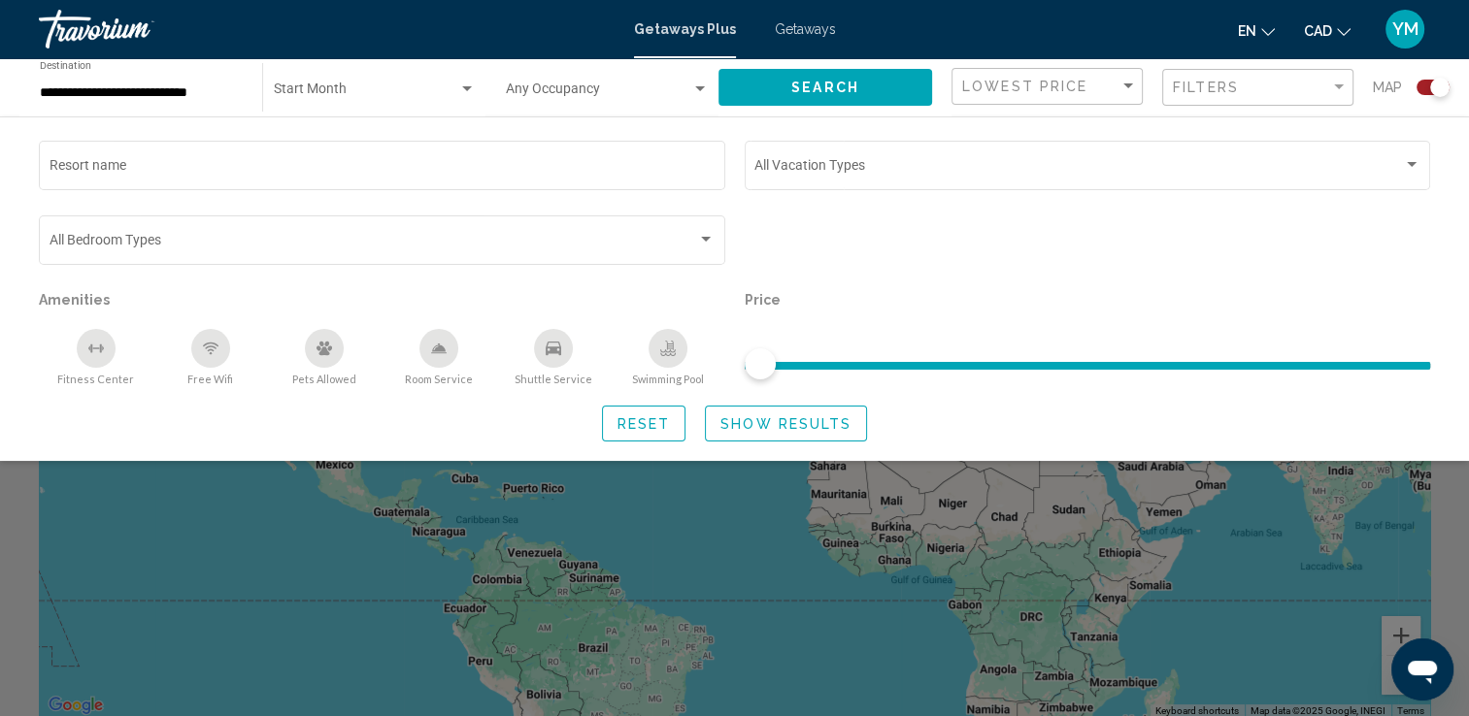
click at [668, 355] on icon "Swimming Pool" at bounding box center [668, 355] width 16 height 4
click at [542, 351] on div "Shuttle Service" at bounding box center [553, 348] width 39 height 39
click at [211, 345] on icon "Free Wifi" at bounding box center [211, 349] width 16 height 16
click at [96, 348] on icon "Fitness Center" at bounding box center [96, 349] width 16 height 16
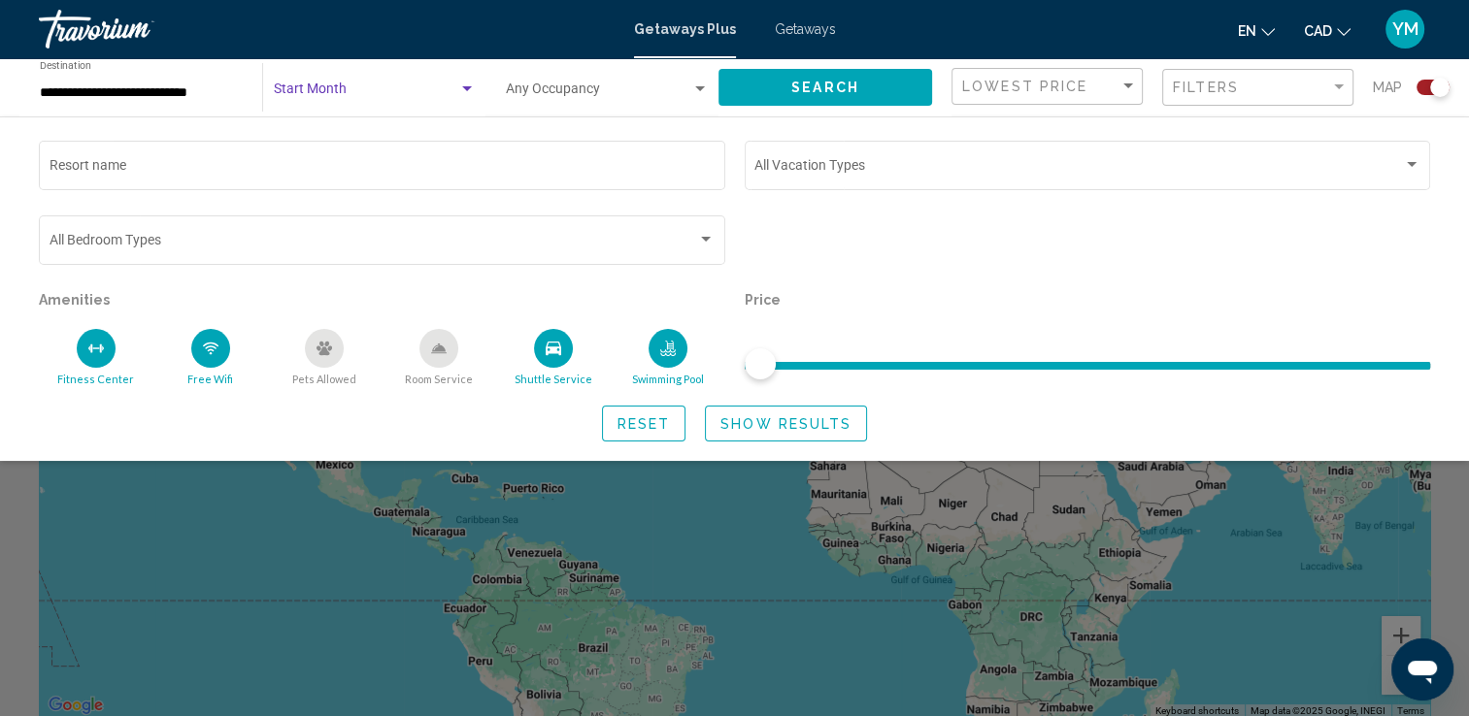
click at [463, 88] on div "Search widget" at bounding box center [467, 88] width 10 height 5
click at [463, 88] on span "All Start Months" at bounding box center [374, 93] width 202 height 41
click at [777, 427] on span "Show Results" at bounding box center [785, 424] width 131 height 16
click at [786, 418] on span "Show Results" at bounding box center [785, 424] width 131 height 16
click at [804, 29] on span "Getaways" at bounding box center [805, 29] width 61 height 16
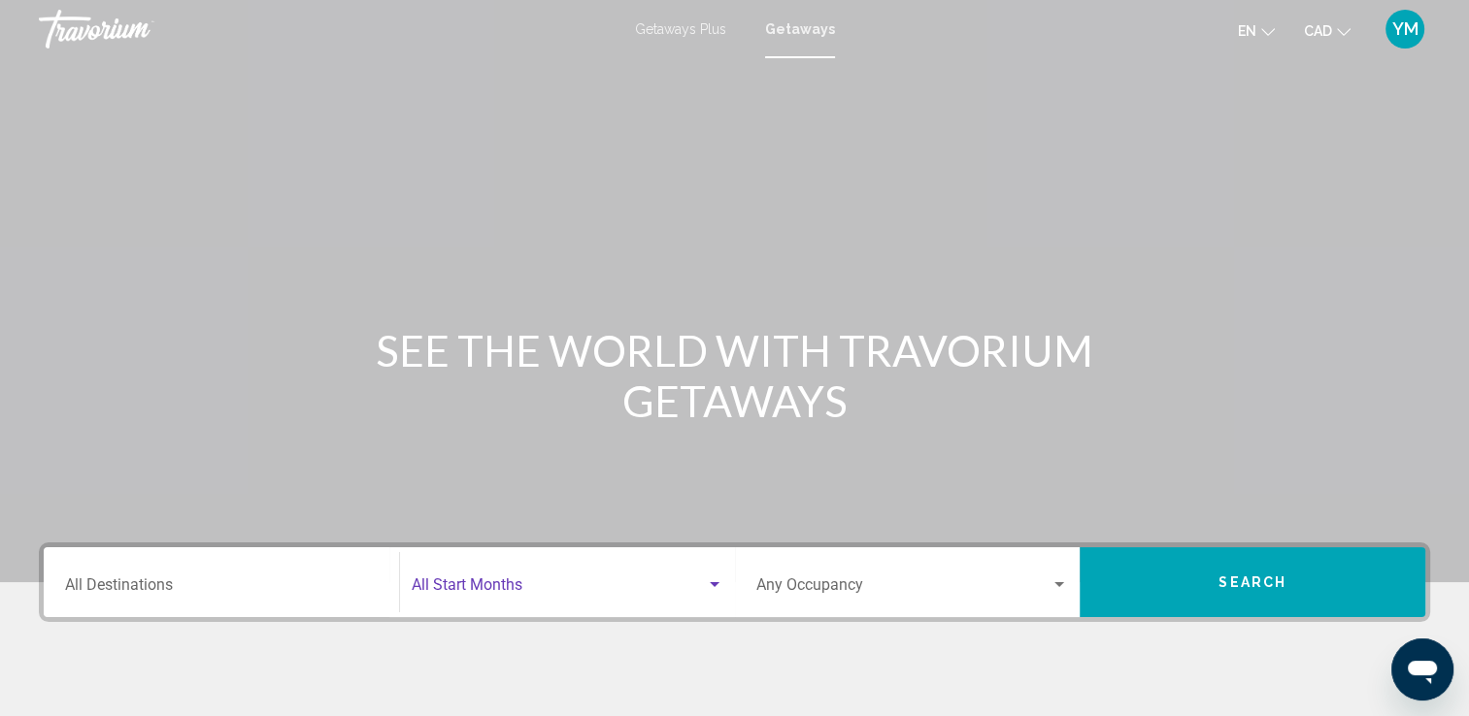
click at [714, 588] on div "Search widget" at bounding box center [714, 586] width 17 height 16
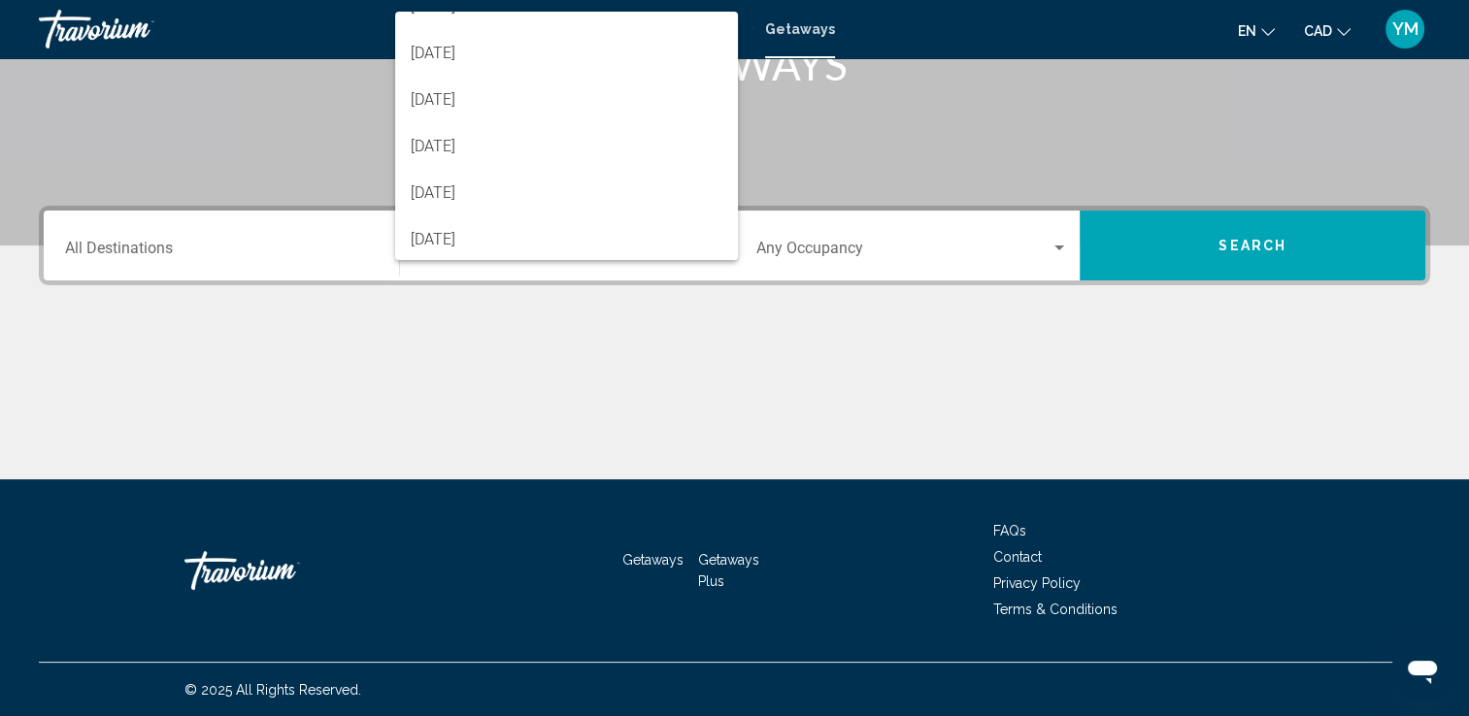
scroll to position [311, 0]
click at [484, 143] on span "[DATE]" at bounding box center [567, 143] width 312 height 47
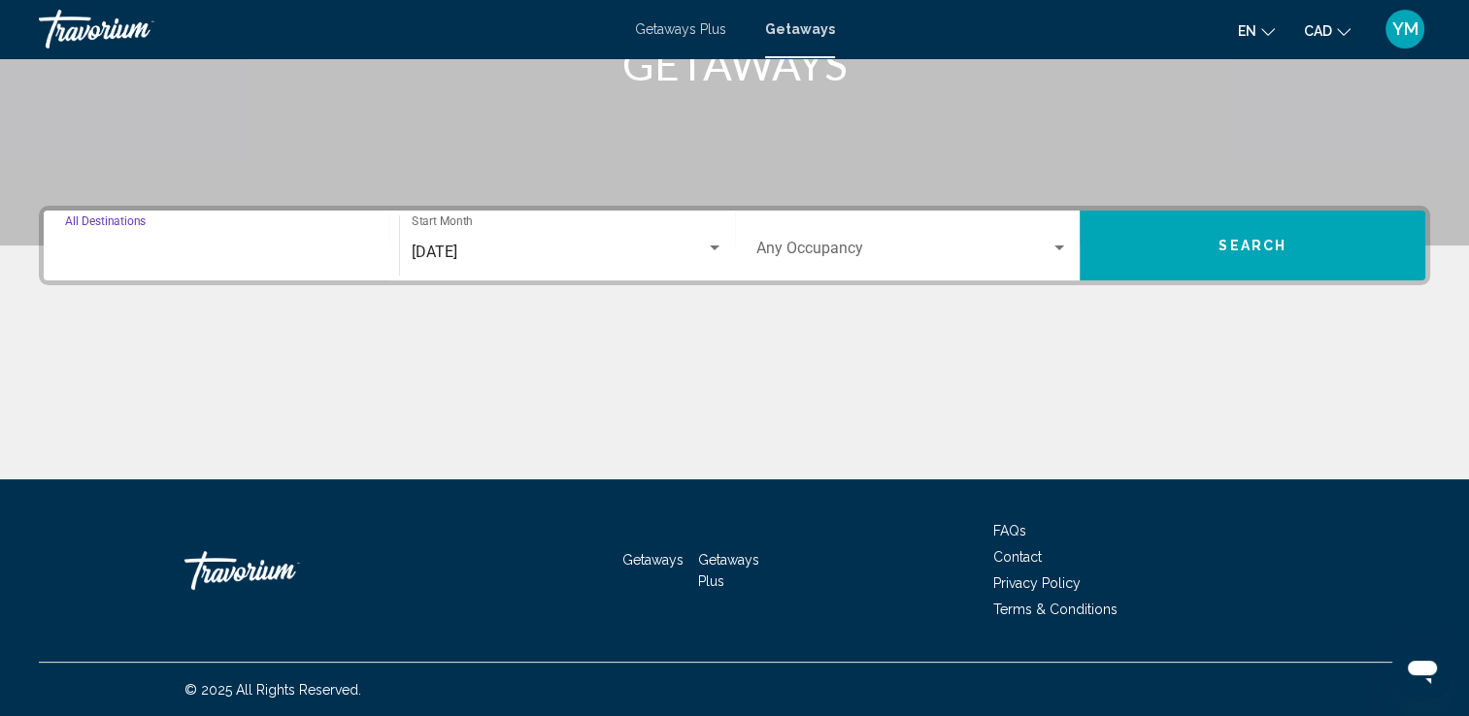
click at [241, 254] on input "Destination All Destinations" at bounding box center [221, 252] width 313 height 17
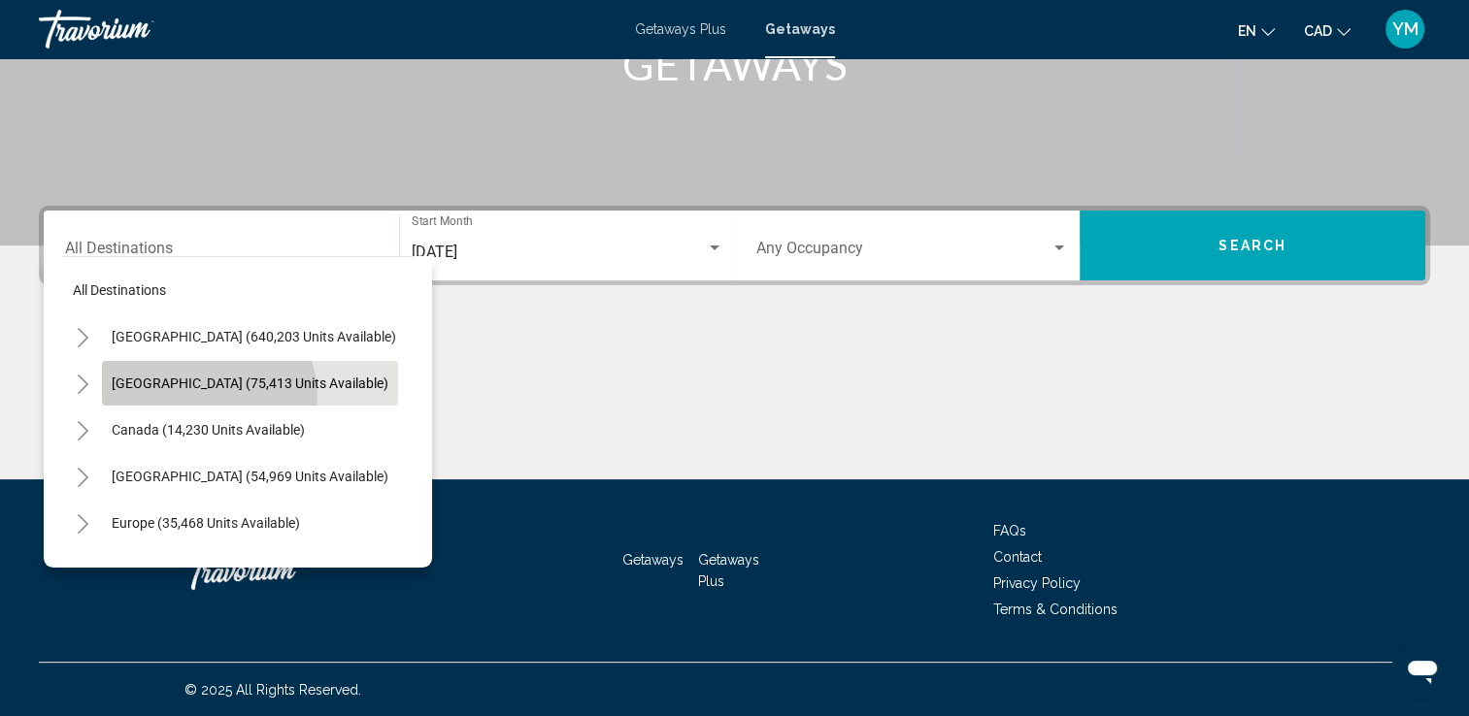
click at [199, 397] on button "[GEOGRAPHIC_DATA] (75,413 units available)" at bounding box center [250, 383] width 296 height 45
type input "**********"
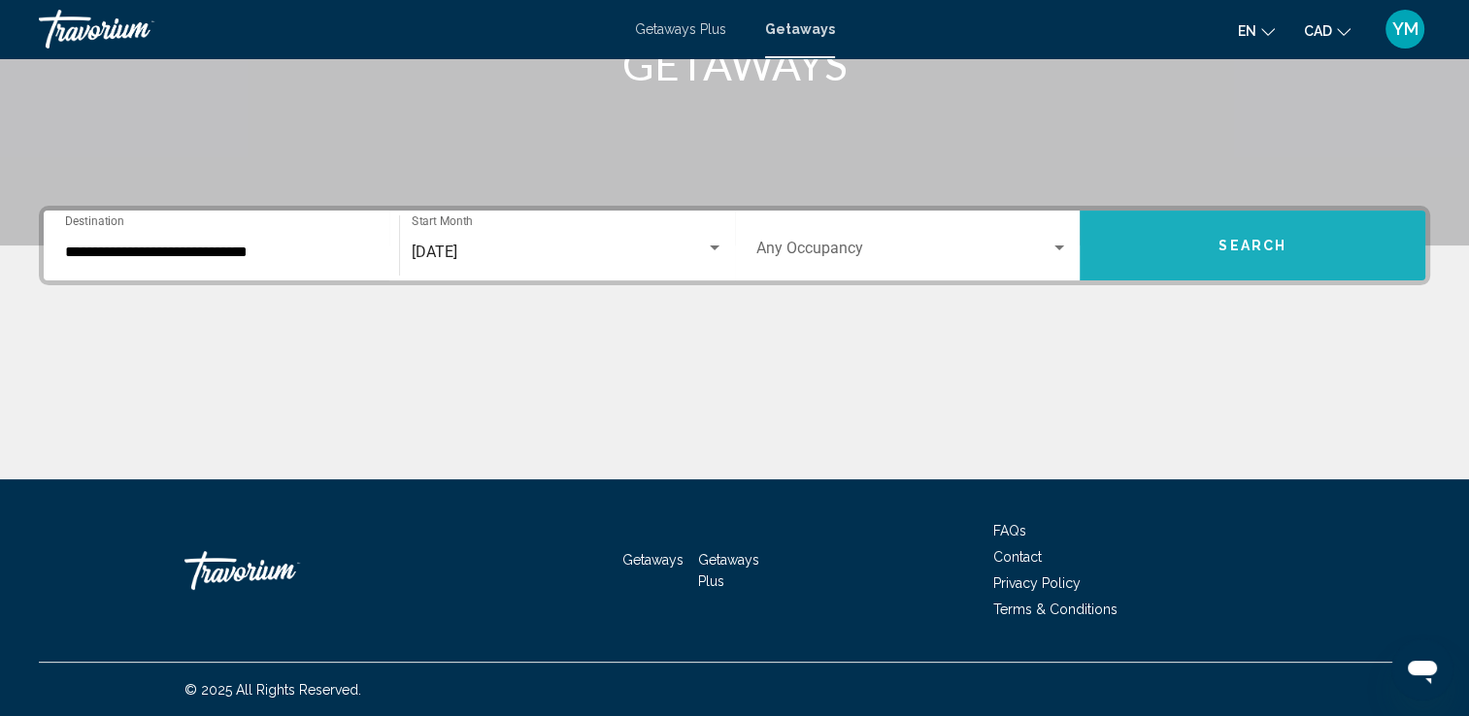
click at [1238, 247] on span "Search" at bounding box center [1252, 247] width 68 height 16
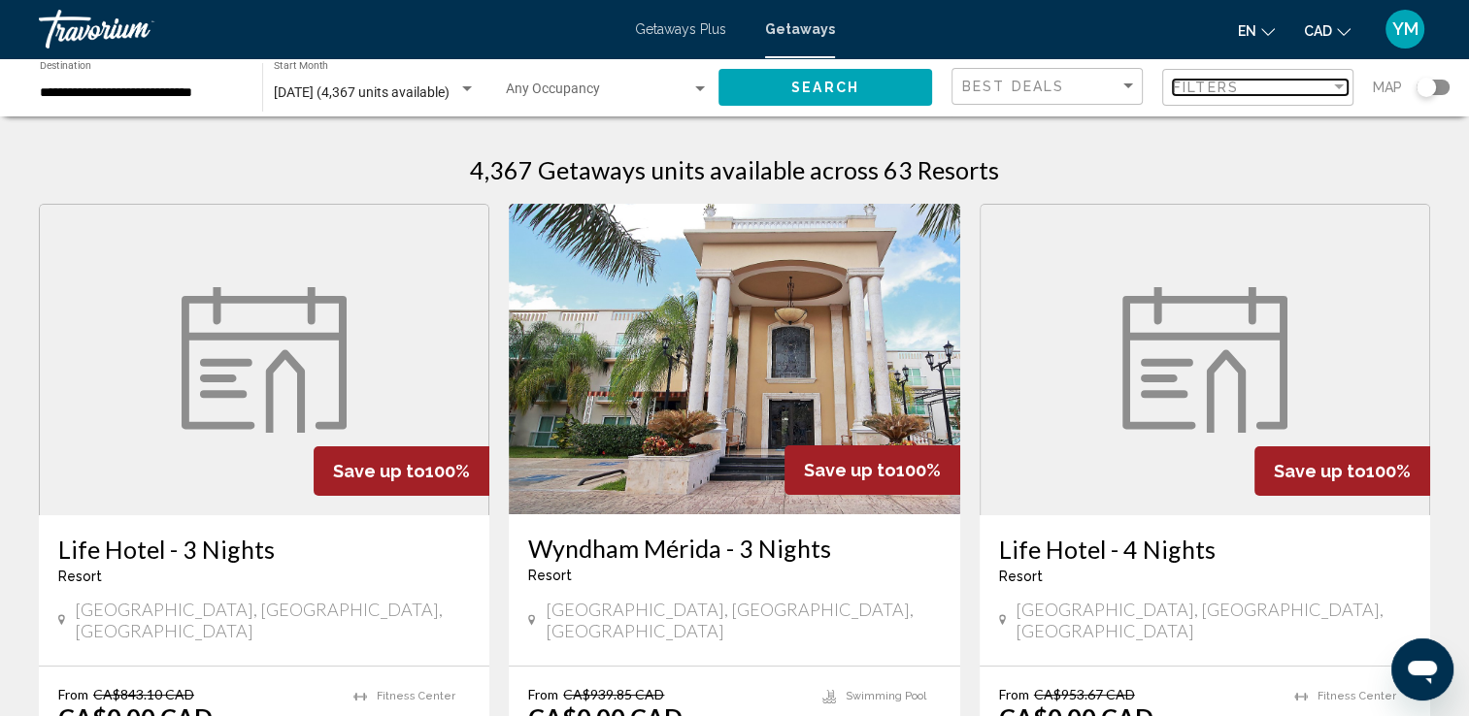
click at [1336, 88] on div "Filter" at bounding box center [1339, 86] width 10 height 5
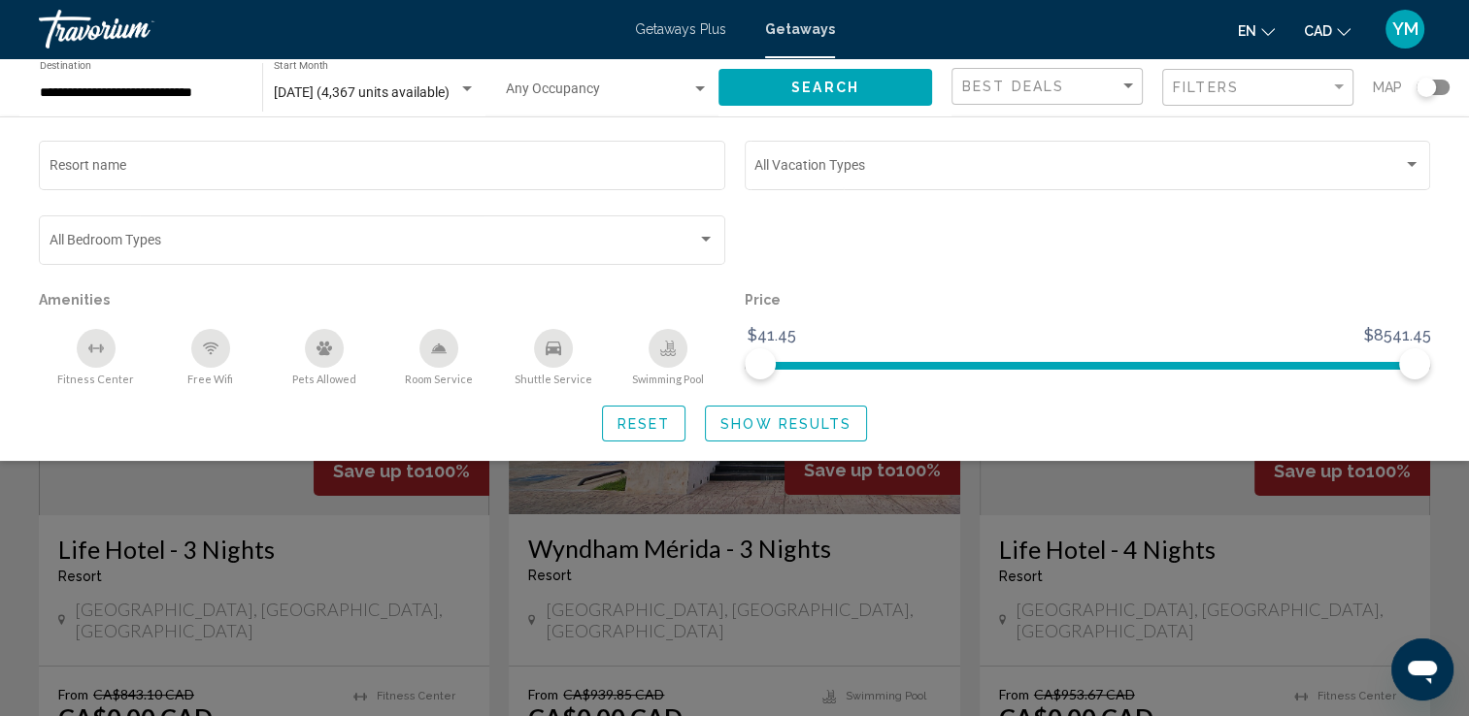
click at [672, 352] on icon "Swimming Pool" at bounding box center [668, 351] width 16 height 4
click at [210, 355] on icon "Free Wifi" at bounding box center [211, 349] width 16 height 16
click at [98, 349] on rect "Fitness Center" at bounding box center [95, 348] width 7 height 1
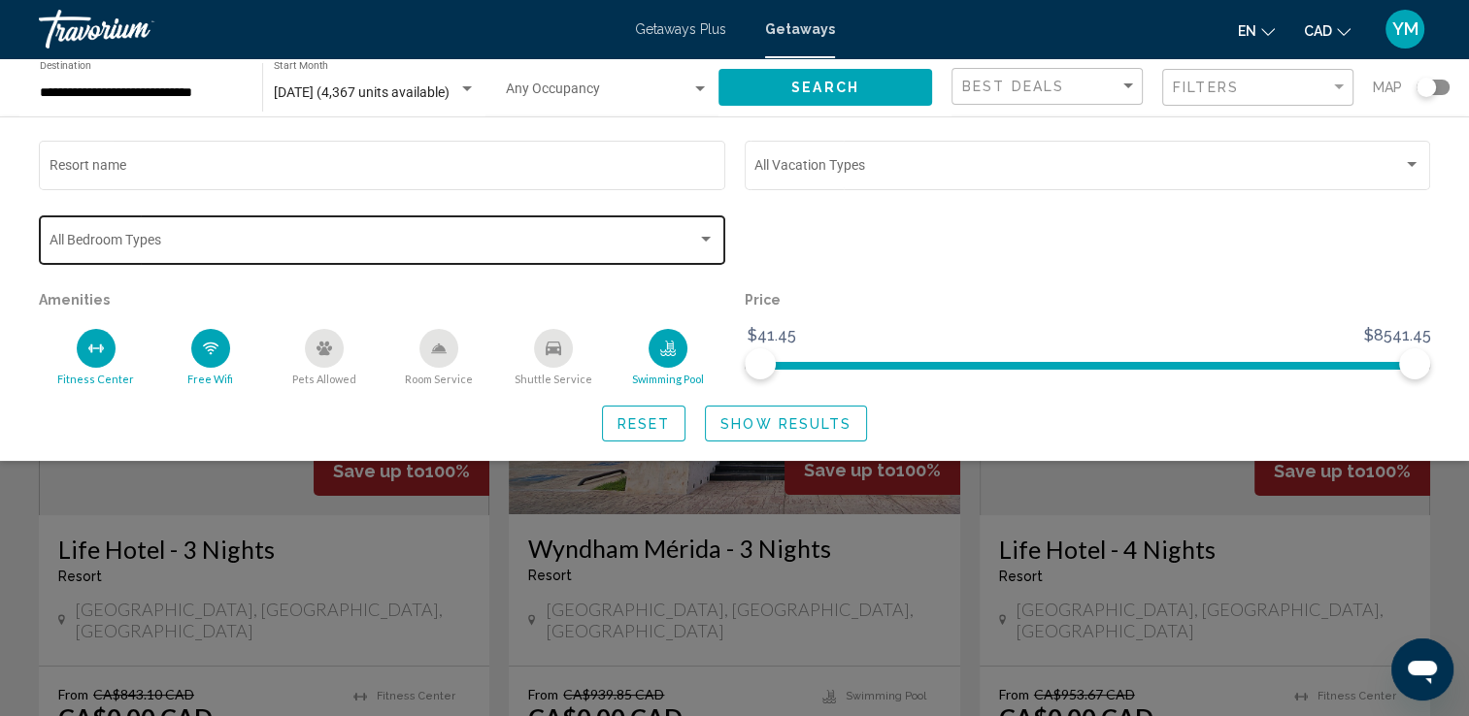
click at [708, 240] on div "Search widget" at bounding box center [706, 239] width 10 height 5
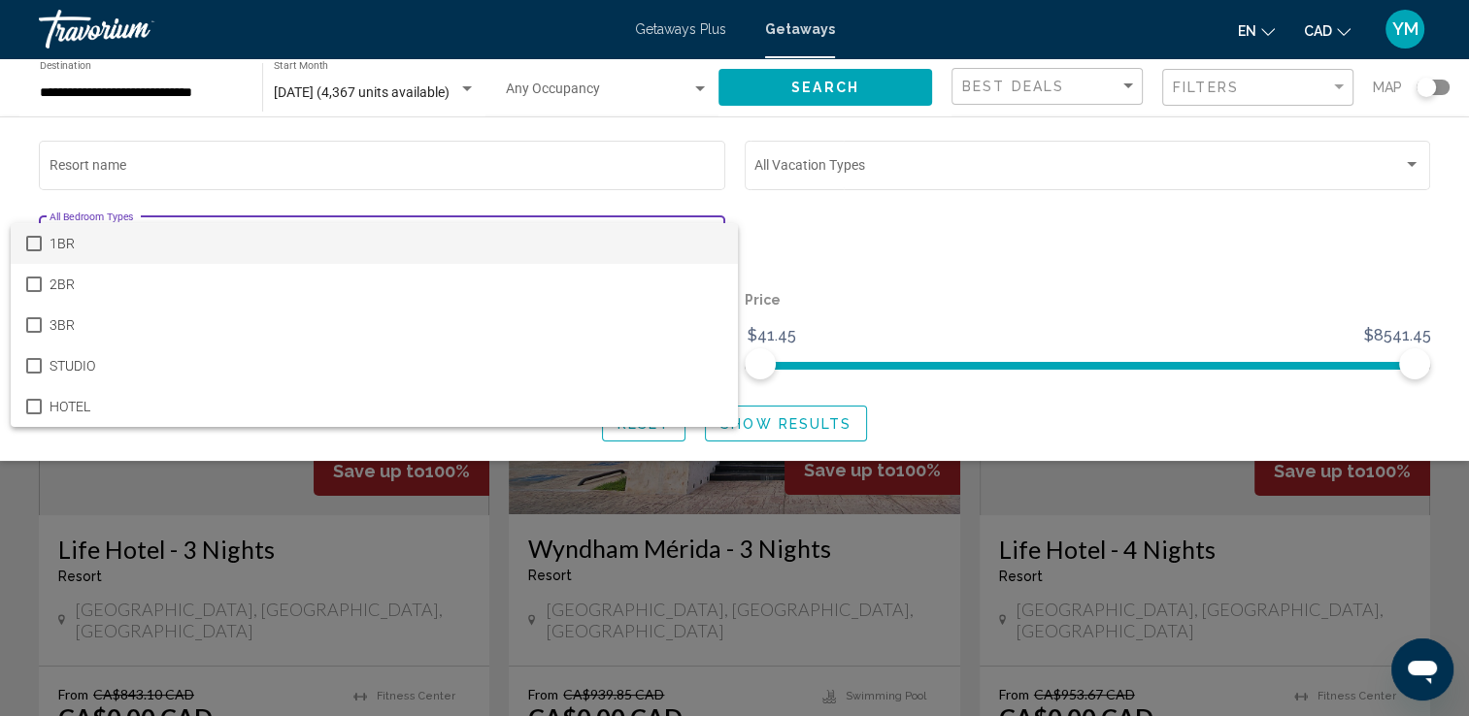
click at [783, 235] on div at bounding box center [734, 358] width 1469 height 716
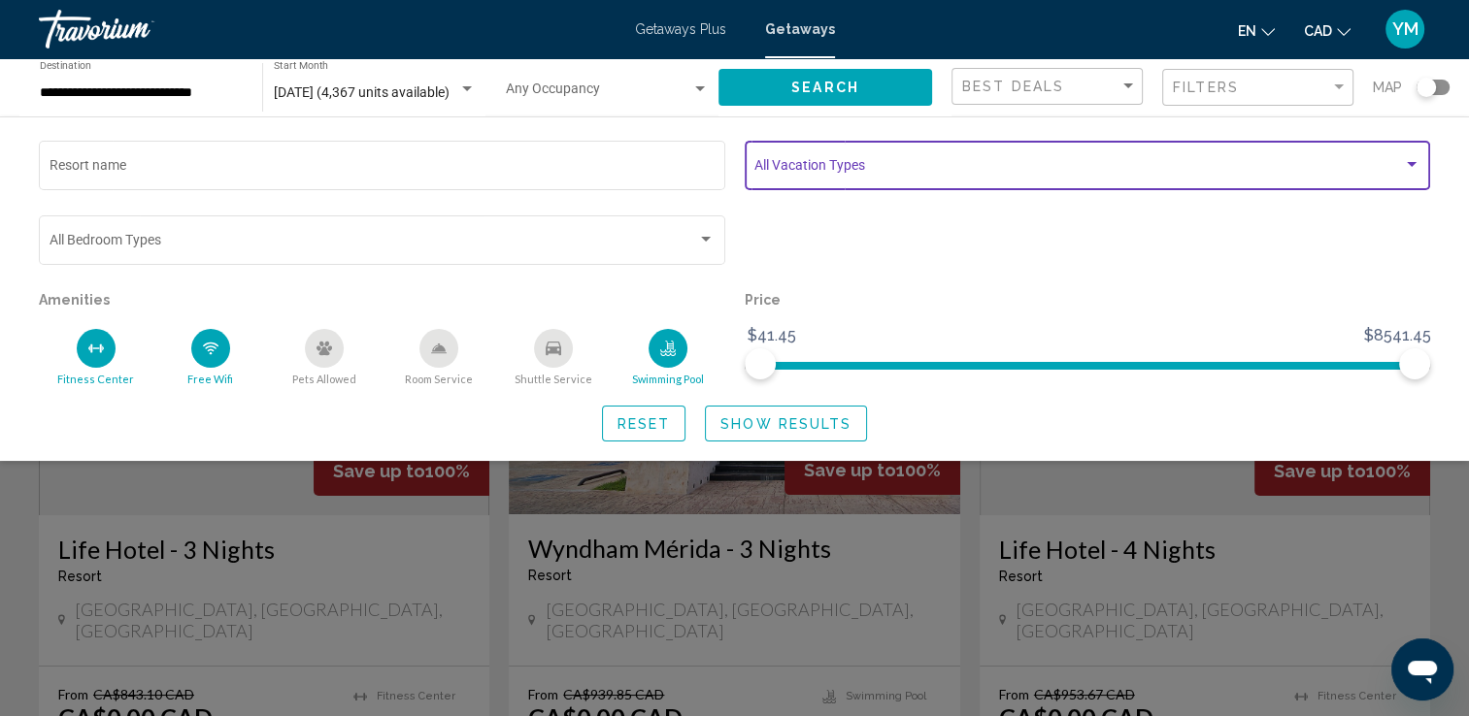
click at [1398, 168] on span "Search widget" at bounding box center [1078, 169] width 648 height 16
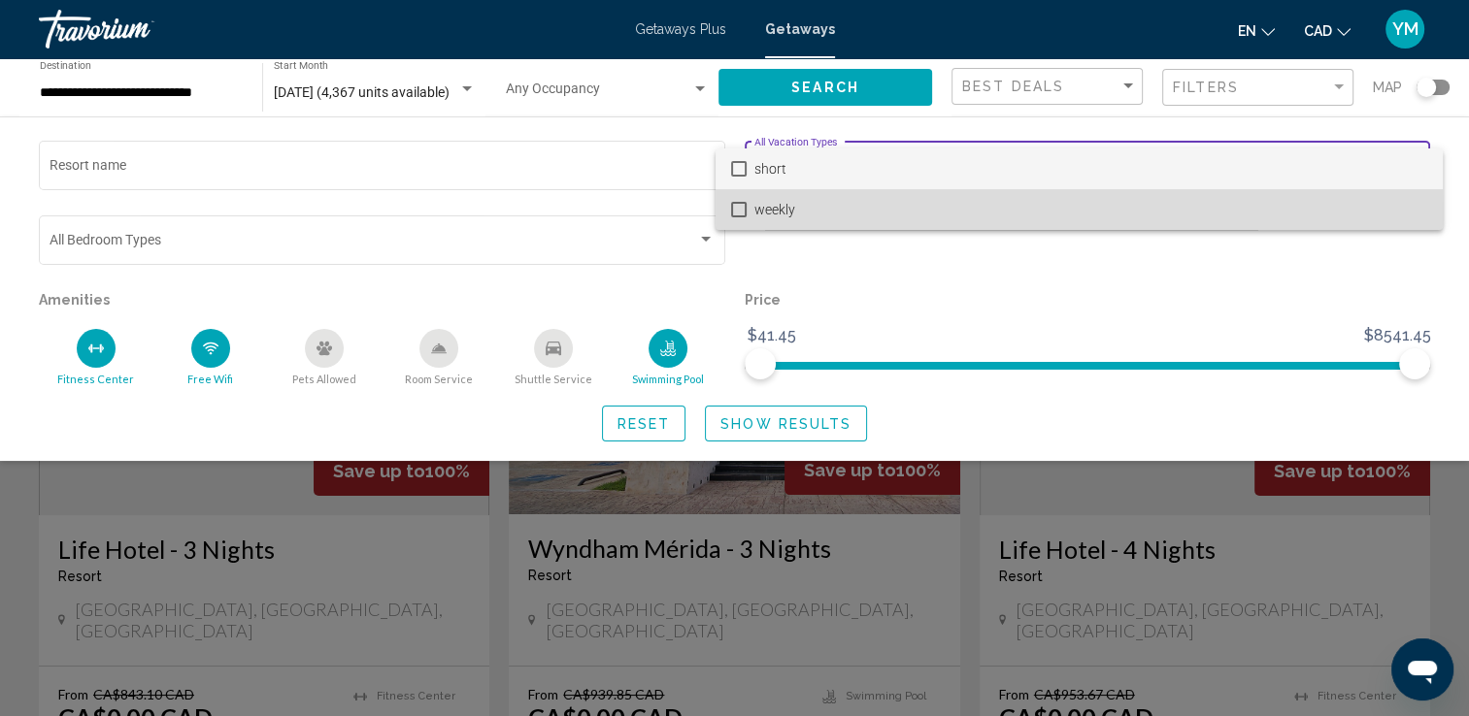
click at [734, 212] on mat-pseudo-checkbox at bounding box center [739, 210] width 16 height 16
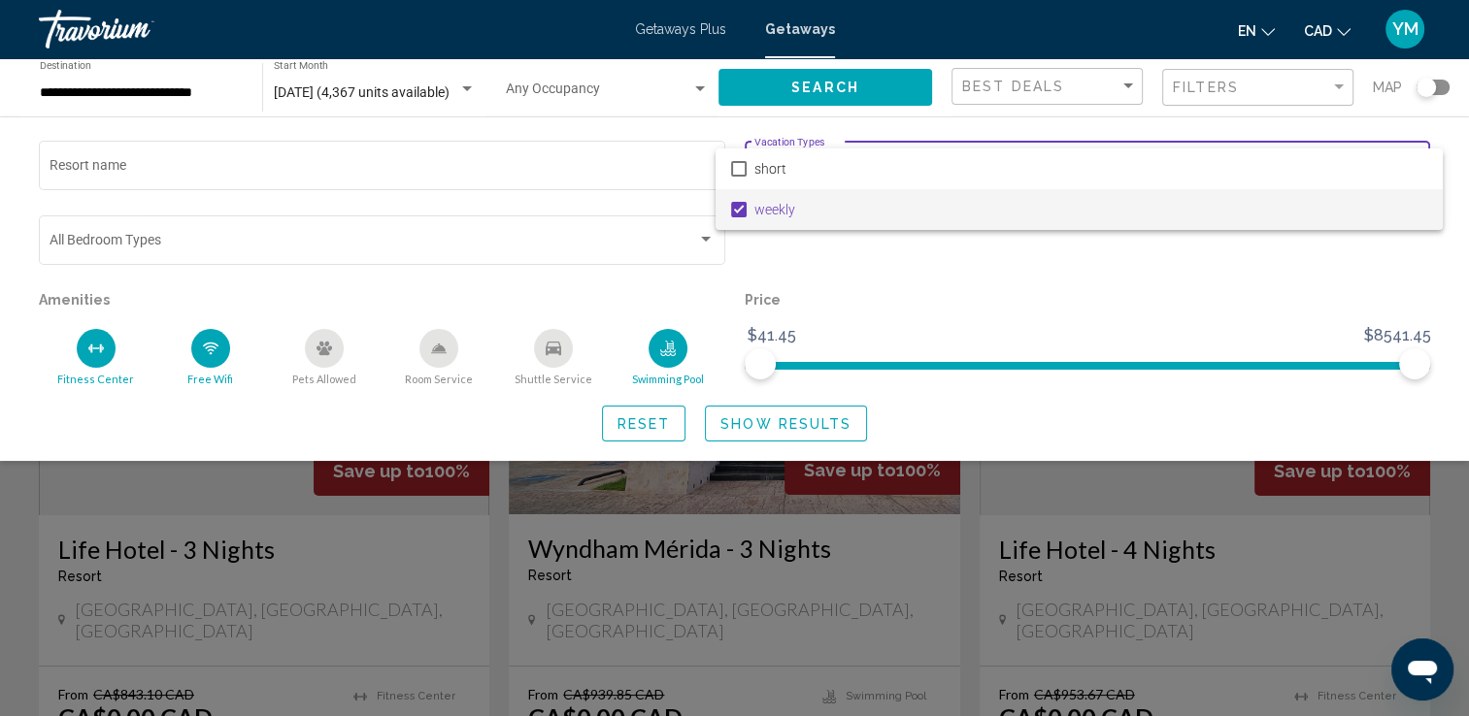
click at [773, 425] on div at bounding box center [734, 358] width 1469 height 716
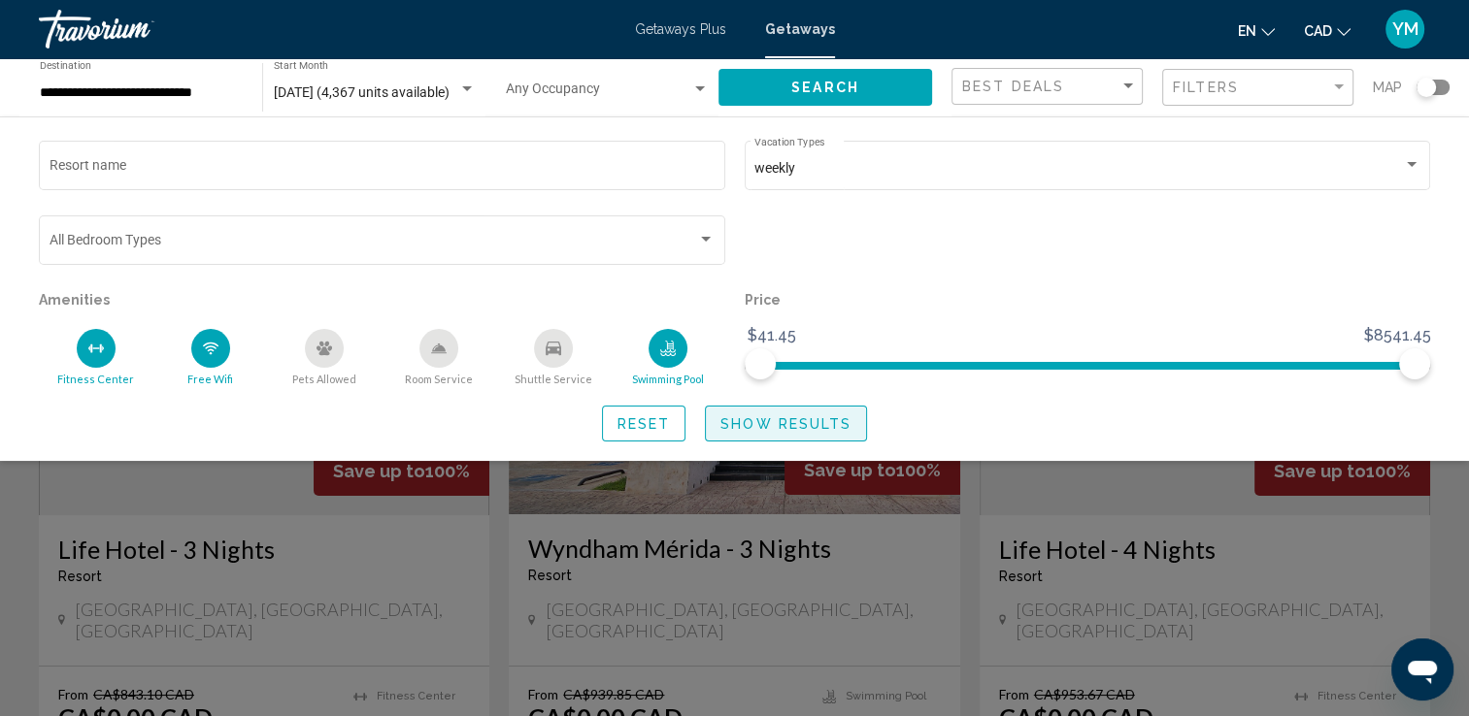
click at [773, 425] on span "Show Results" at bounding box center [785, 424] width 131 height 16
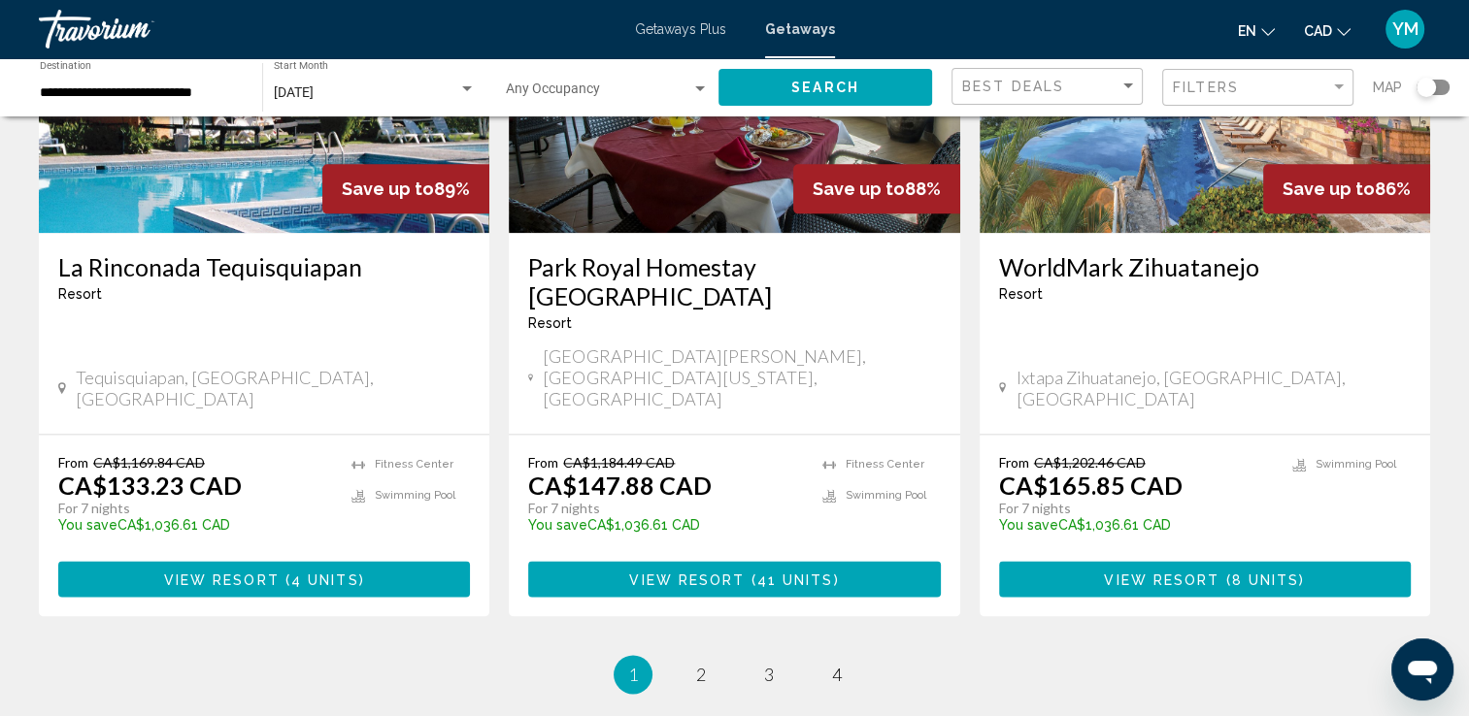
scroll to position [2503, 0]
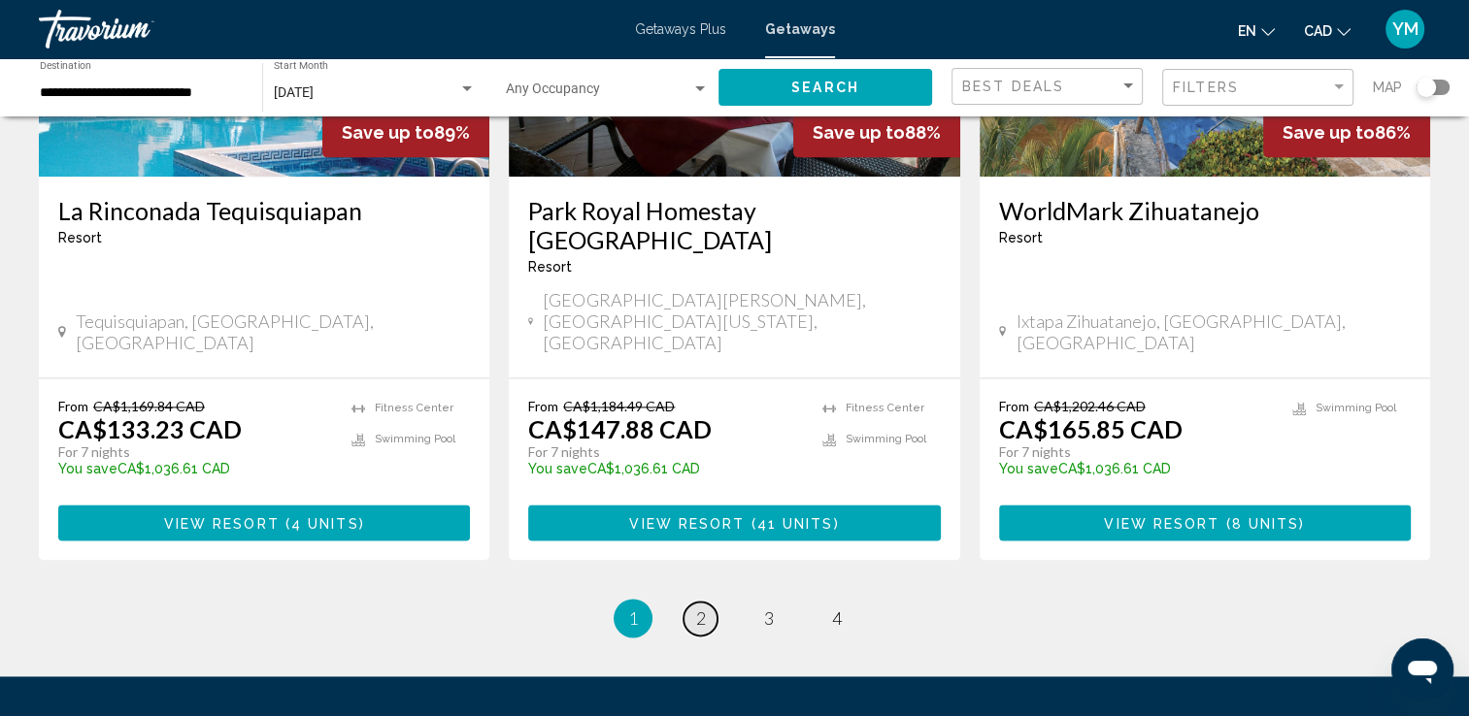
click at [708, 602] on link "page 2" at bounding box center [700, 619] width 34 height 34
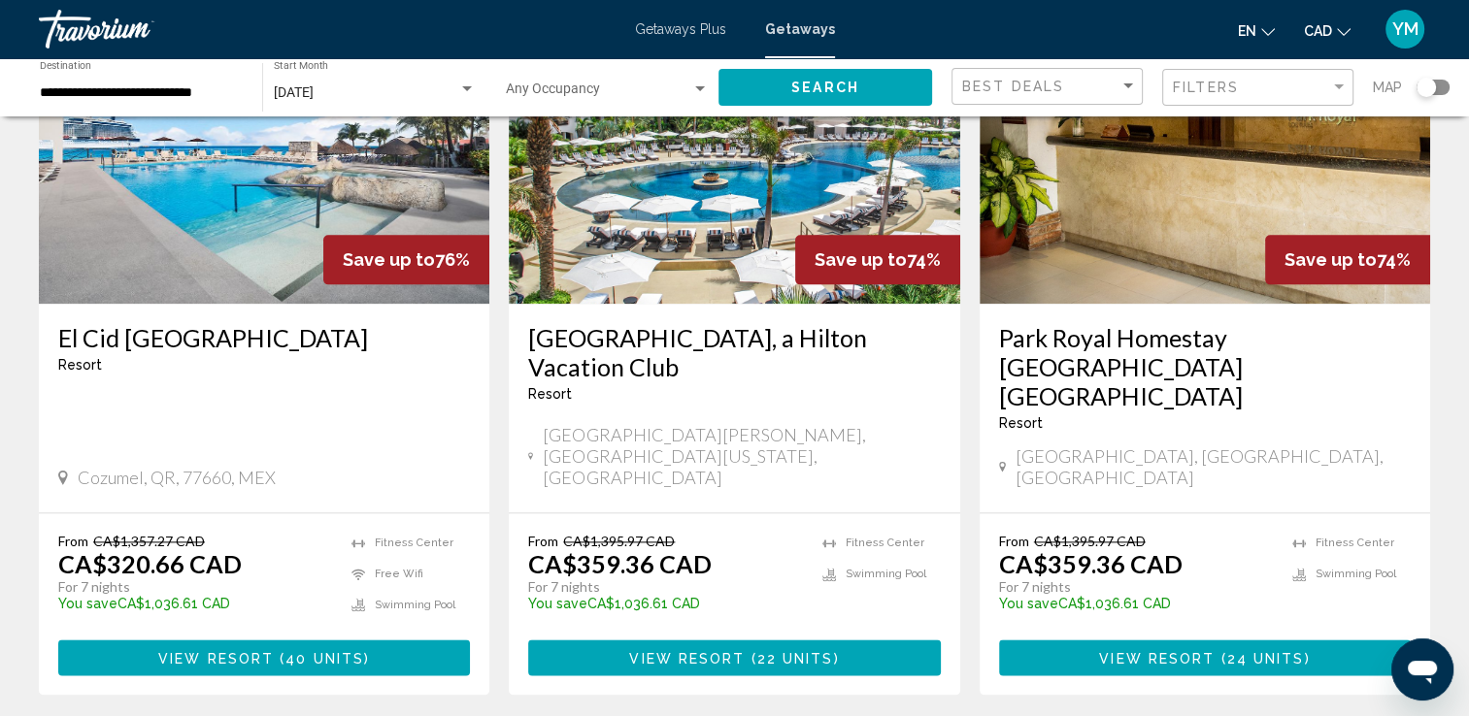
scroll to position [2291, 0]
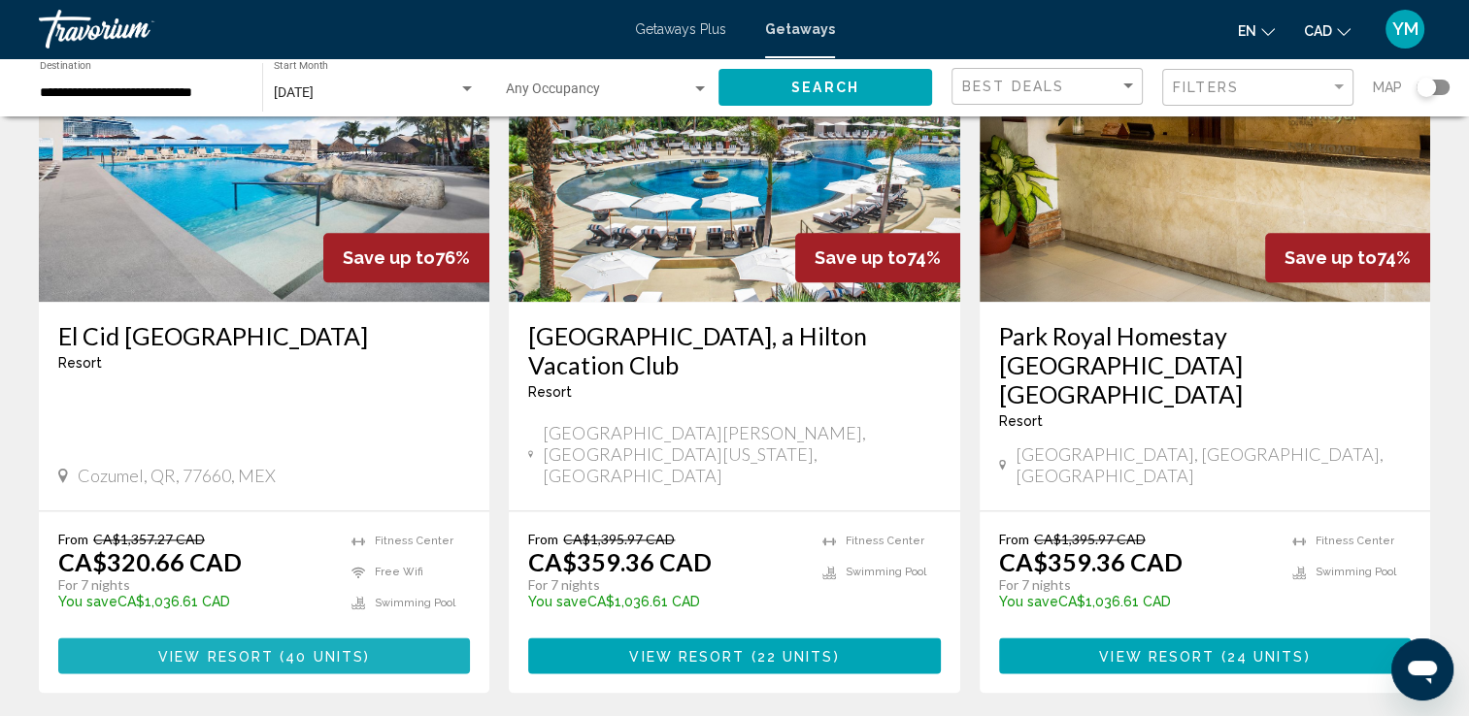
click at [244, 648] on span "View Resort" at bounding box center [216, 656] width 116 height 16
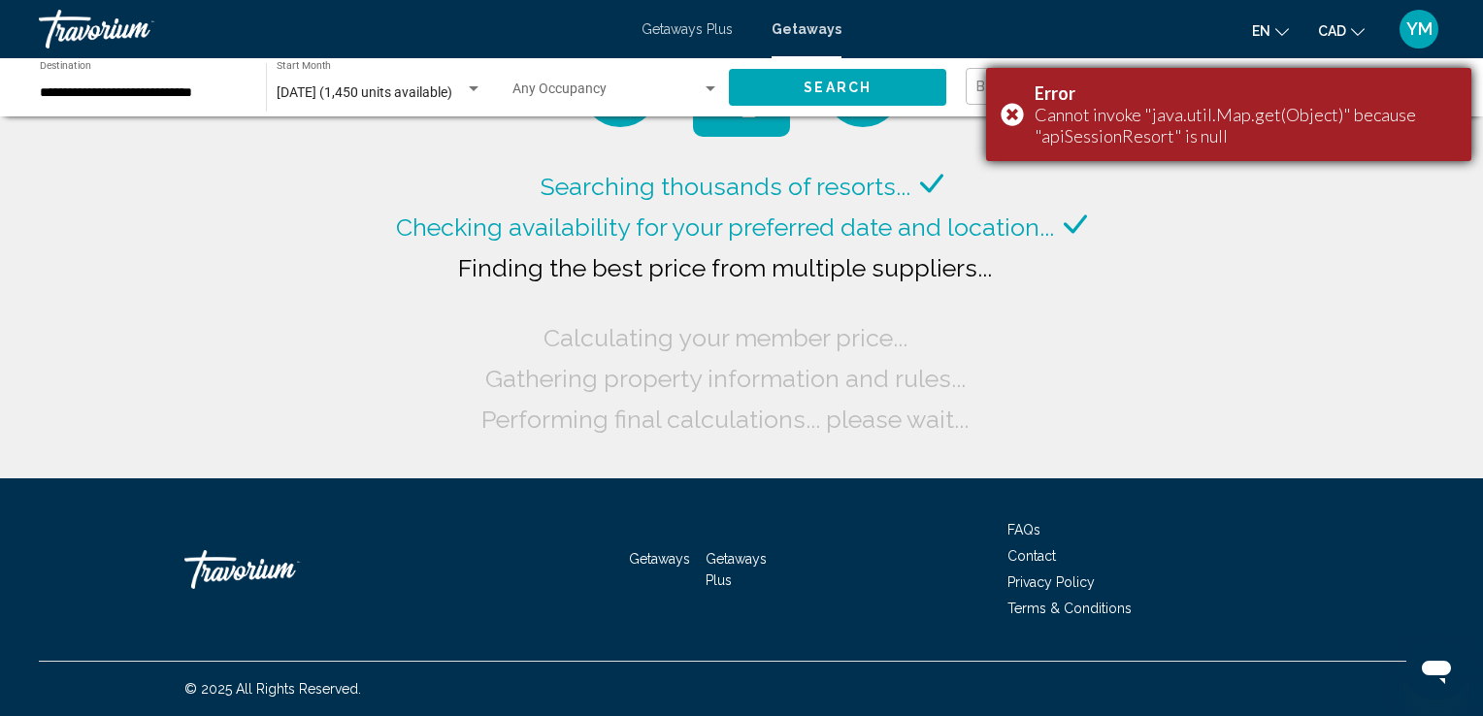
click at [1014, 112] on div "Error Cannot invoke "java.util.Map.get(Object)" because "apiSessionResort" is n…" at bounding box center [1228, 114] width 485 height 93
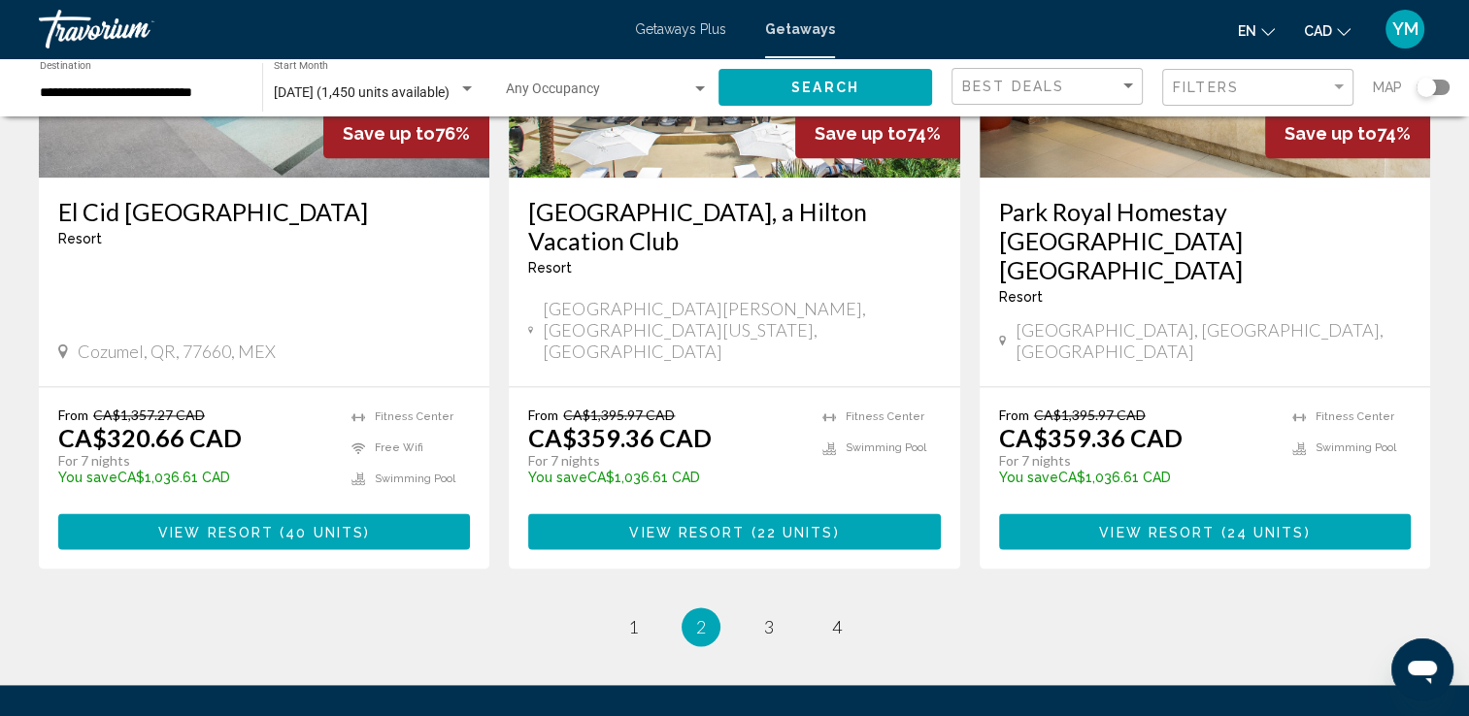
scroll to position [2504, 0]
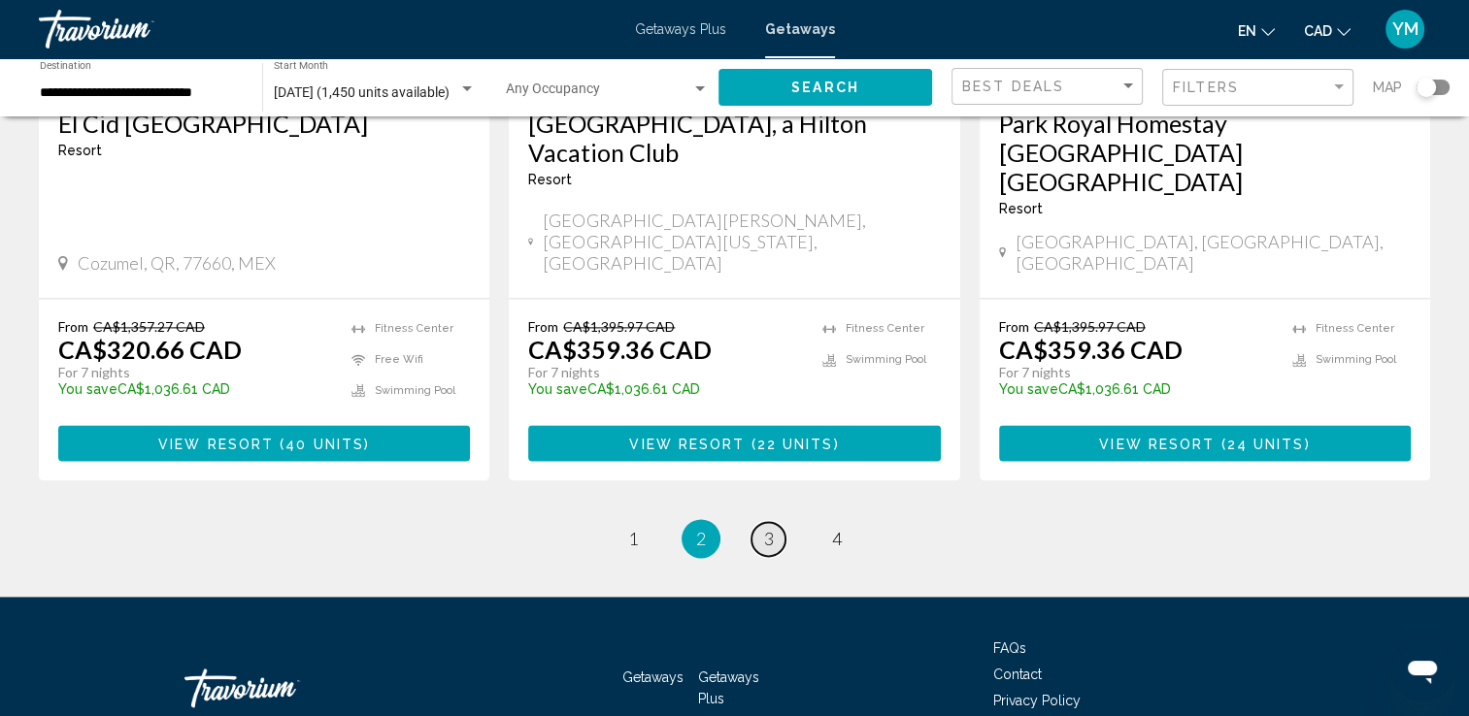
click at [768, 528] on span "3" at bounding box center [769, 538] width 10 height 21
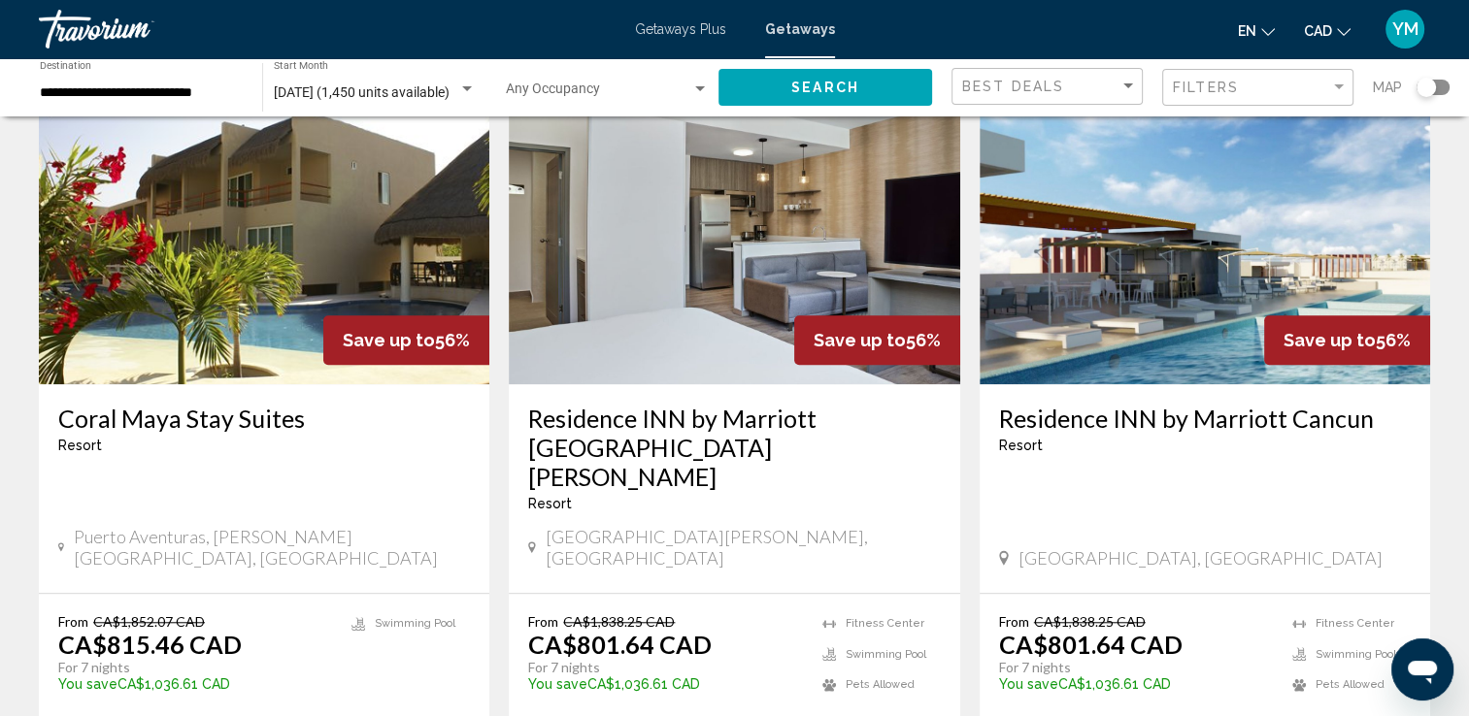
scroll to position [1559, 0]
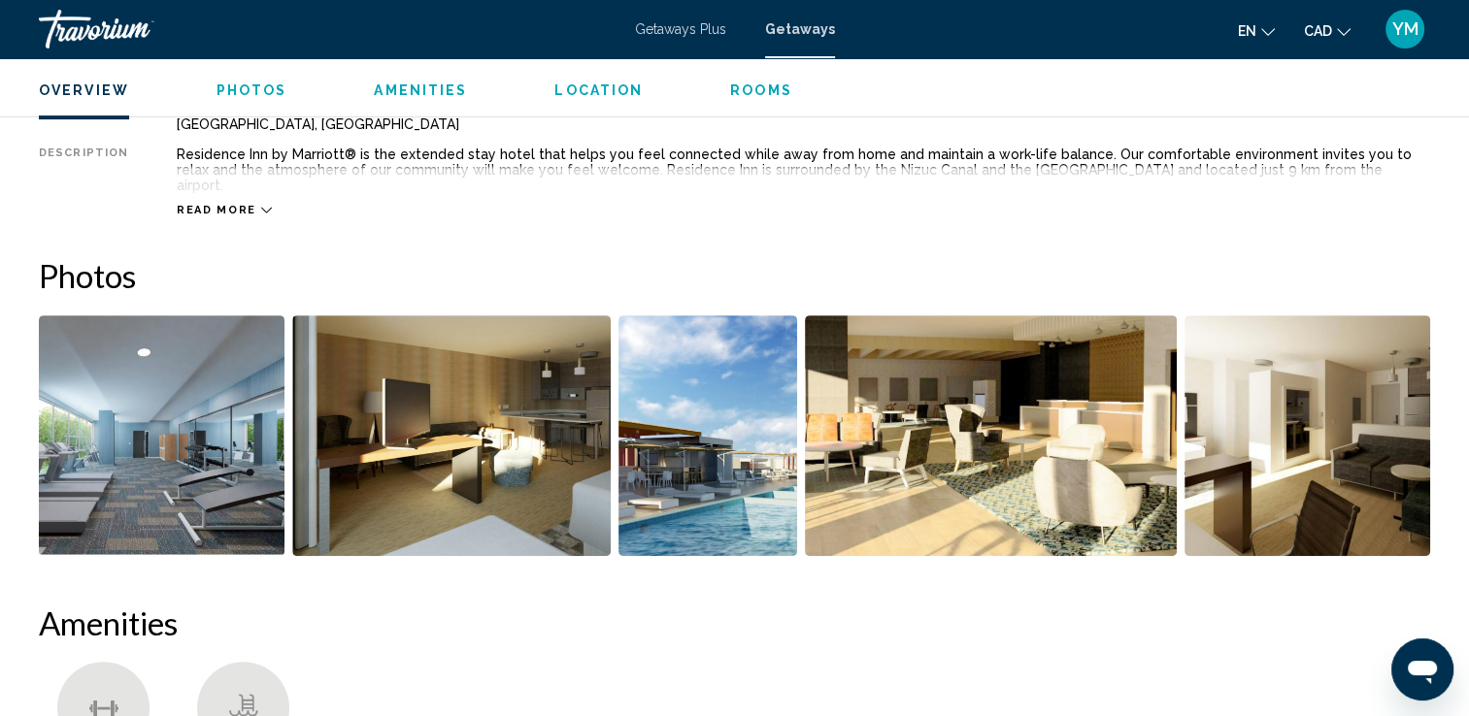
scroll to position [656, 0]
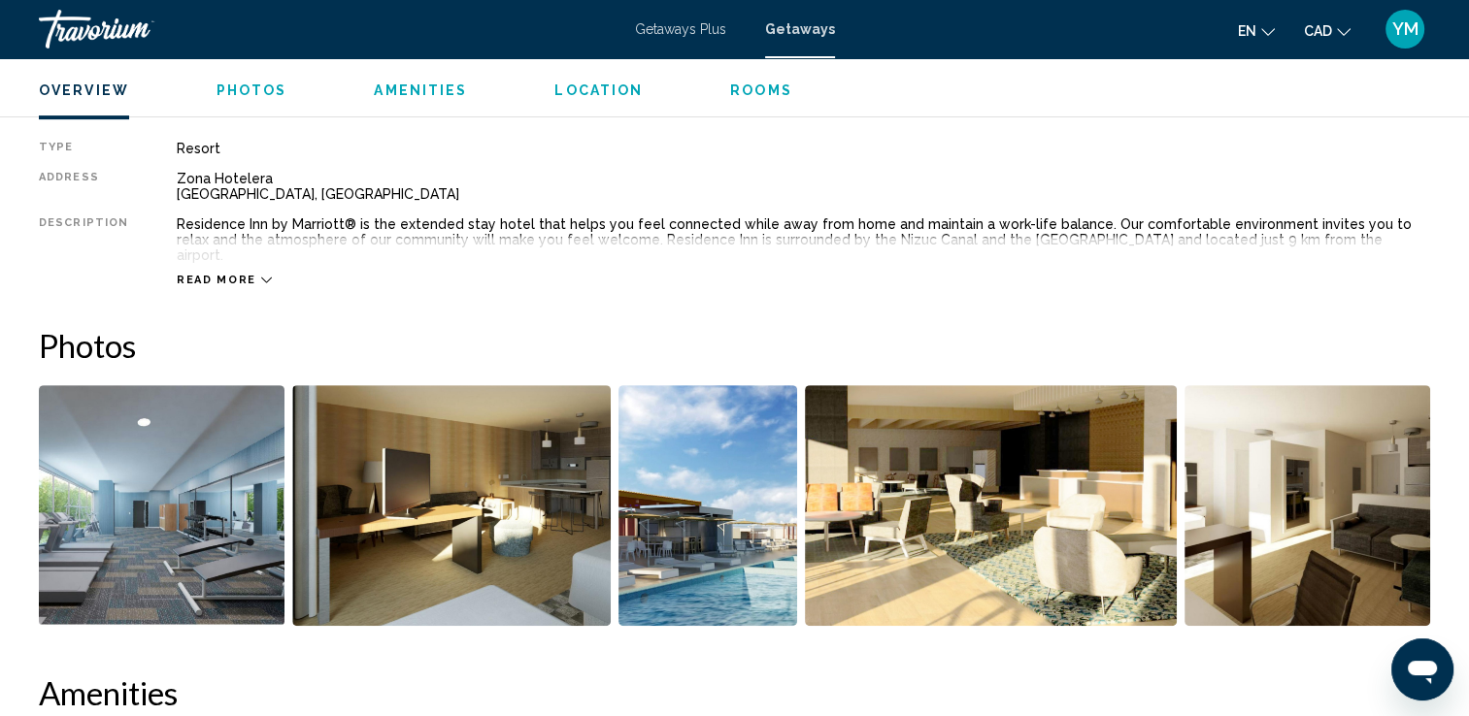
click at [433, 90] on span "Amenities" at bounding box center [420, 91] width 93 height 16
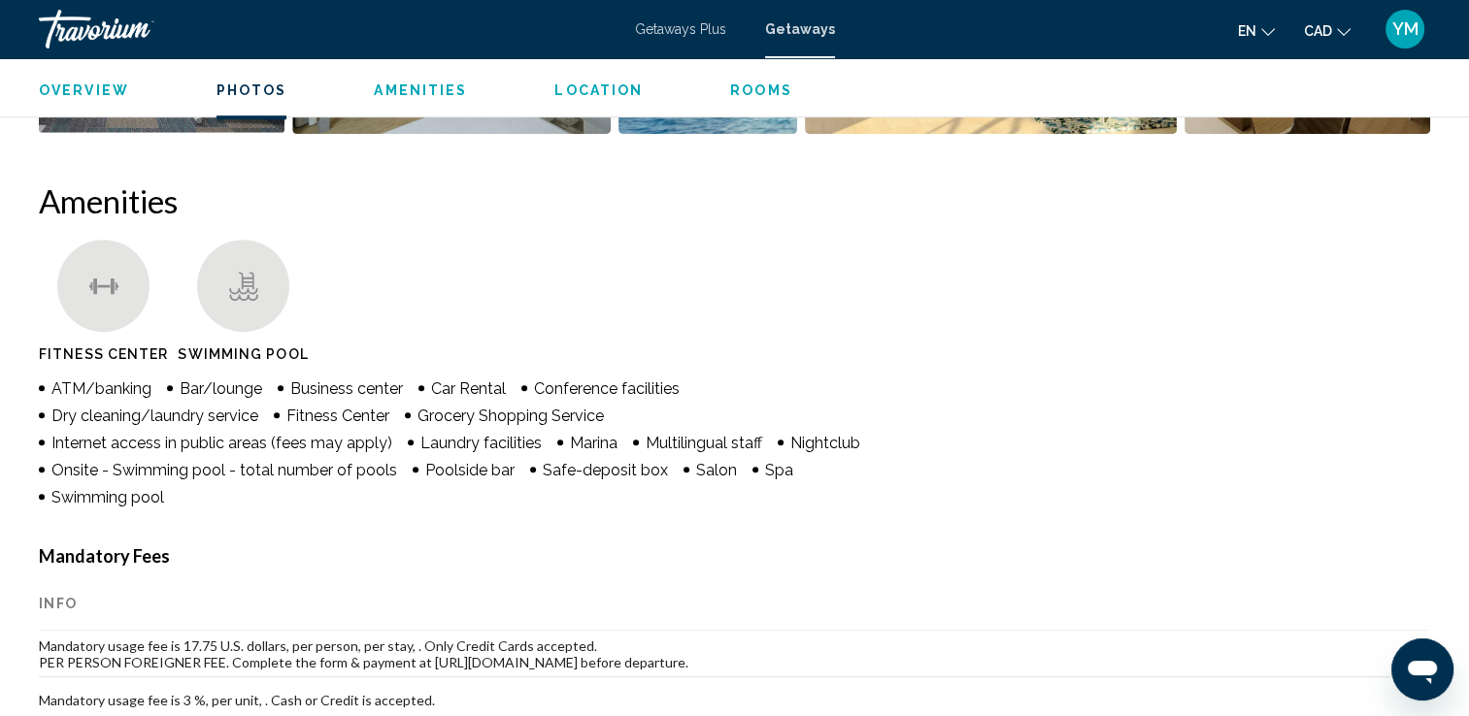
scroll to position [1197, 0]
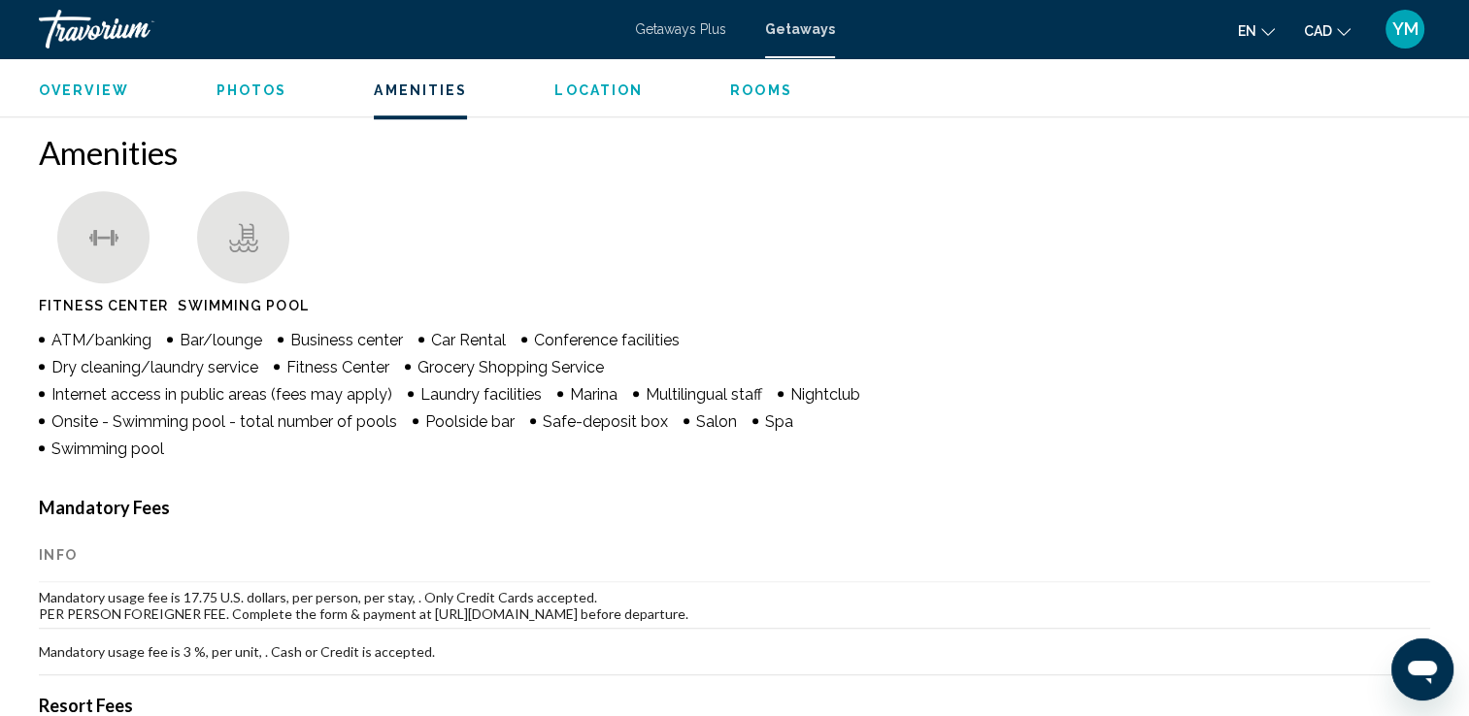
click at [606, 87] on span "Location" at bounding box center [598, 91] width 88 height 16
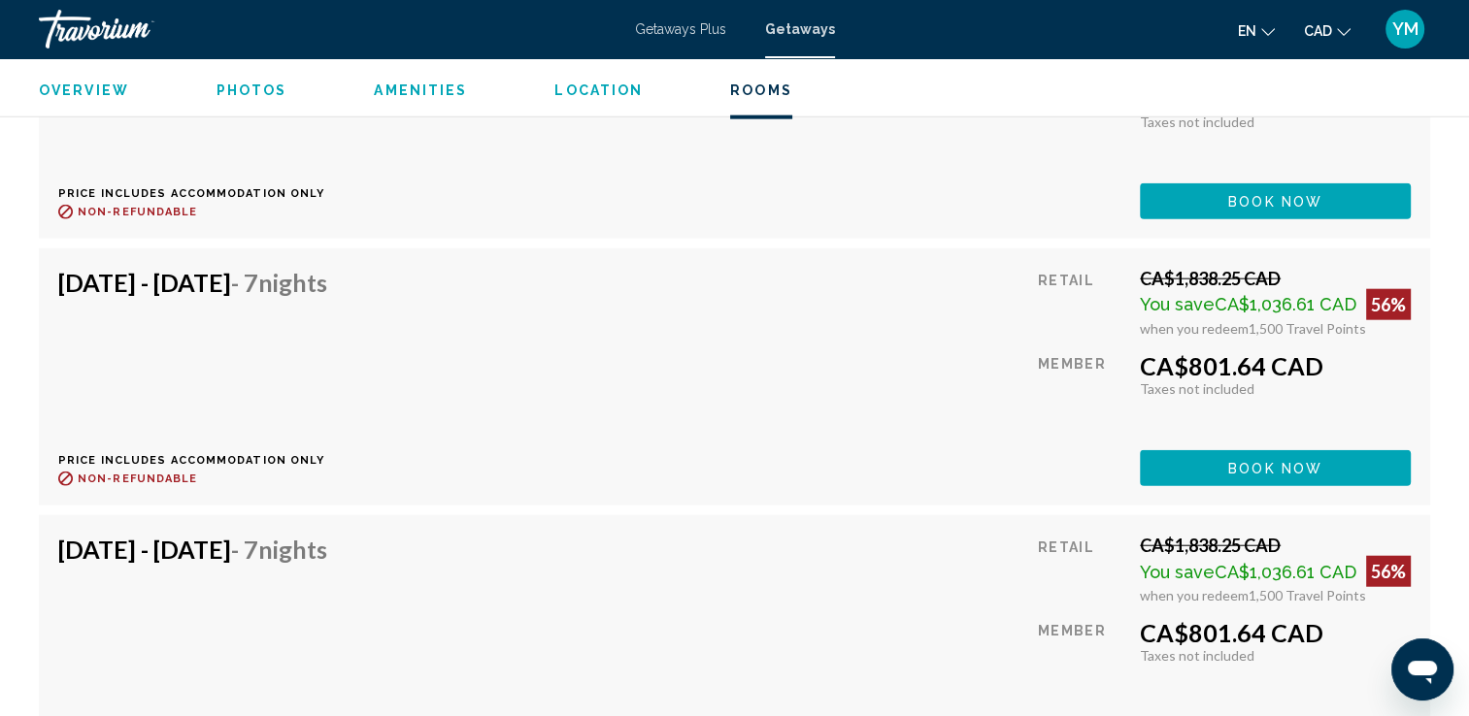
scroll to position [4704, 0]
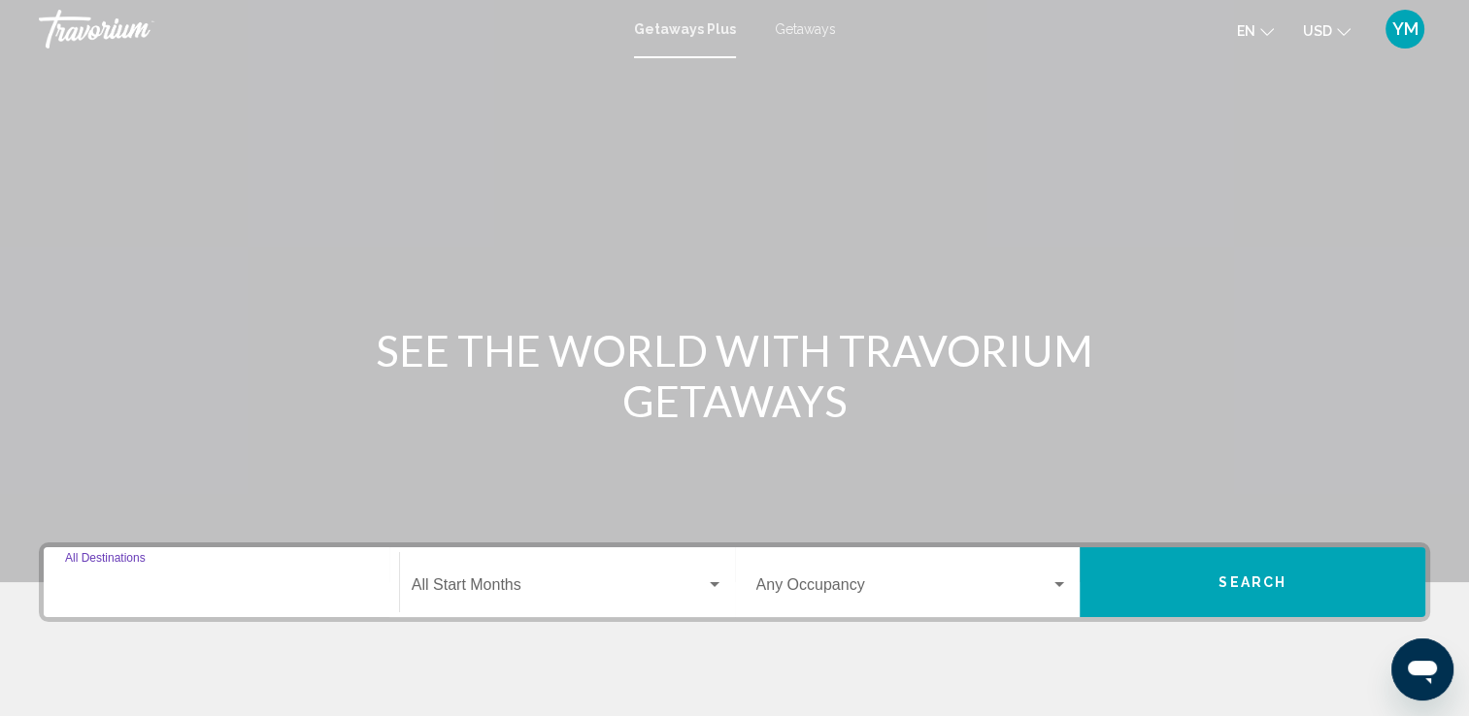
click at [317, 595] on input "Destination All Destinations" at bounding box center [221, 589] width 313 height 17
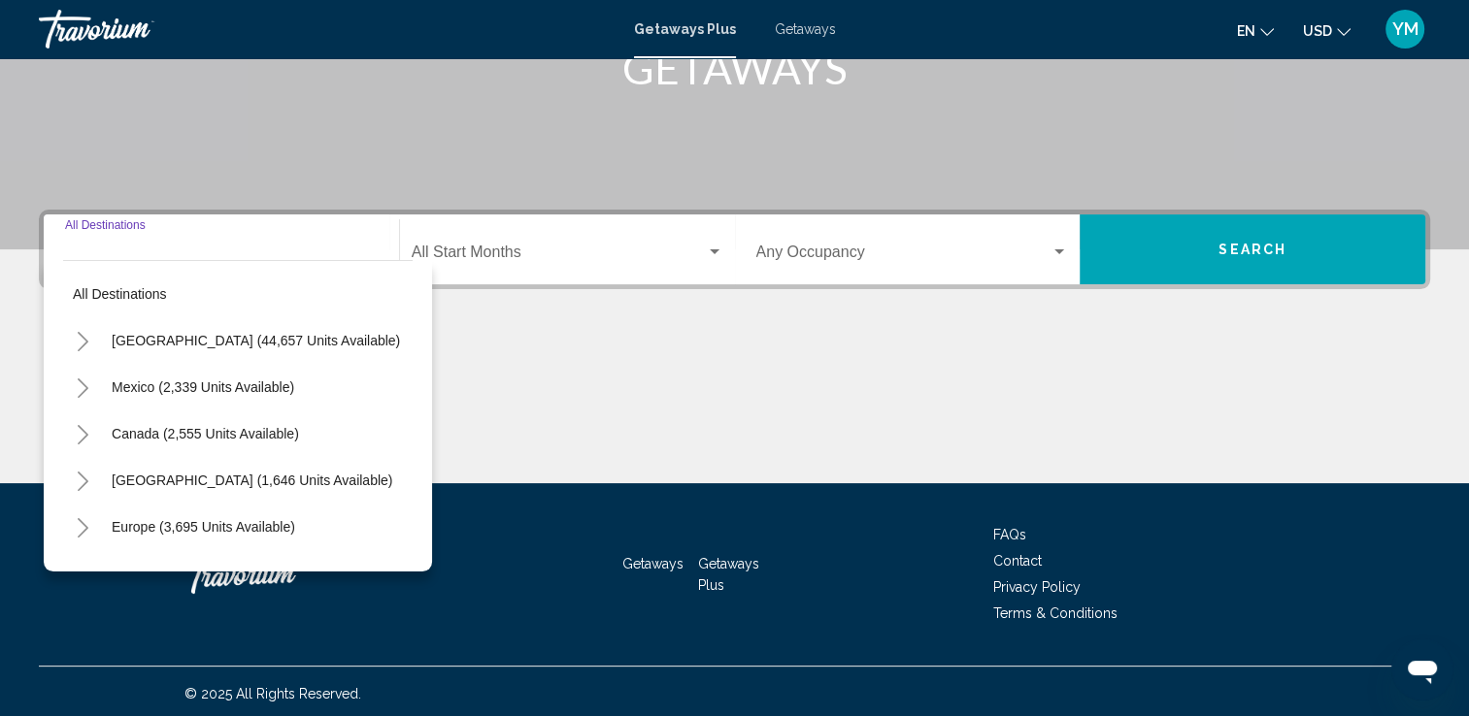
scroll to position [337, 0]
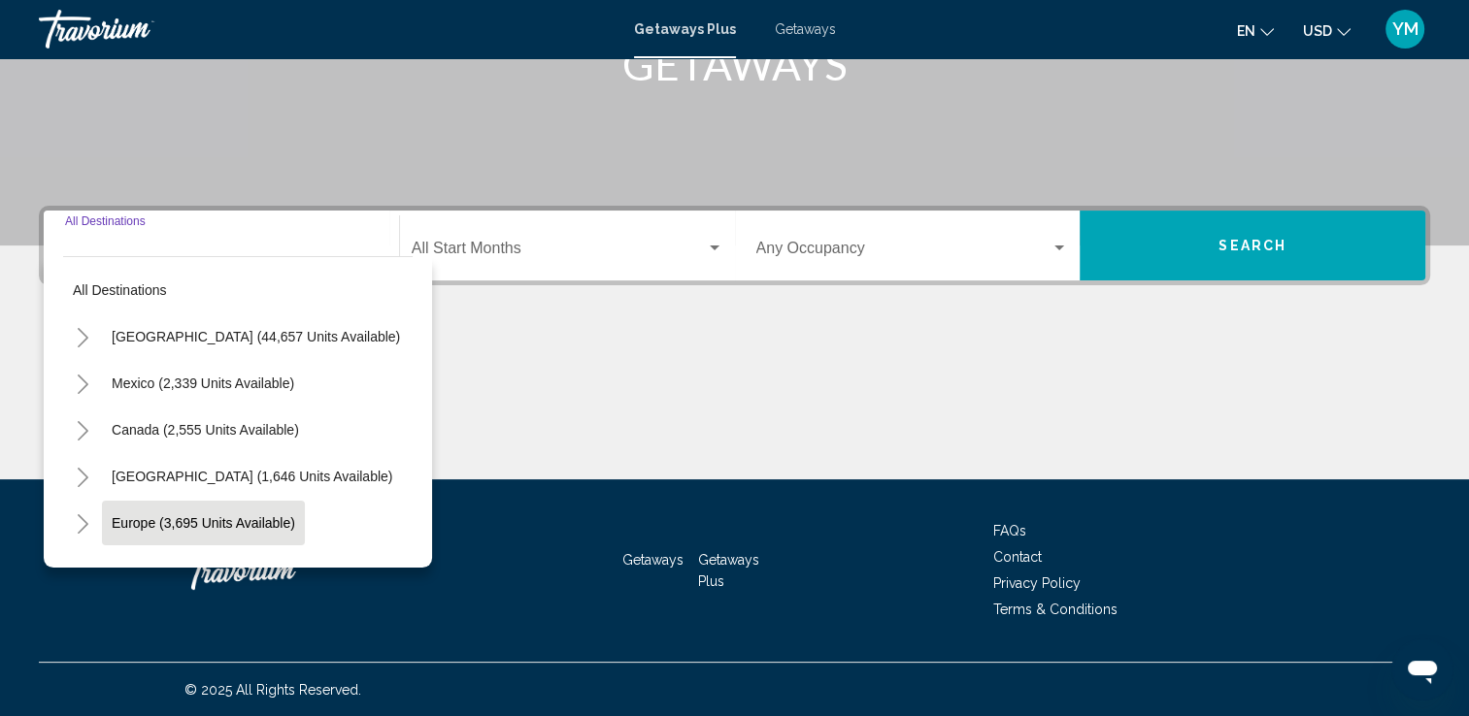
click at [276, 520] on span "Europe (3,695 units available)" at bounding box center [203, 523] width 183 height 16
type input "**********"
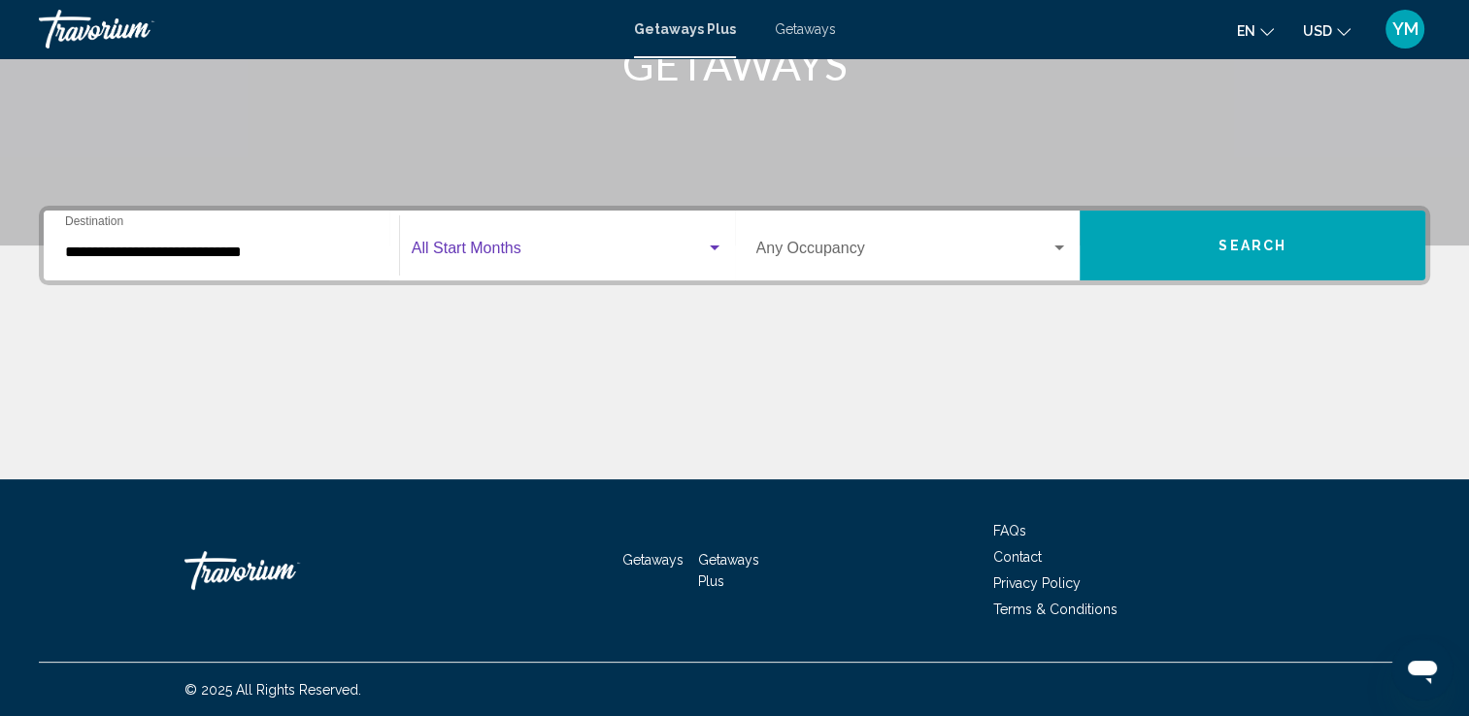
click at [711, 250] on div "Search widget" at bounding box center [714, 249] width 17 height 16
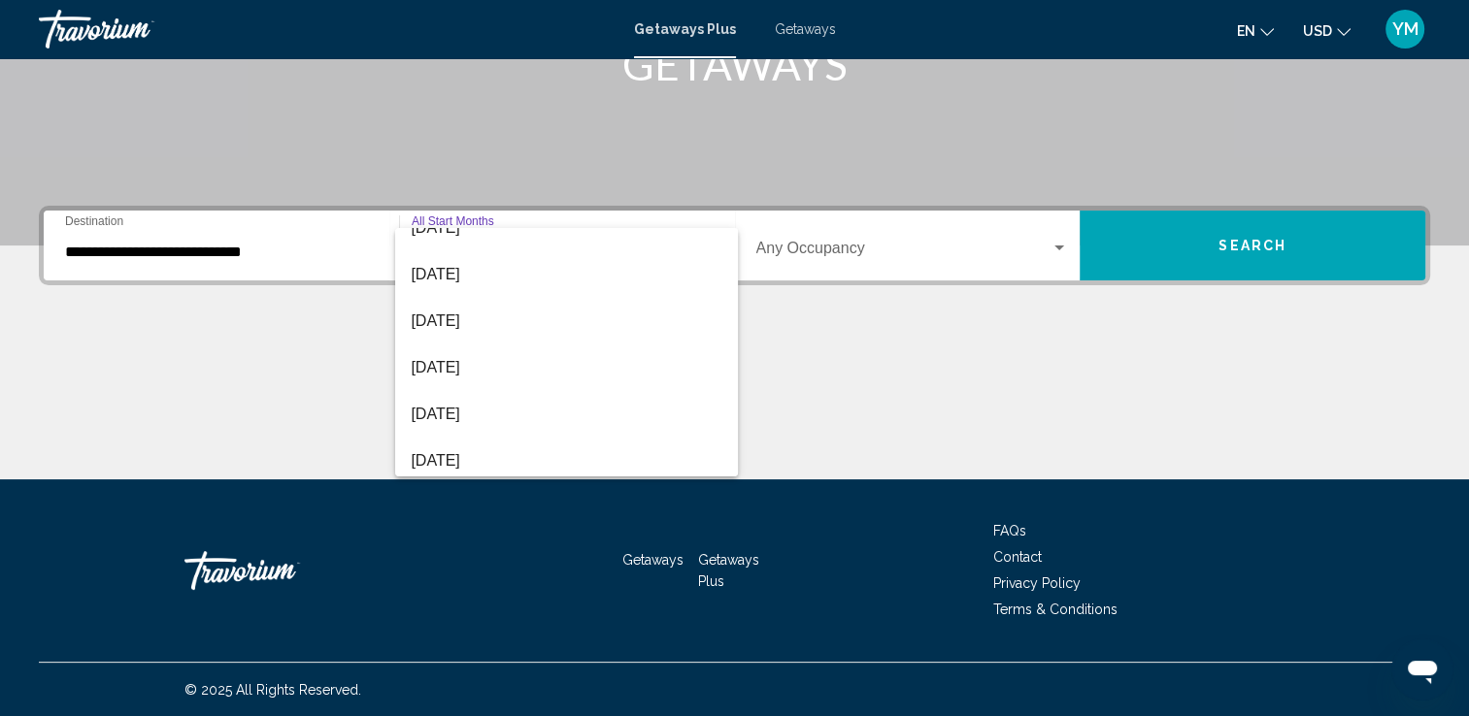
scroll to position [404, 0]
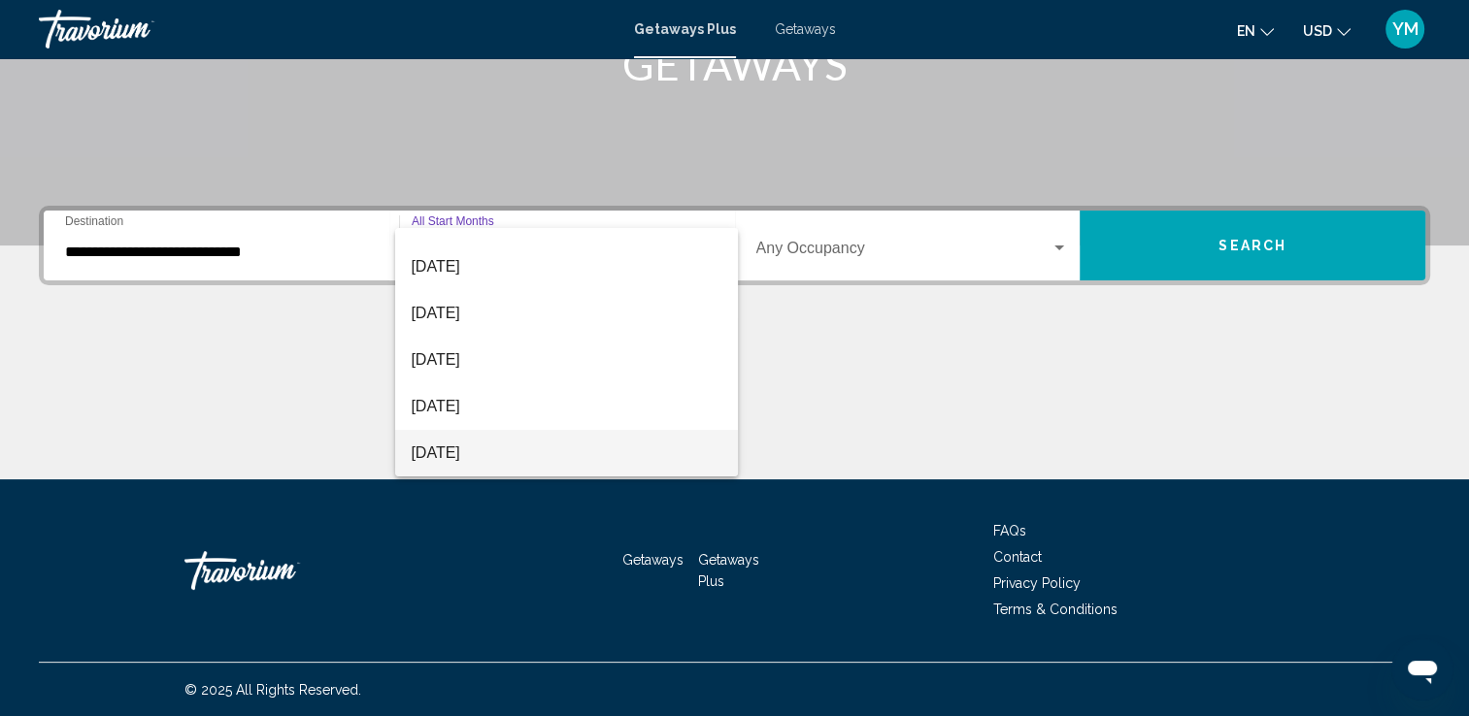
click at [500, 447] on span "[DATE]" at bounding box center [567, 453] width 312 height 47
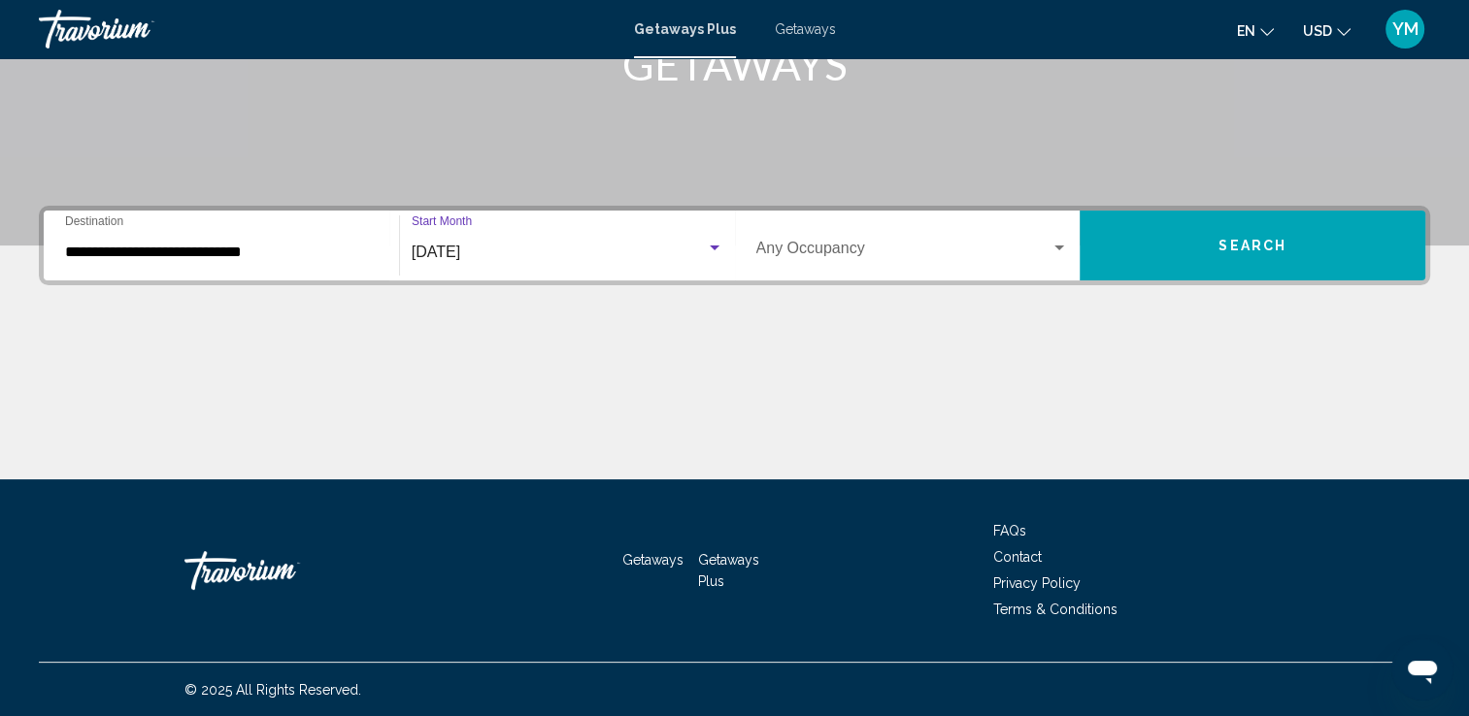
click at [1237, 234] on button "Search" at bounding box center [1252, 246] width 346 height 70
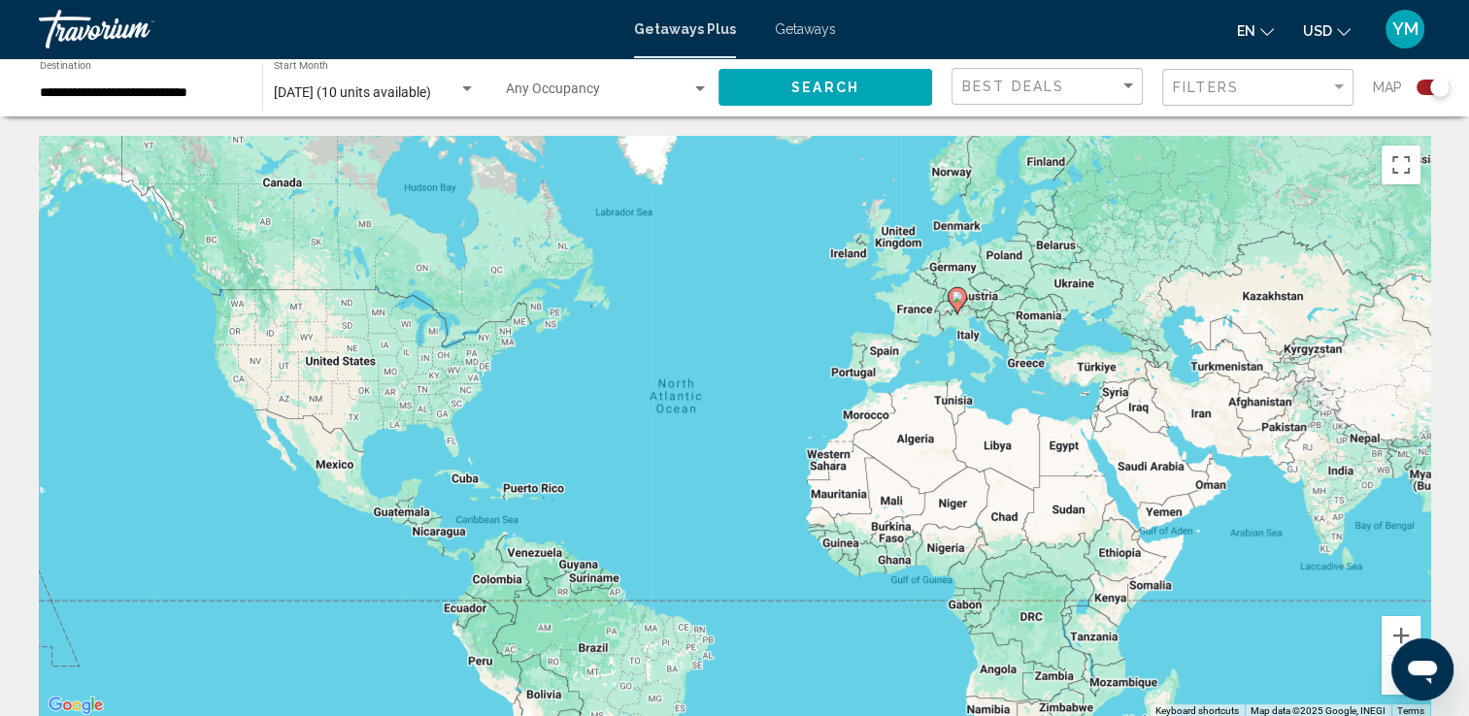
click at [955, 301] on image "Main content" at bounding box center [957, 297] width 12 height 12
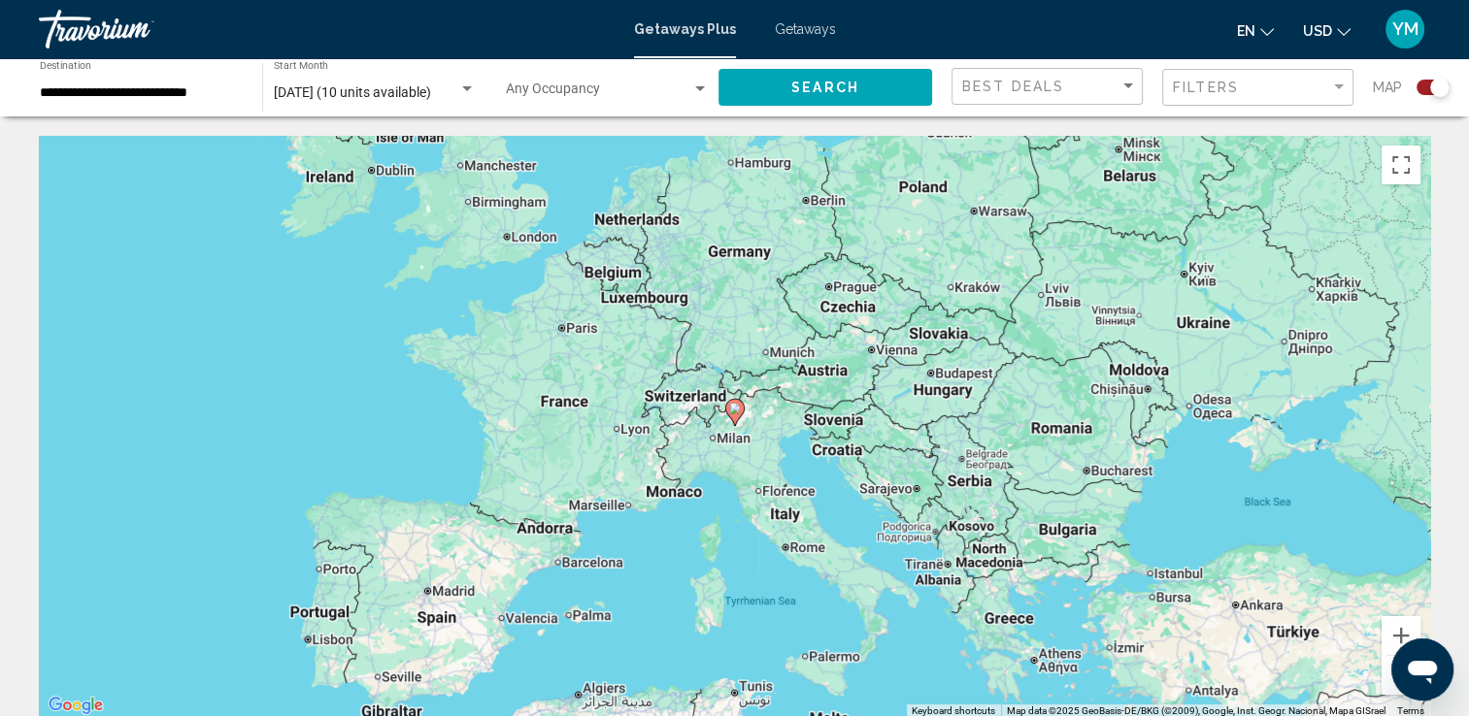
click at [735, 410] on image "Main content" at bounding box center [735, 409] width 12 height 12
type input "**********"
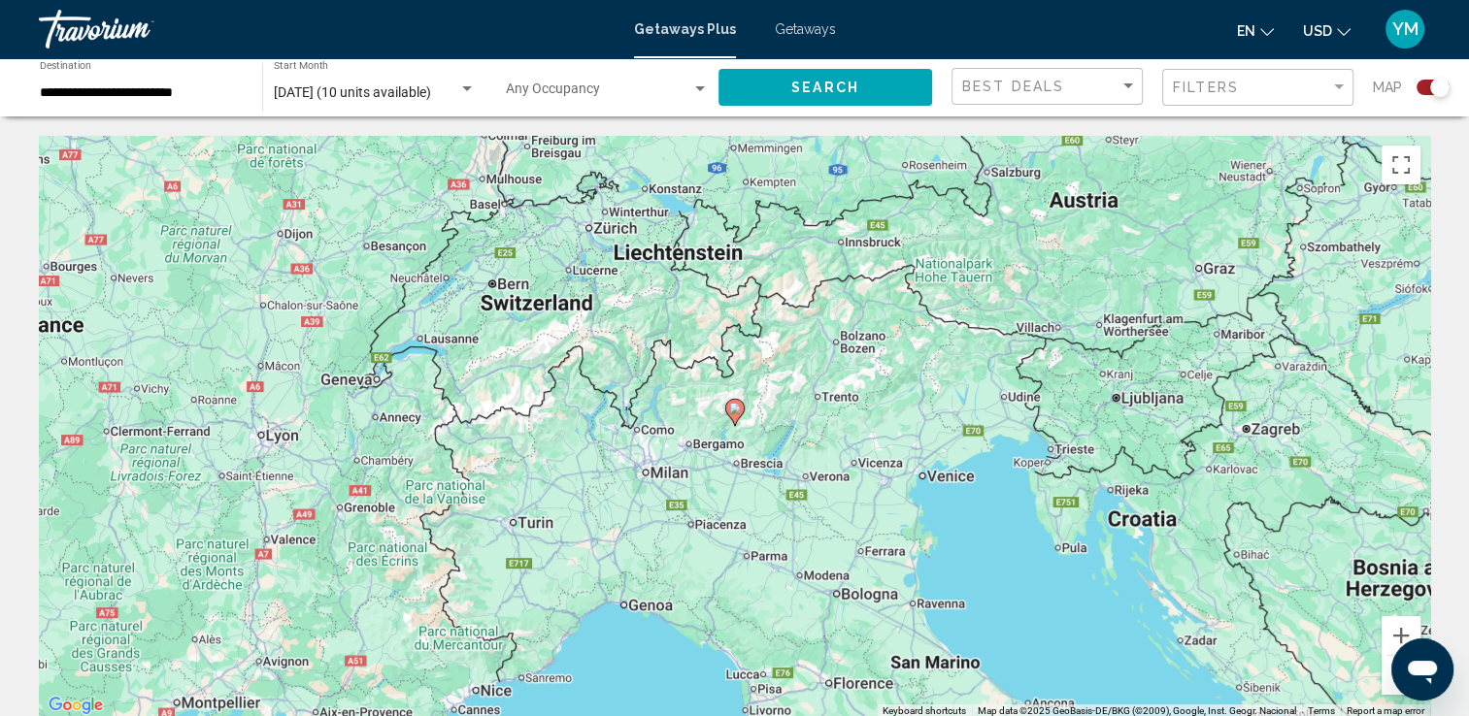
click at [735, 410] on image "Main content" at bounding box center [735, 409] width 12 height 12
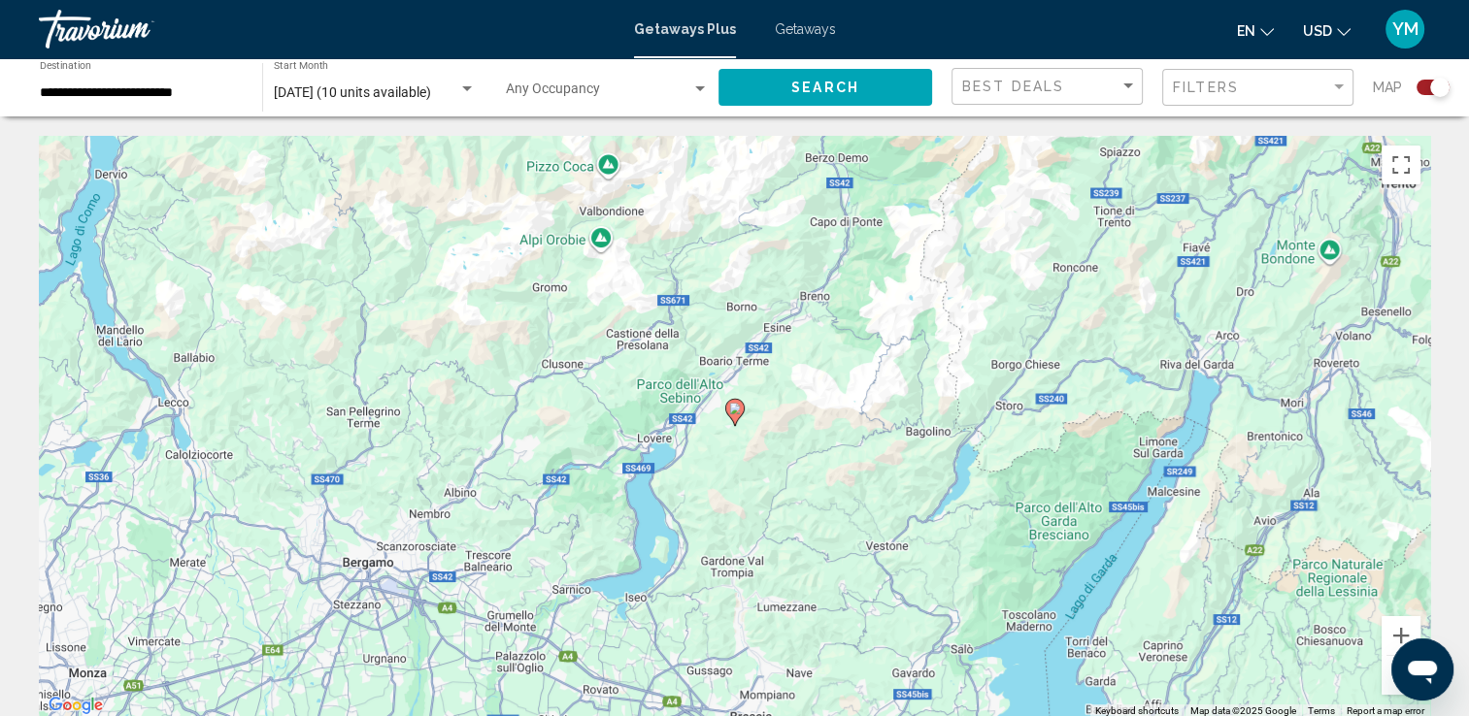
click at [735, 410] on image "Main content" at bounding box center [735, 409] width 12 height 12
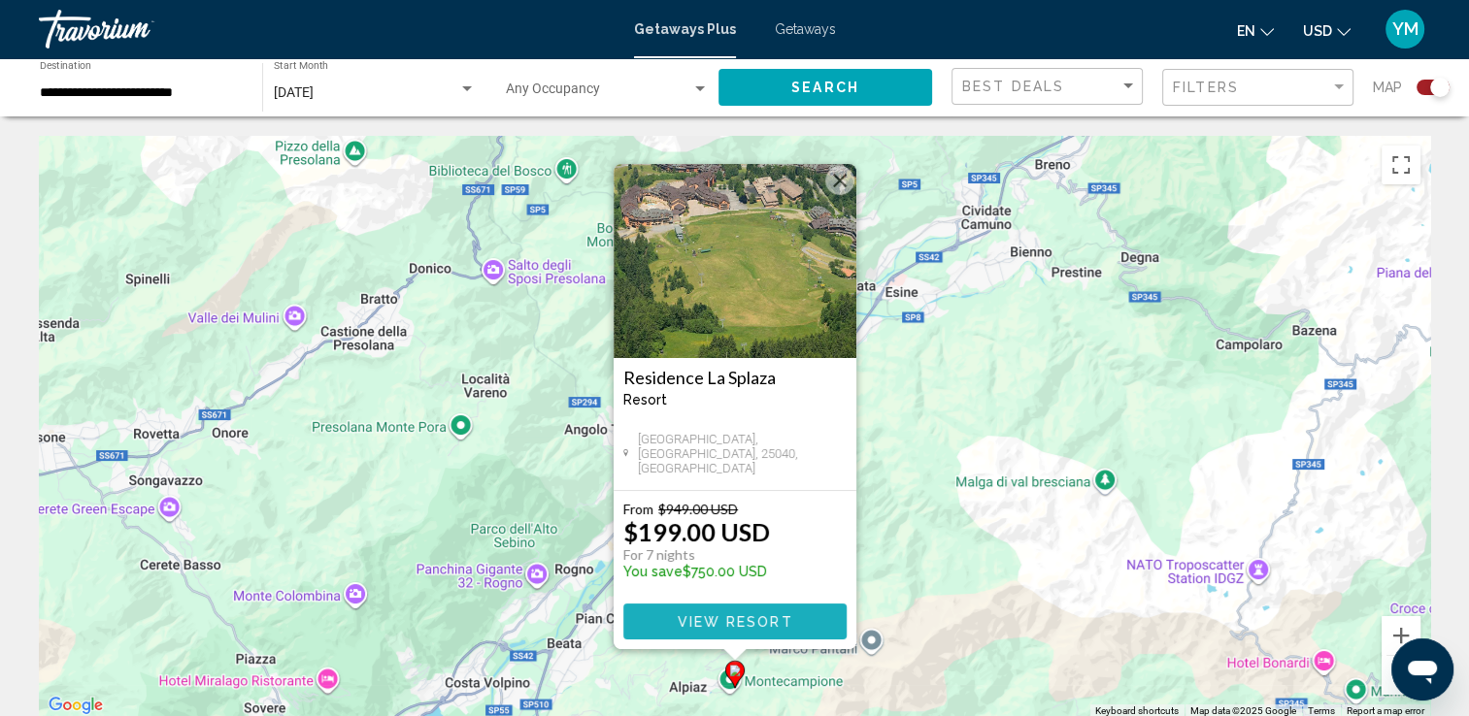
click at [720, 627] on span "View Resort" at bounding box center [735, 622] width 116 height 16
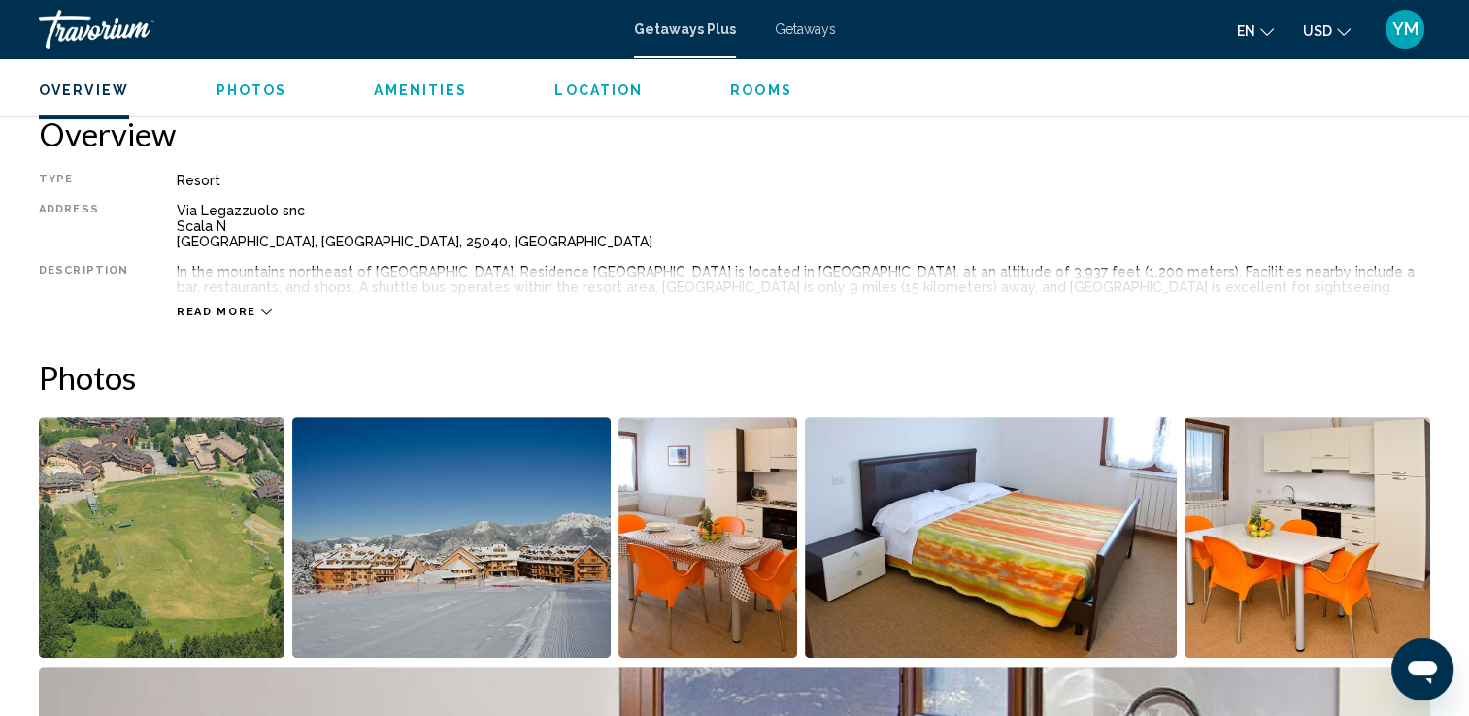
scroll to position [564, 0]
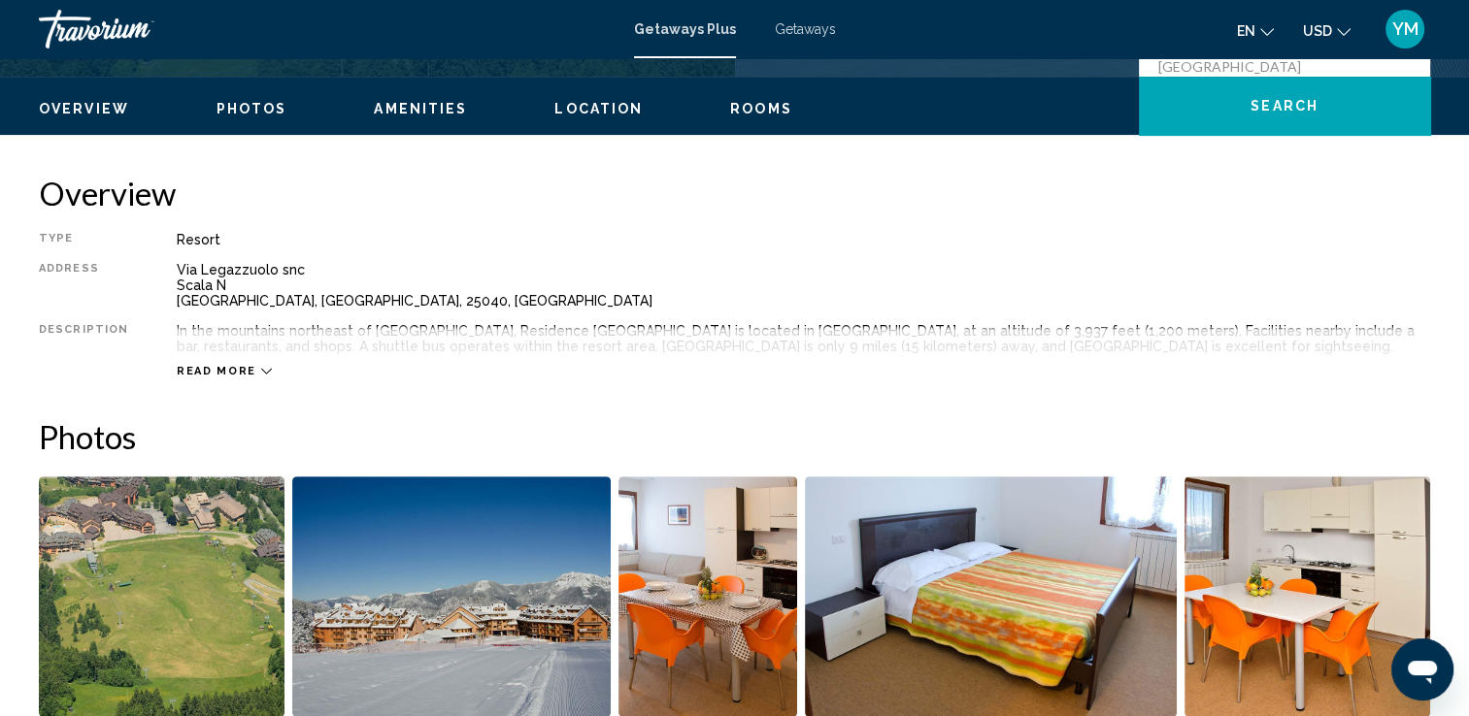
click at [261, 374] on icon "Main content" at bounding box center [266, 371] width 11 height 11
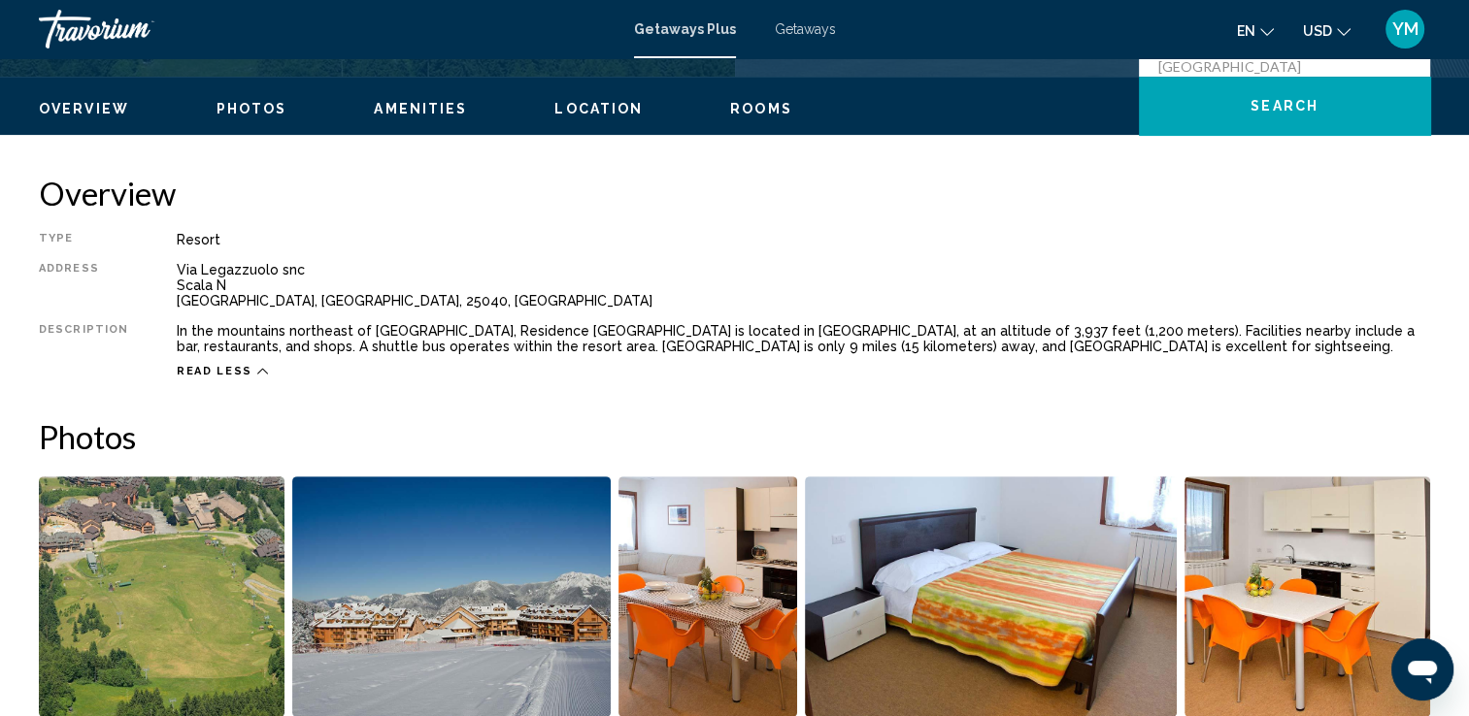
click at [231, 108] on span "Photos" at bounding box center [251, 109] width 71 height 16
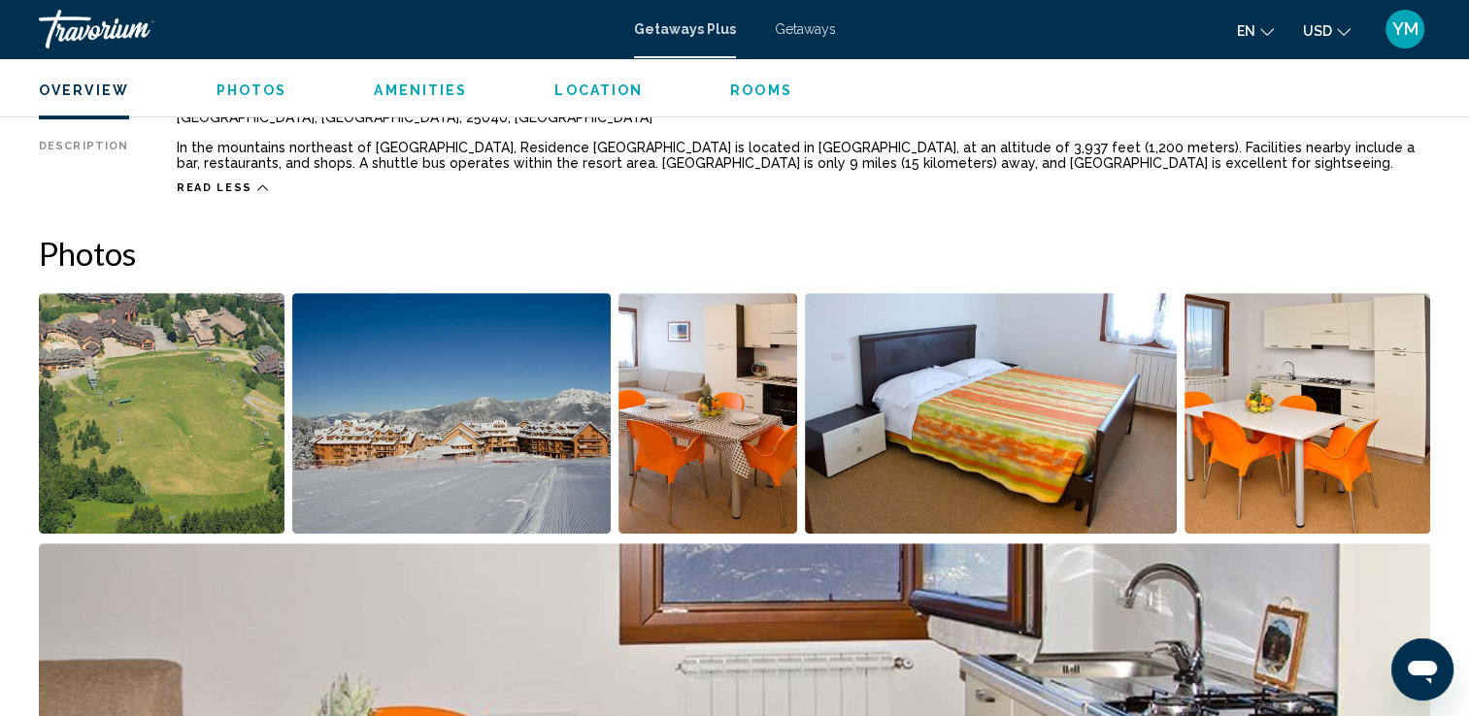
scroll to position [865, 0]
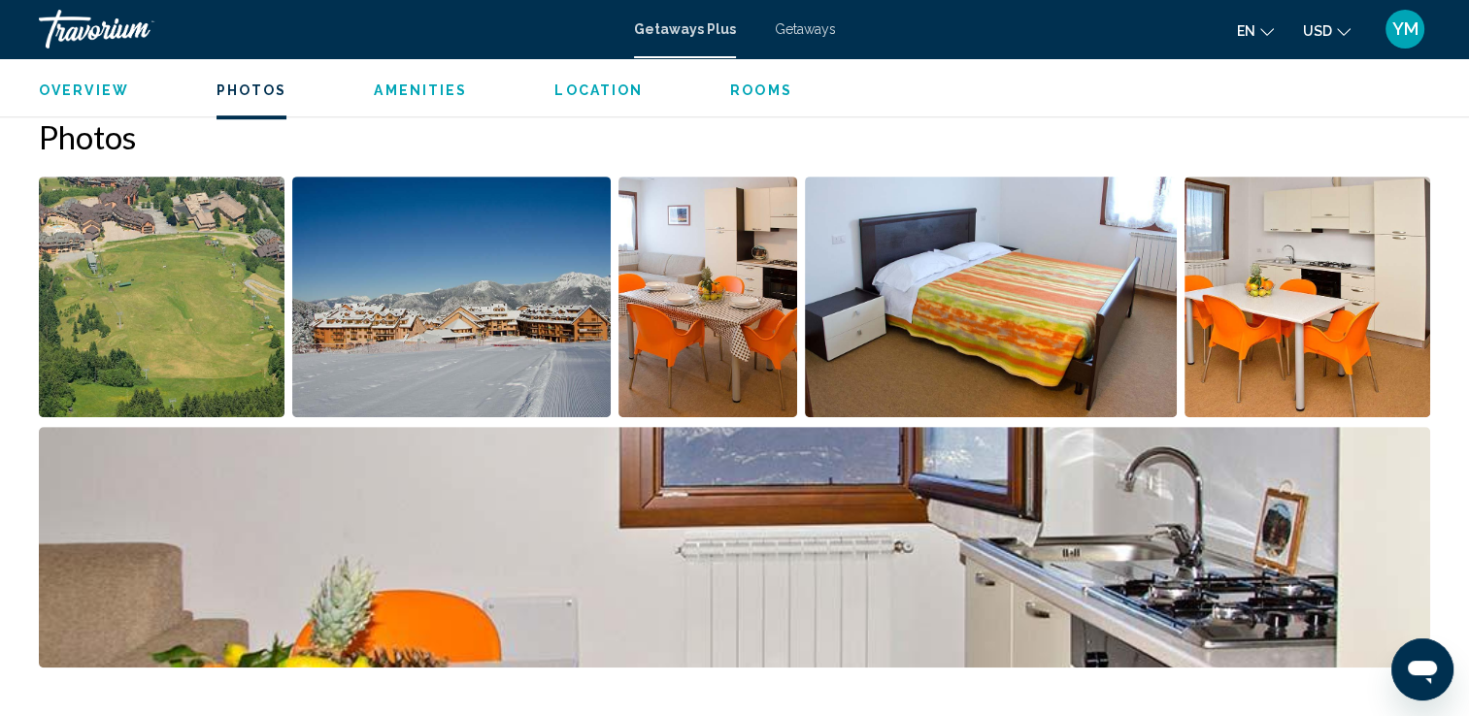
click at [760, 91] on span "Rooms" at bounding box center [761, 91] width 62 height 16
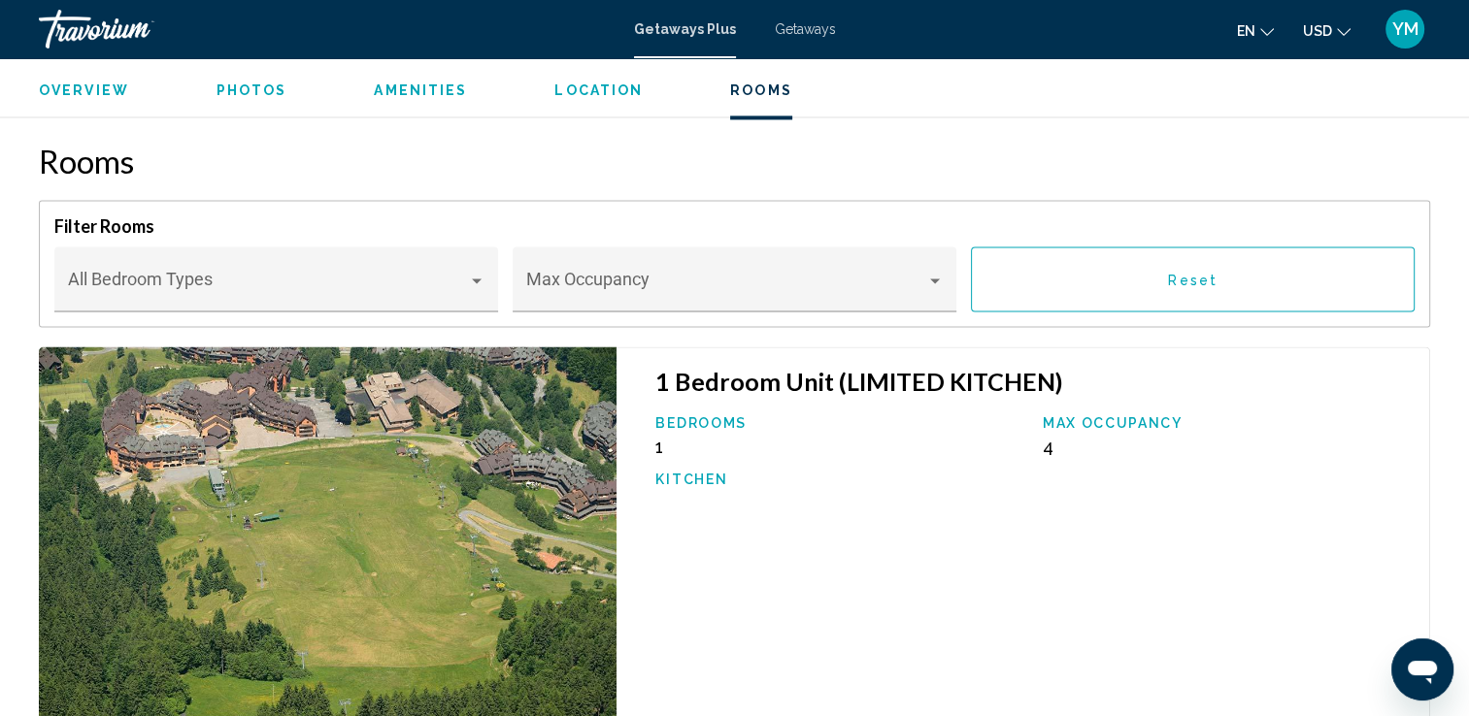
scroll to position [3113, 0]
